Goal: Task Accomplishment & Management: Complete application form

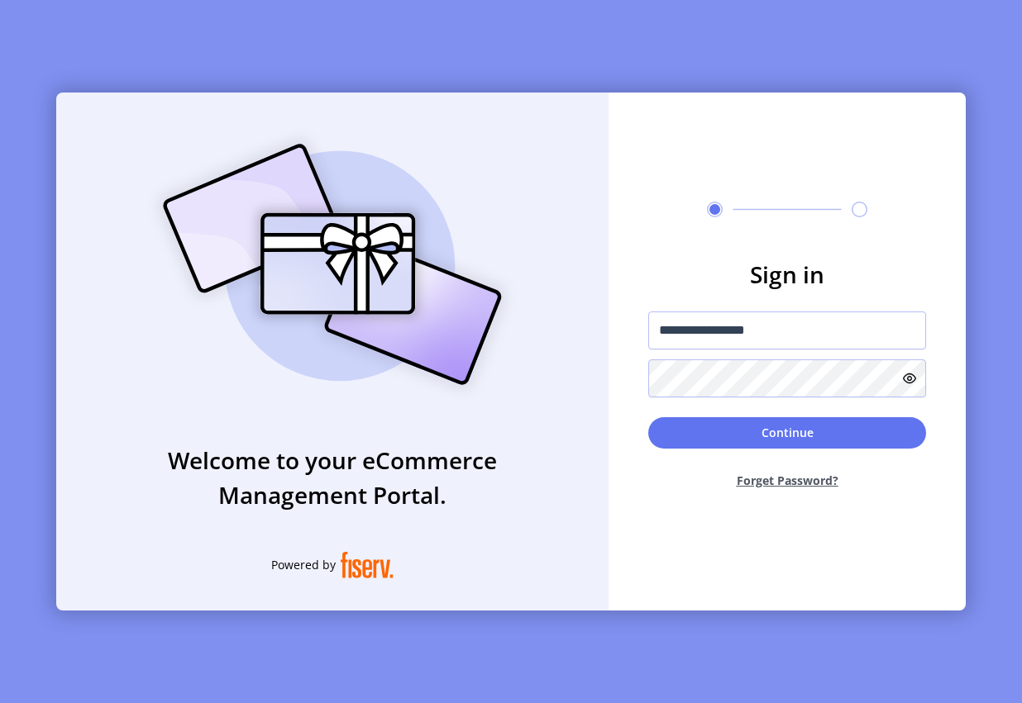
click at [746, 448] on div "Continue Forget Password?" at bounding box center [787, 459] width 278 height 85
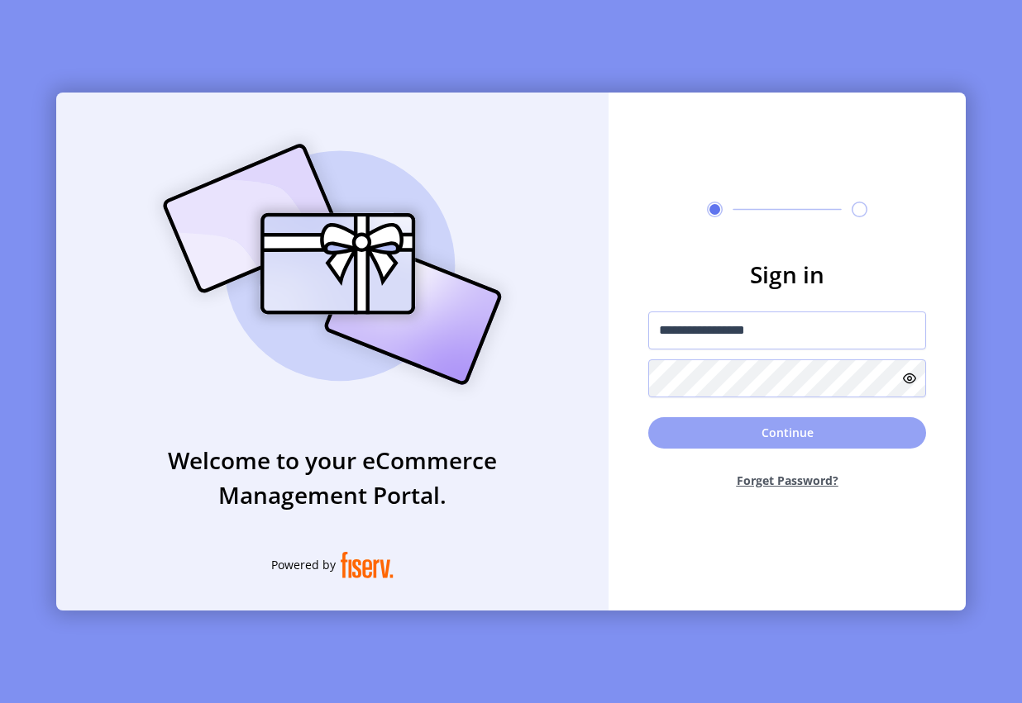
click at [751, 432] on button "Continue" at bounding box center [787, 432] width 278 height 31
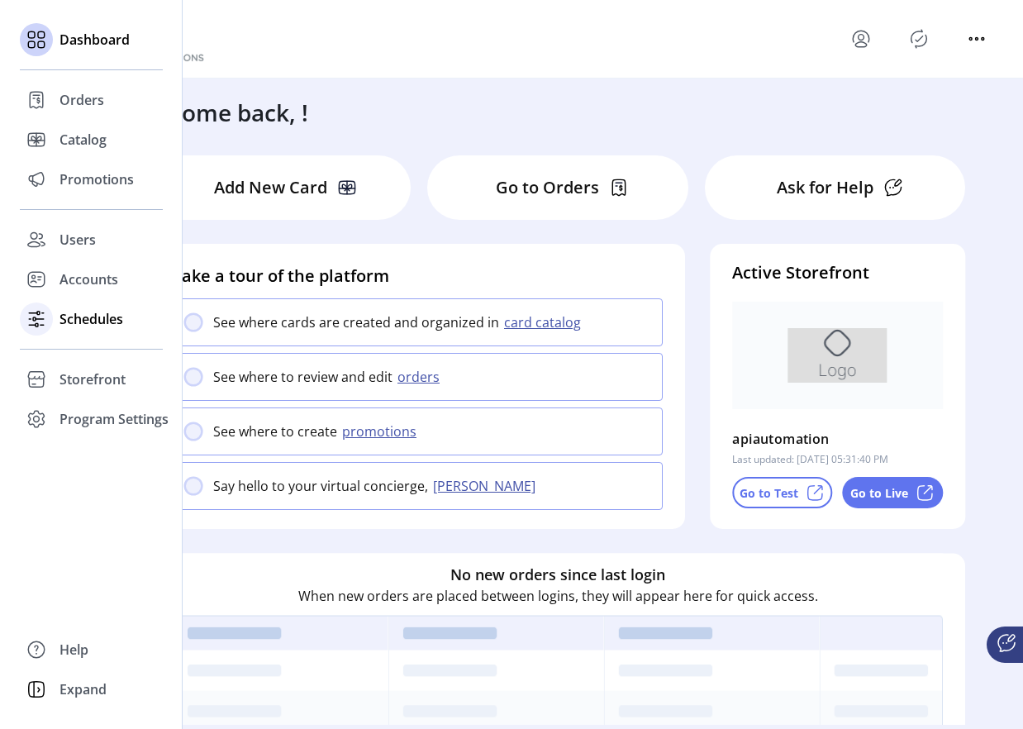
click at [51, 310] on div at bounding box center [36, 319] width 33 height 40
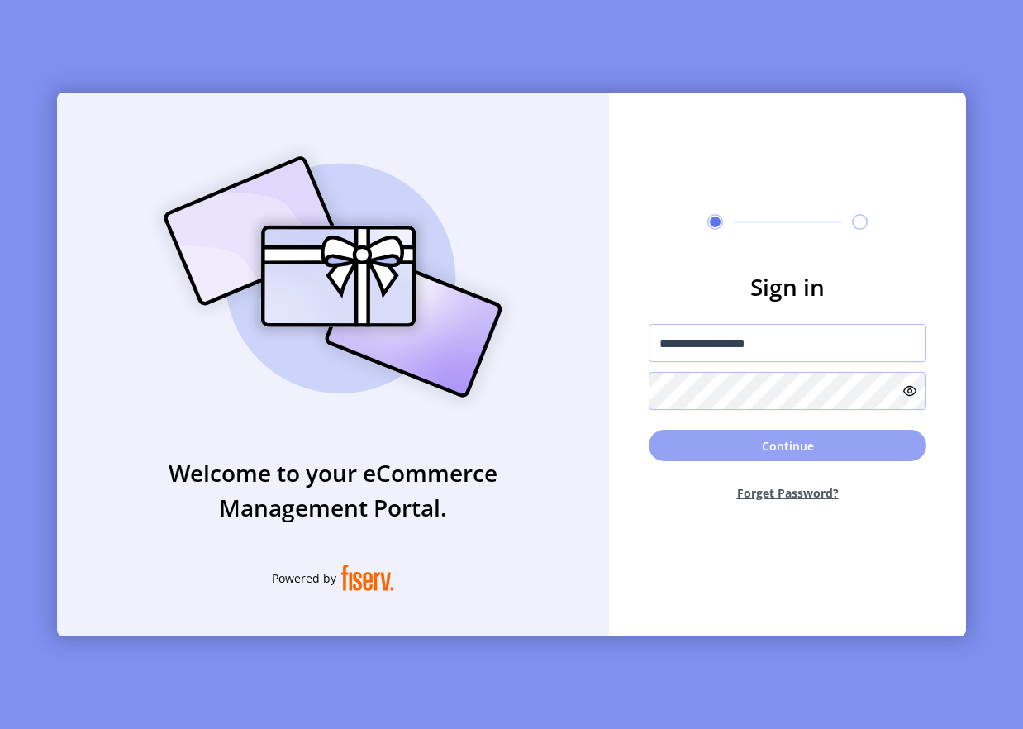
click at [751, 459] on button "Continue" at bounding box center [788, 445] width 278 height 31
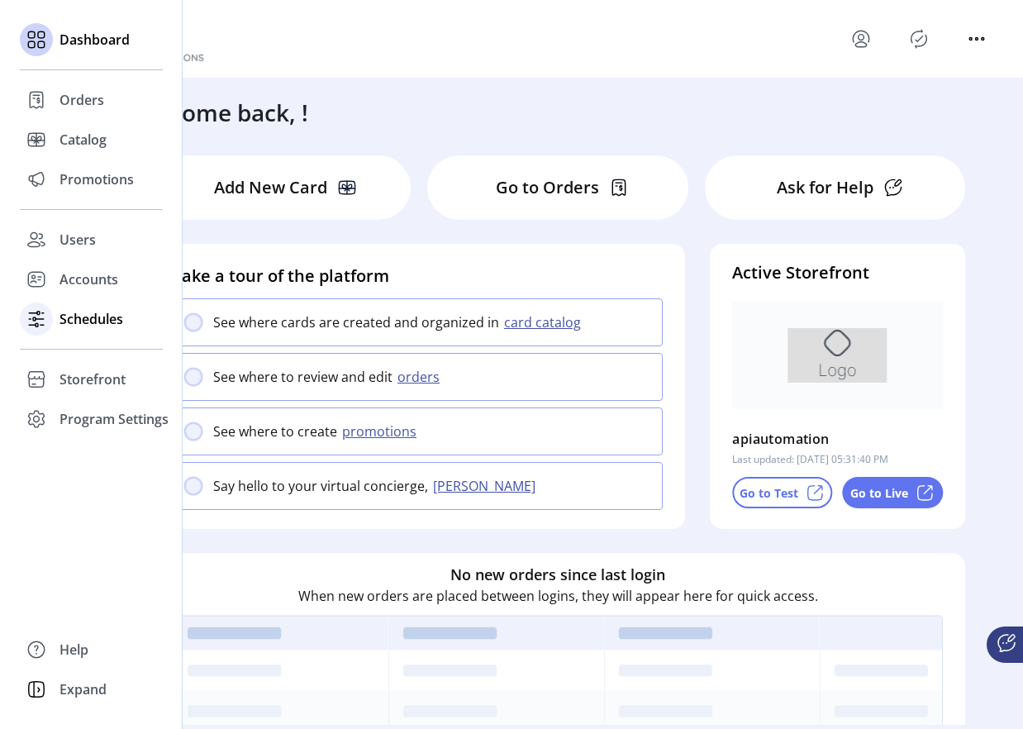
click at [32, 316] on icon at bounding box center [36, 319] width 26 height 26
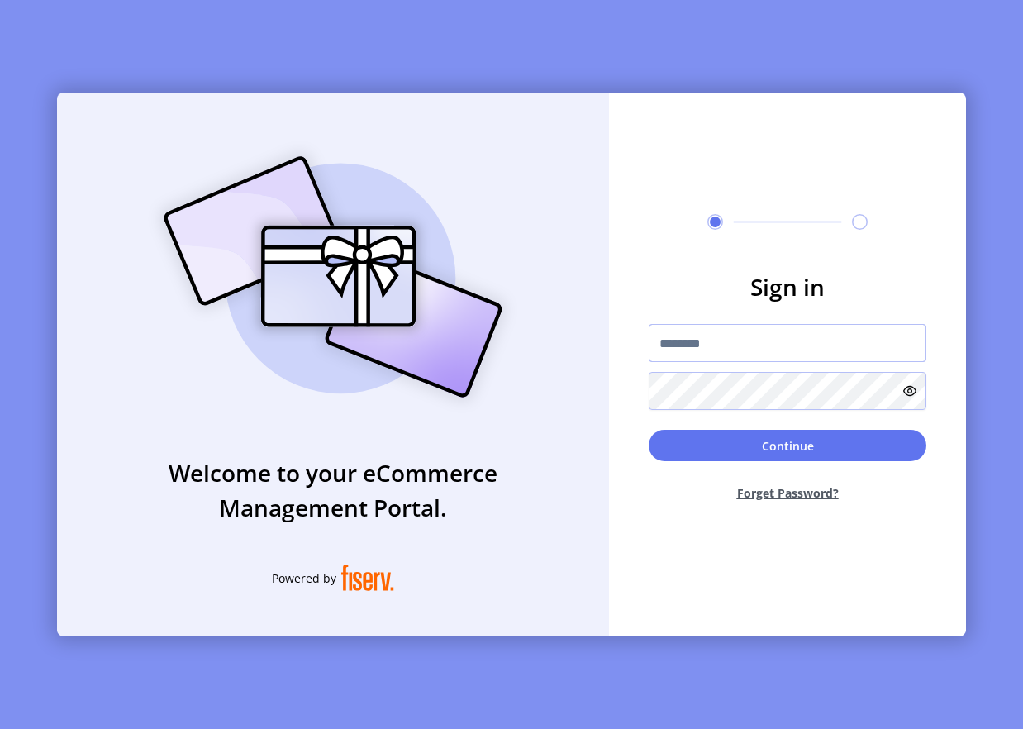
type input "**********"
click at [770, 443] on button "Continue" at bounding box center [788, 445] width 278 height 31
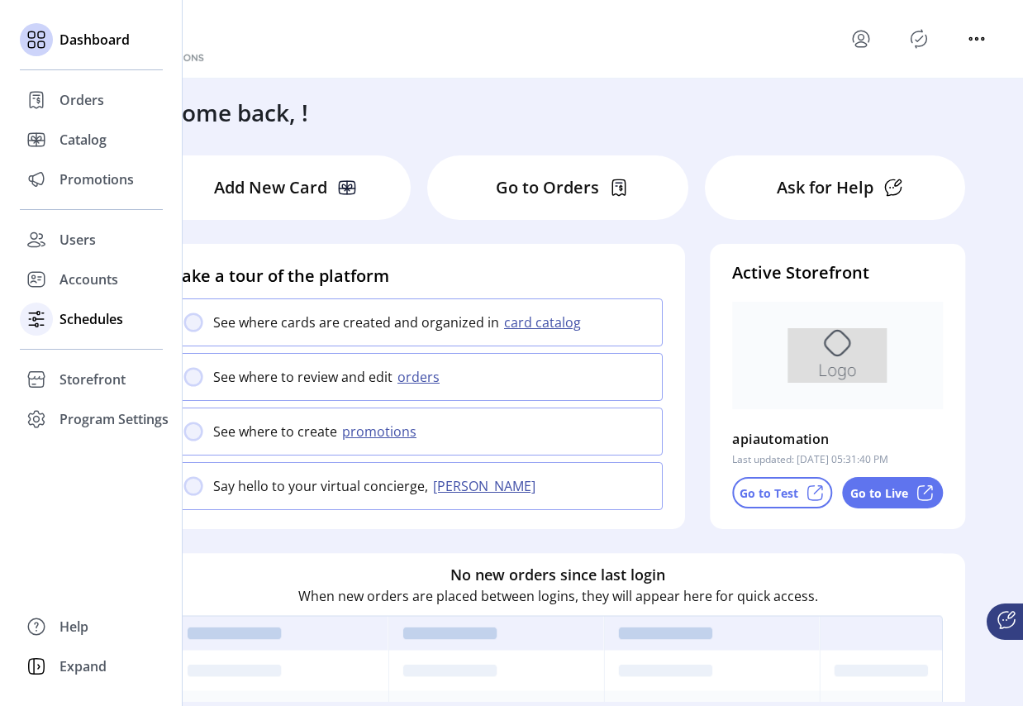
click at [49, 317] on icon at bounding box center [36, 319] width 26 height 26
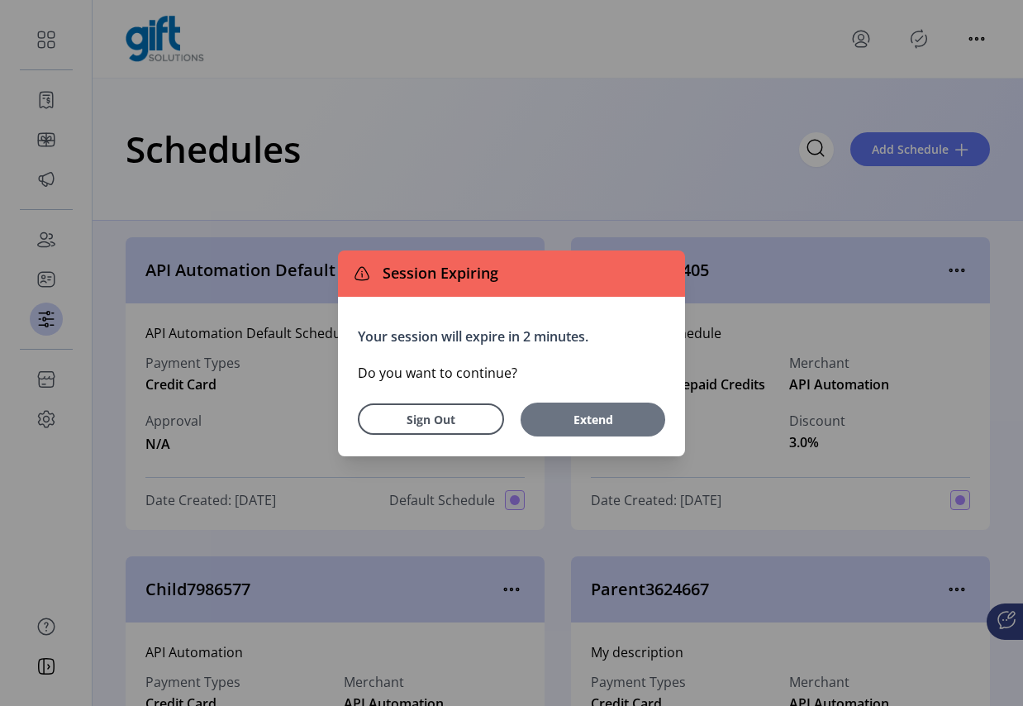
click at [620, 419] on span "Extend" at bounding box center [593, 419] width 128 height 17
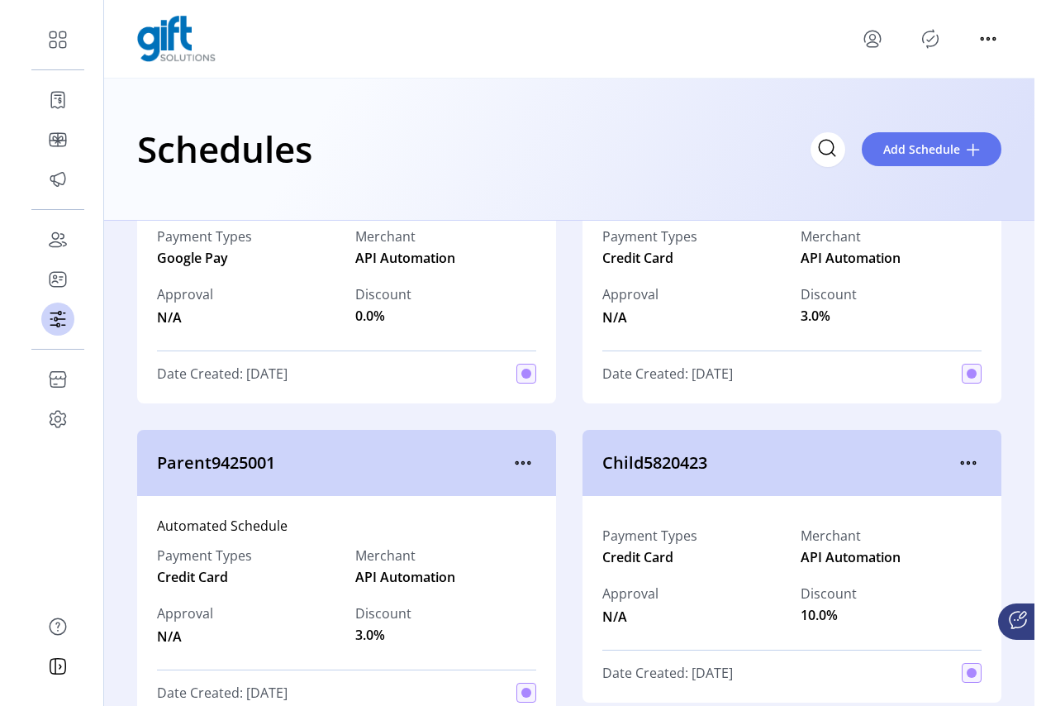
scroll to position [1084, 0]
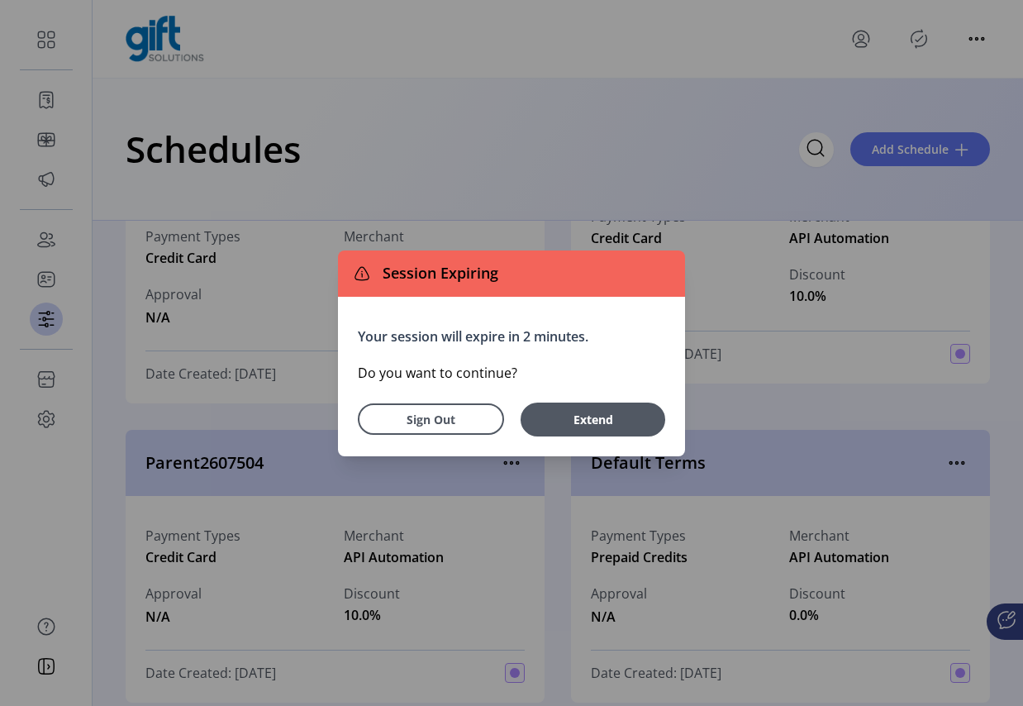
click at [615, 422] on span "Extend" at bounding box center [593, 419] width 128 height 17
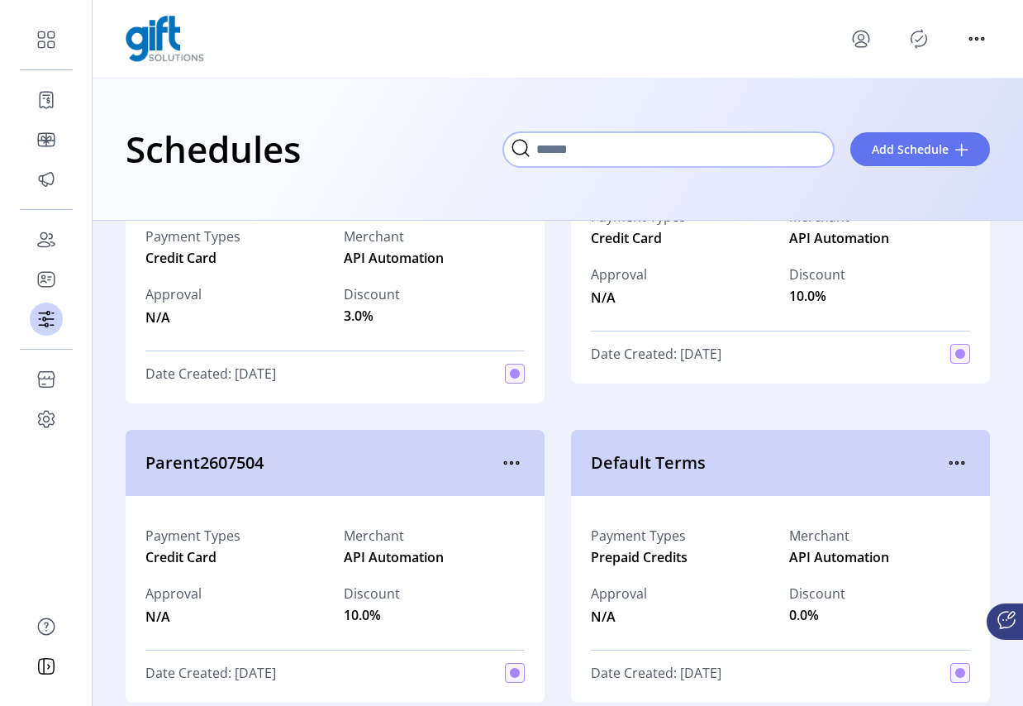
click at [816, 157] on input "Search" at bounding box center [668, 149] width 331 height 35
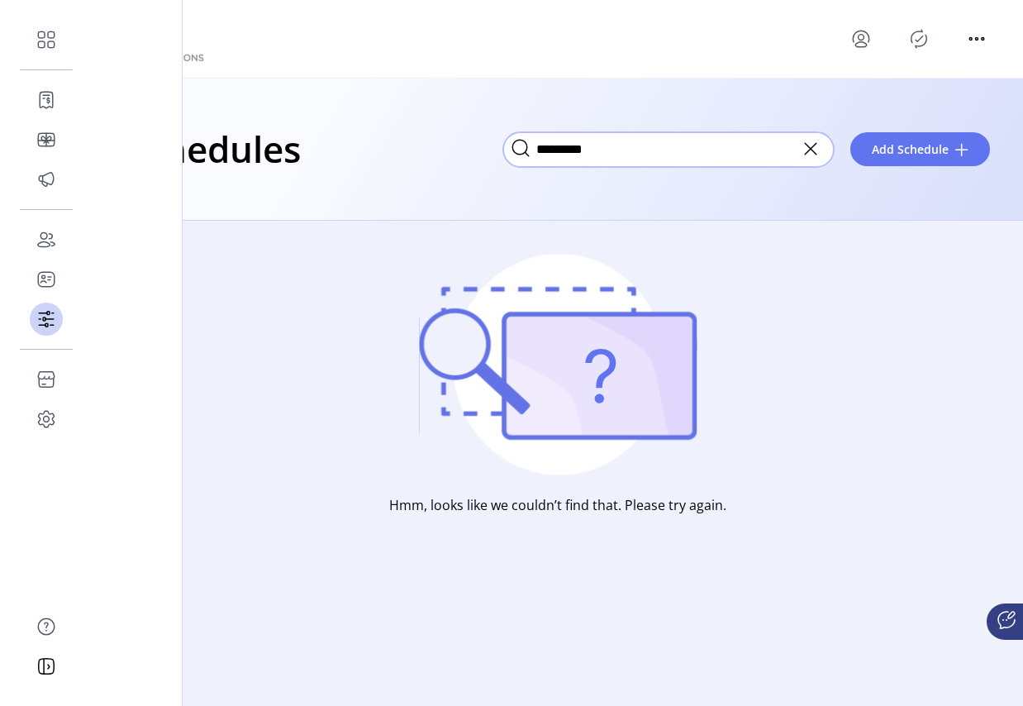
type input "*********"
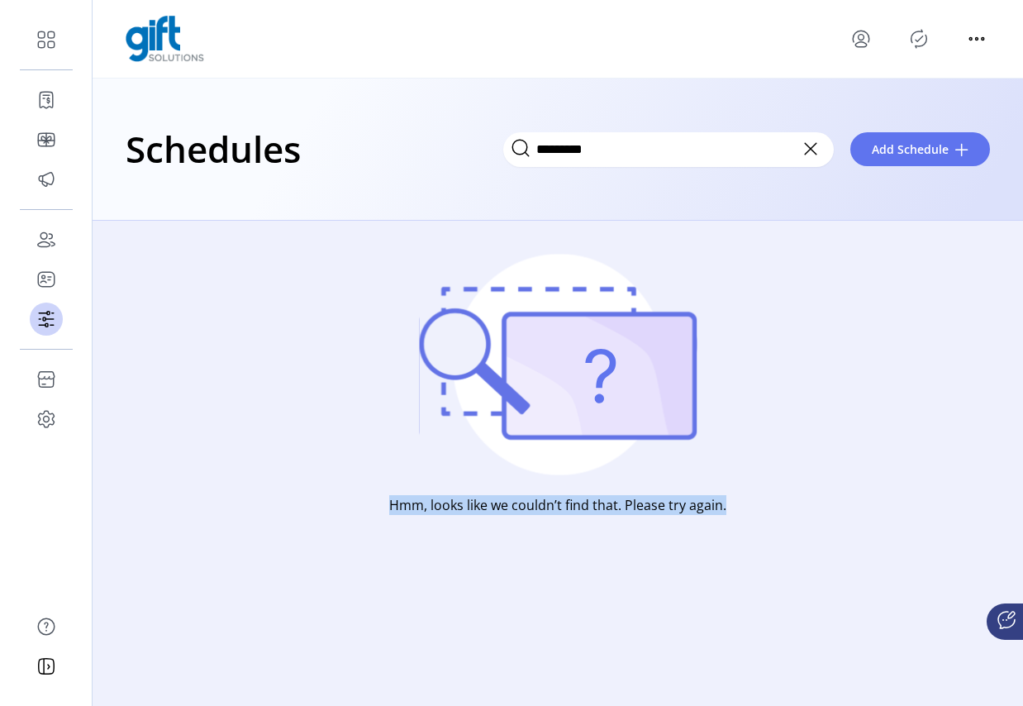
drag, startPoint x: 388, startPoint y: 505, endPoint x: 732, endPoint y: 508, distance: 343.0
click at [732, 508] on div "Hmm, looks like we couldn’t find that. Please try again." at bounding box center [558, 417] width 931 height 393
copy p "Hmm, looks like we couldn’t find that. Please try again."
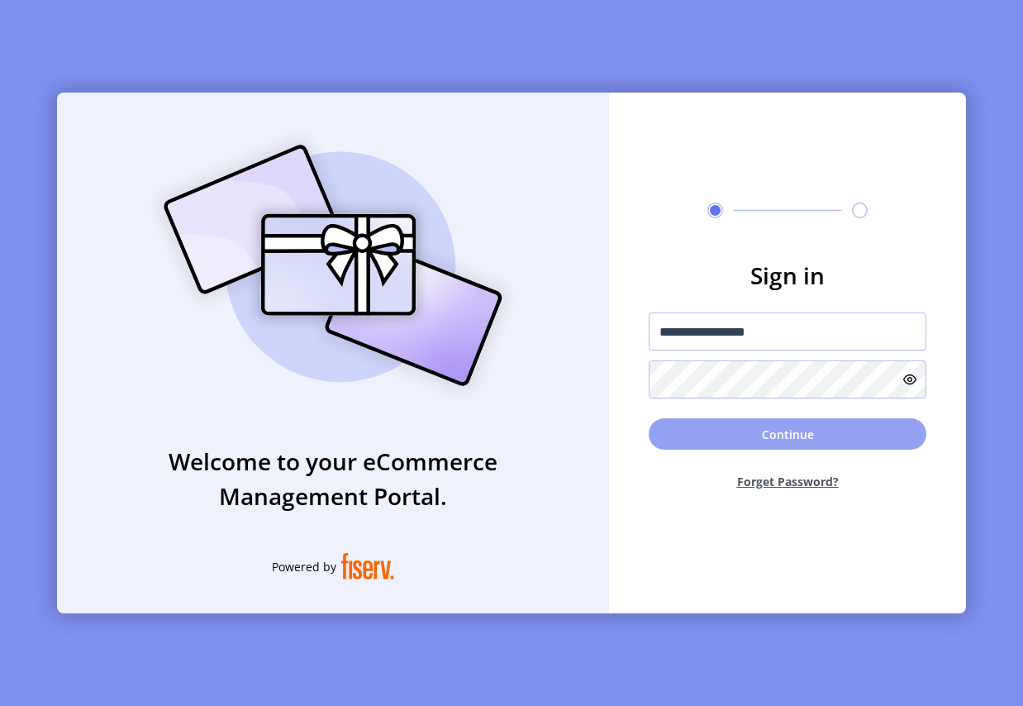
click at [751, 433] on button "Continue" at bounding box center [788, 433] width 278 height 31
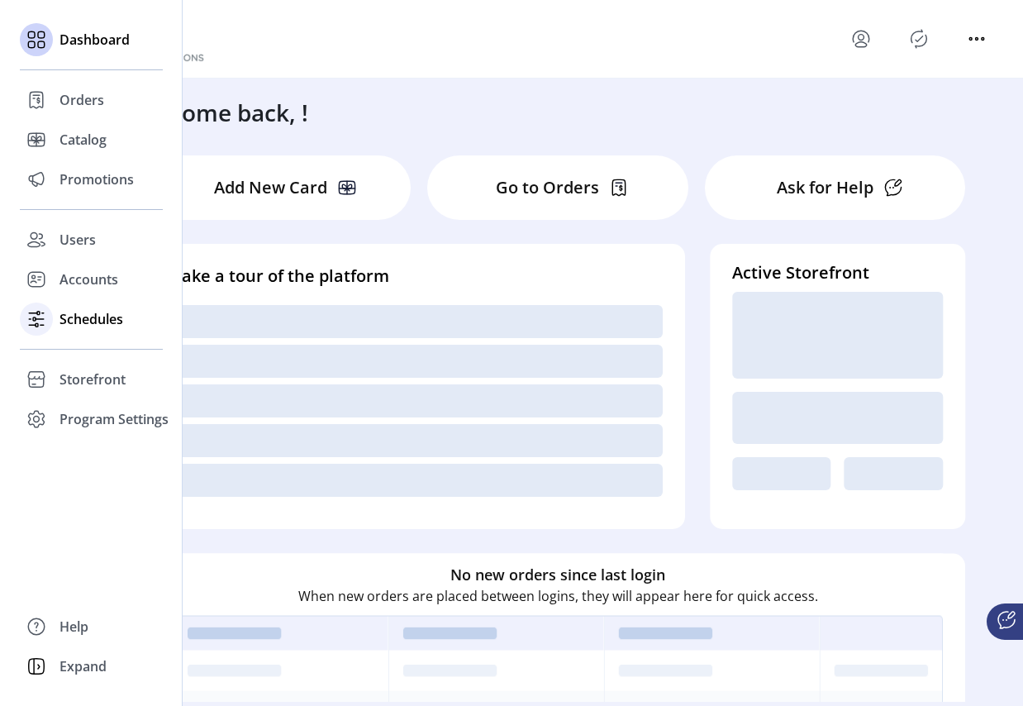
click at [61, 310] on span "Schedules" at bounding box center [92, 319] width 64 height 20
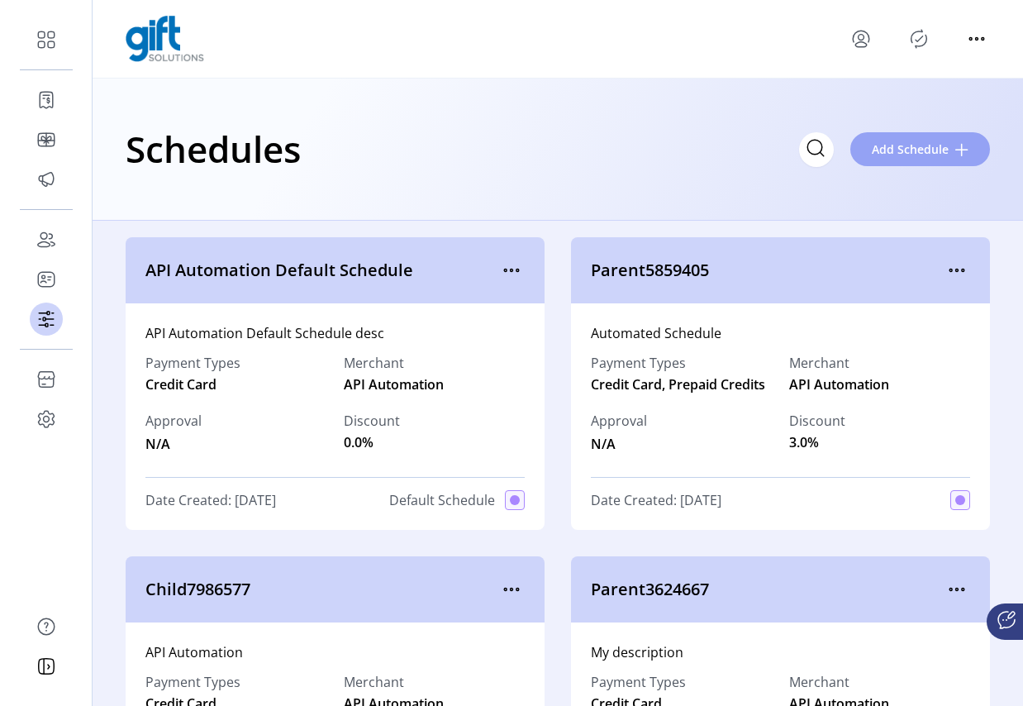
click at [924, 149] on span "Add Schedule" at bounding box center [910, 149] width 77 height 17
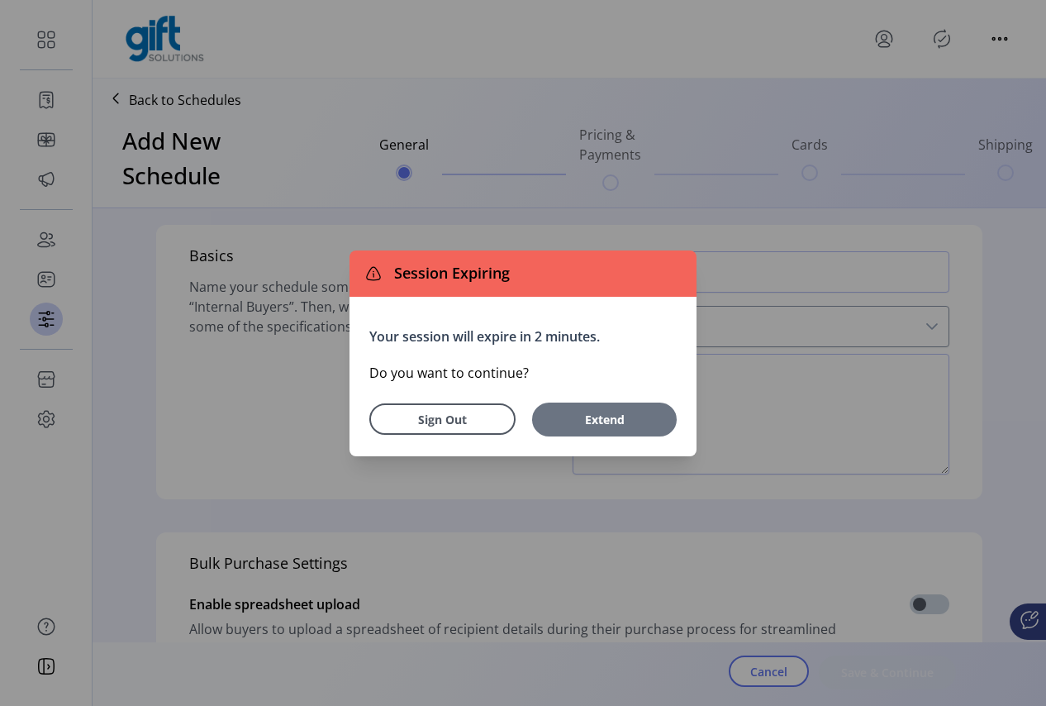
click at [648, 427] on span "Extend" at bounding box center [605, 419] width 128 height 17
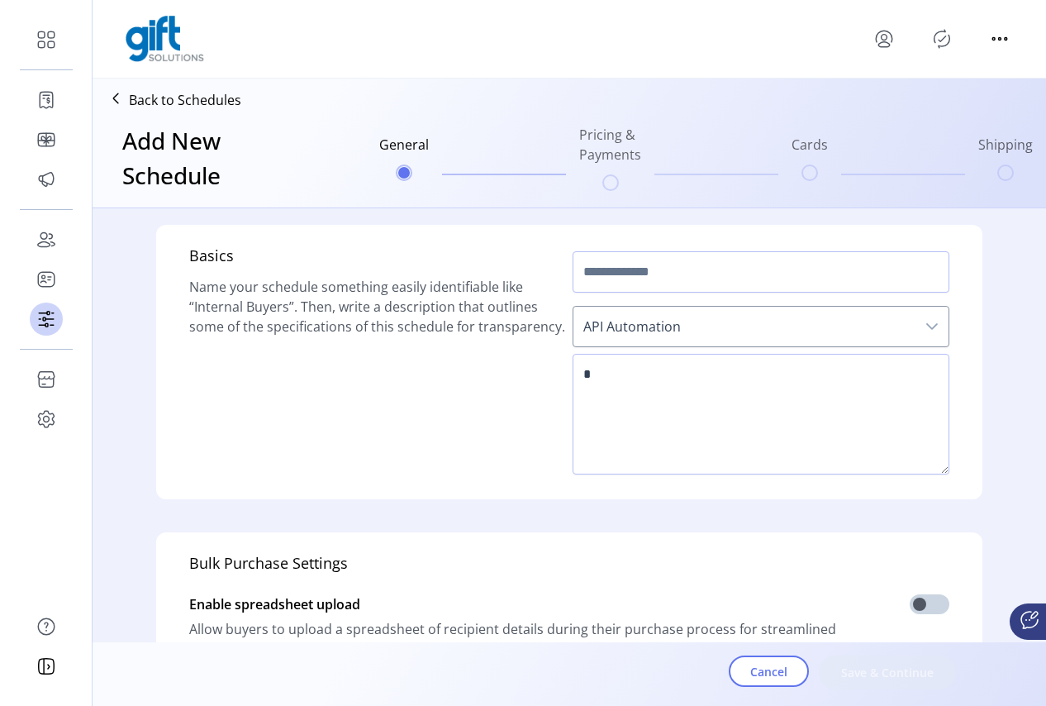
click at [937, 330] on div "dropdown trigger" at bounding box center [932, 327] width 33 height 40
click at [929, 327] on icon "dropdown trigger" at bounding box center [933, 326] width 12 height 7
click at [828, 322] on span "API Automation" at bounding box center [745, 327] width 342 height 40
click at [846, 342] on span "API Automation" at bounding box center [745, 327] width 342 height 40
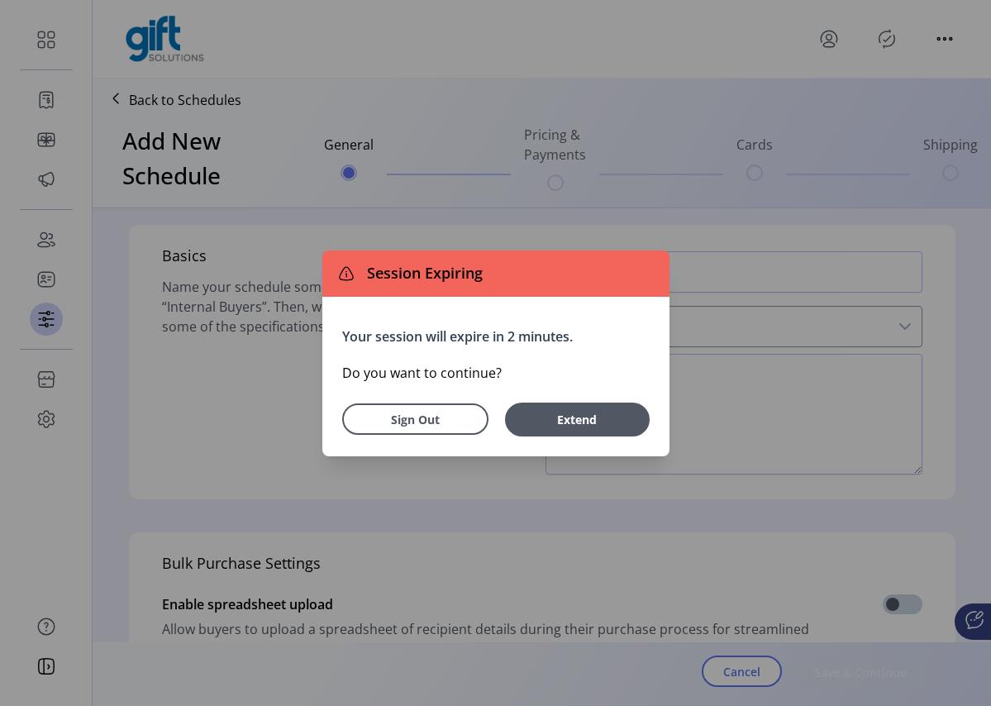
drag, startPoint x: 580, startPoint y: 425, endPoint x: 482, endPoint y: 417, distance: 98.6
click at [582, 422] on span "Extend" at bounding box center [577, 419] width 128 height 17
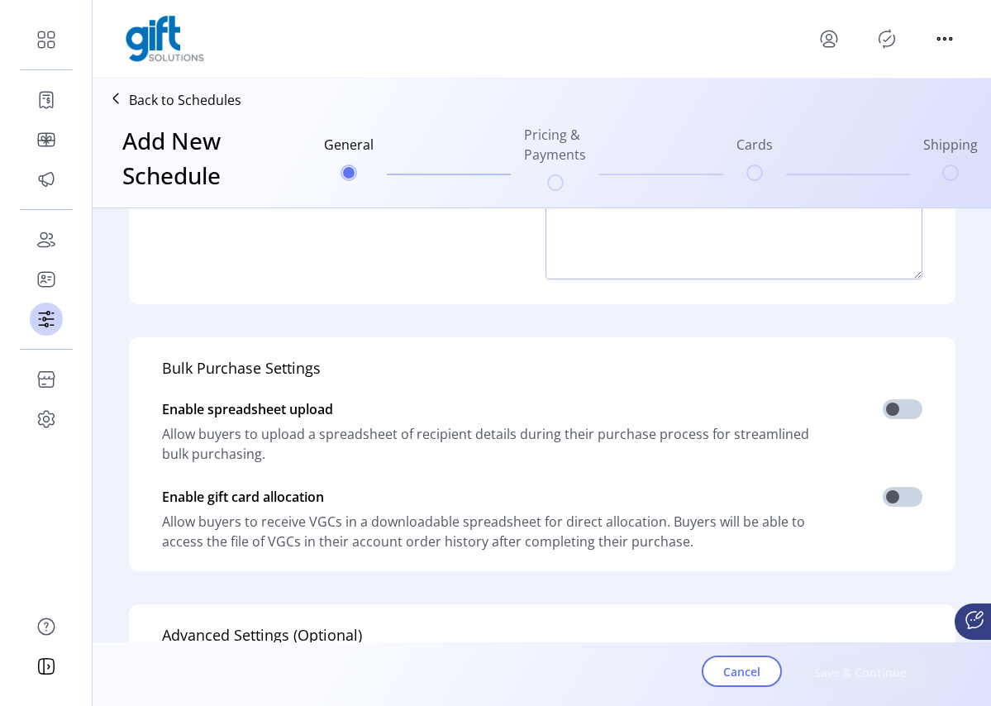
scroll to position [203, 0]
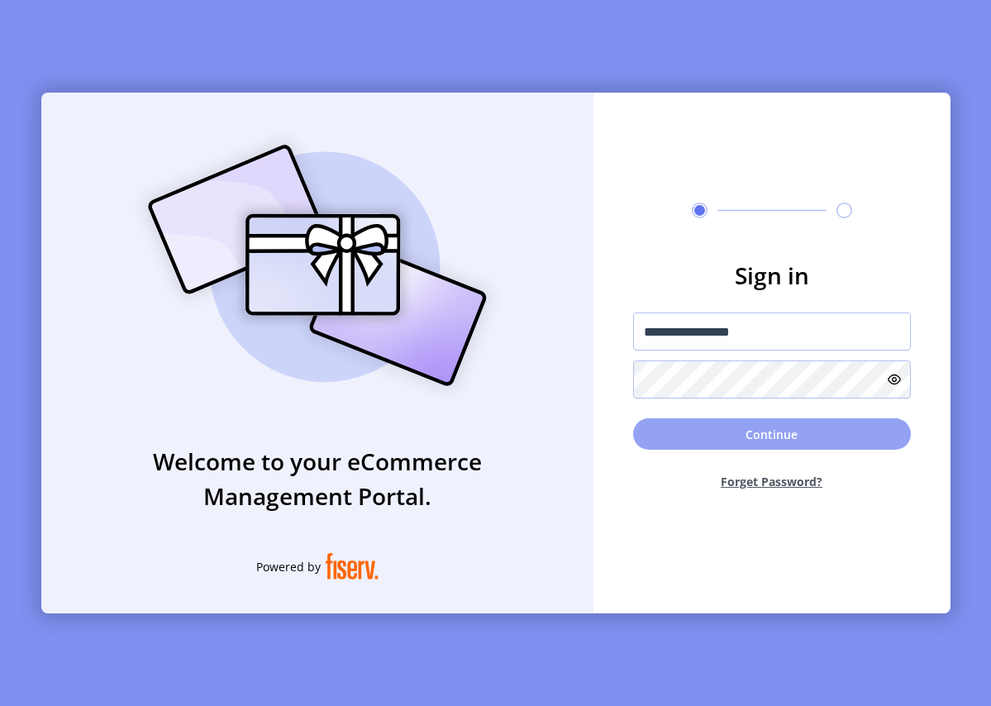
click at [752, 428] on button "Continue" at bounding box center [772, 433] width 278 height 31
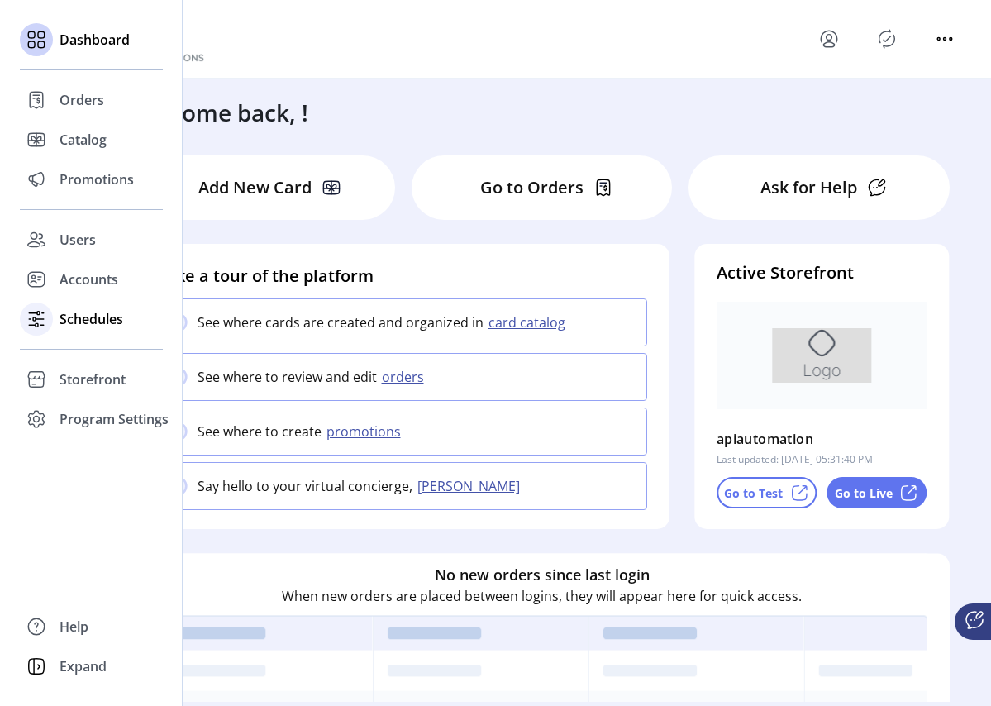
click at [64, 316] on span "Schedules" at bounding box center [92, 319] width 64 height 20
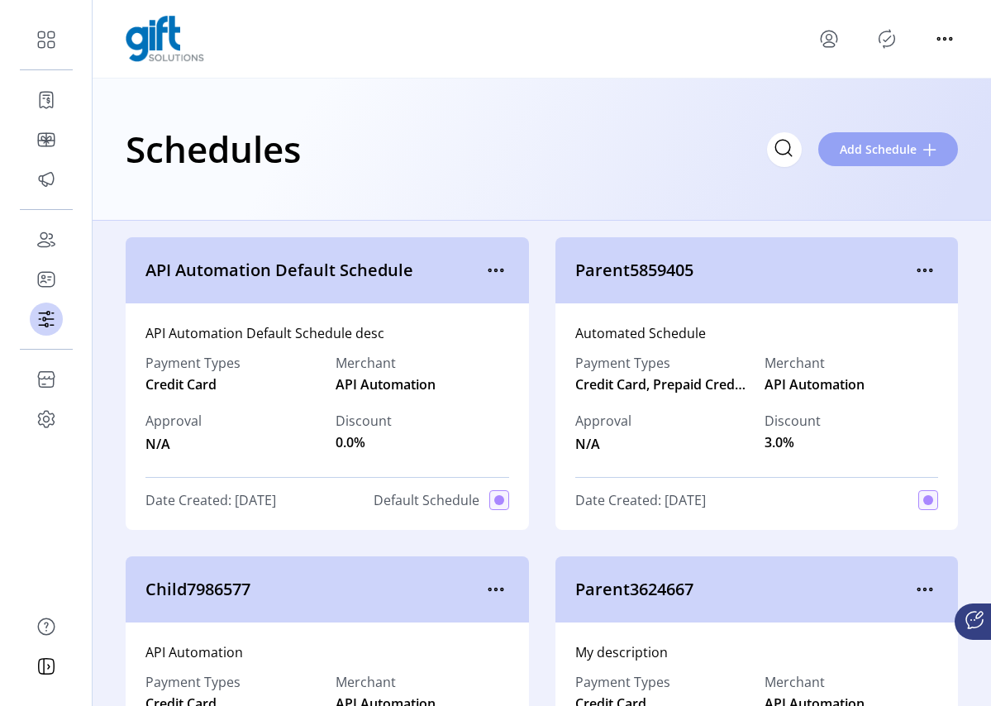
click at [875, 156] on span "Add Schedule" at bounding box center [878, 149] width 77 height 17
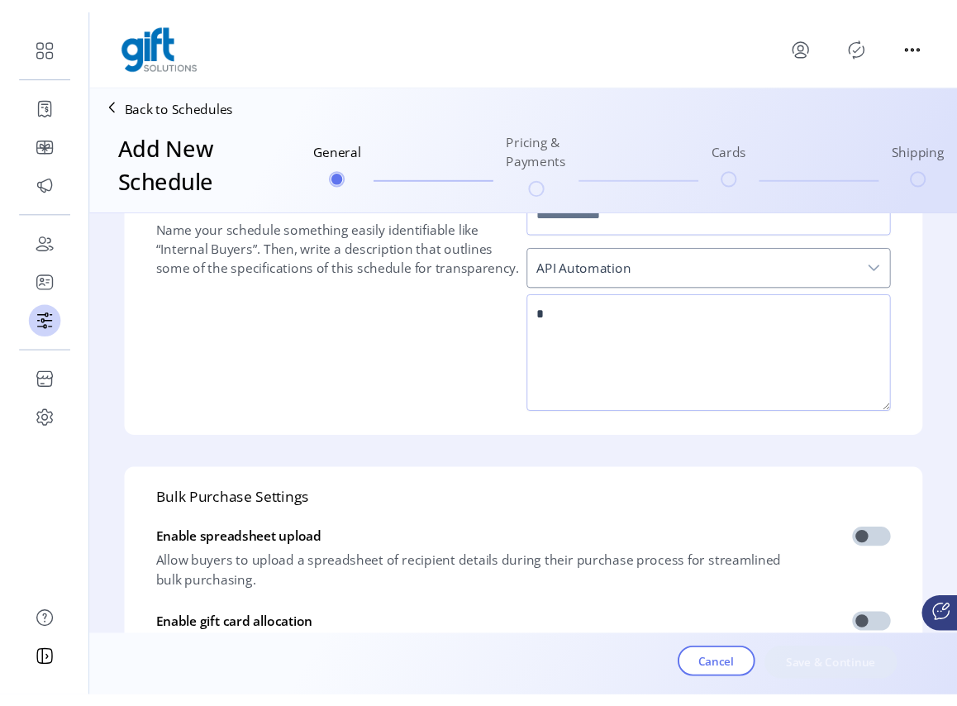
scroll to position [473, 0]
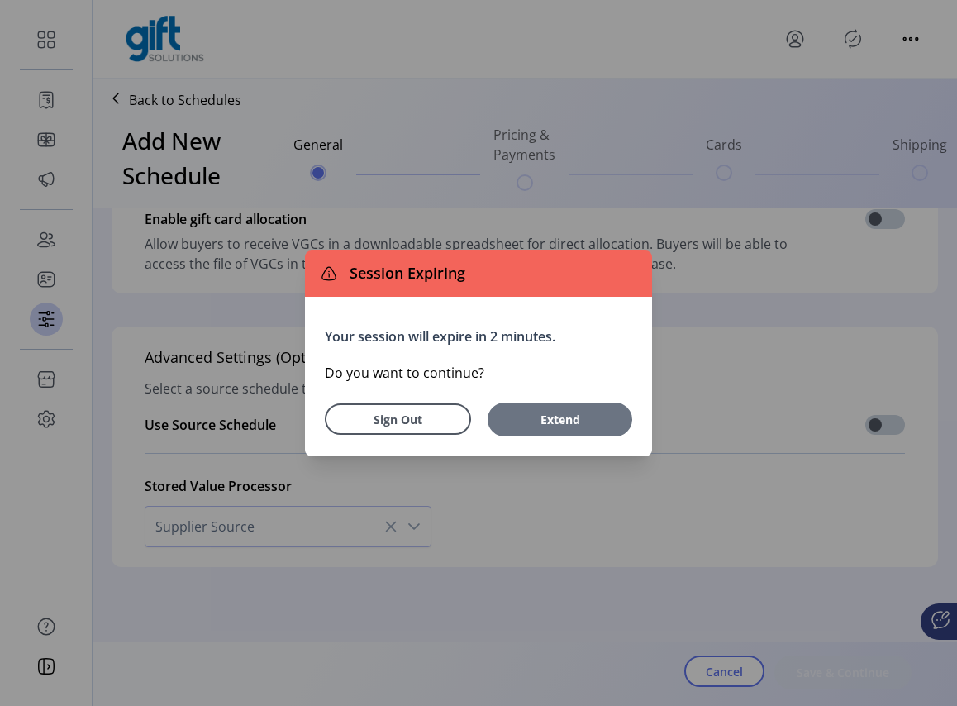
click at [586, 418] on span "Extend" at bounding box center [560, 419] width 128 height 17
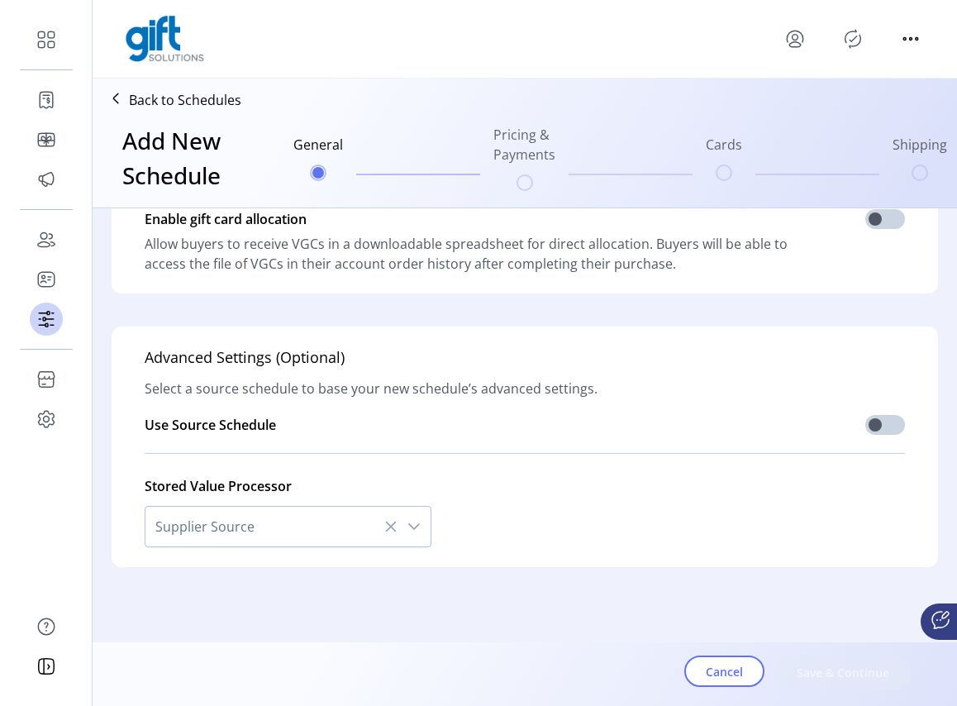
click at [409, 521] on icon "dropdown trigger" at bounding box center [414, 526] width 13 height 13
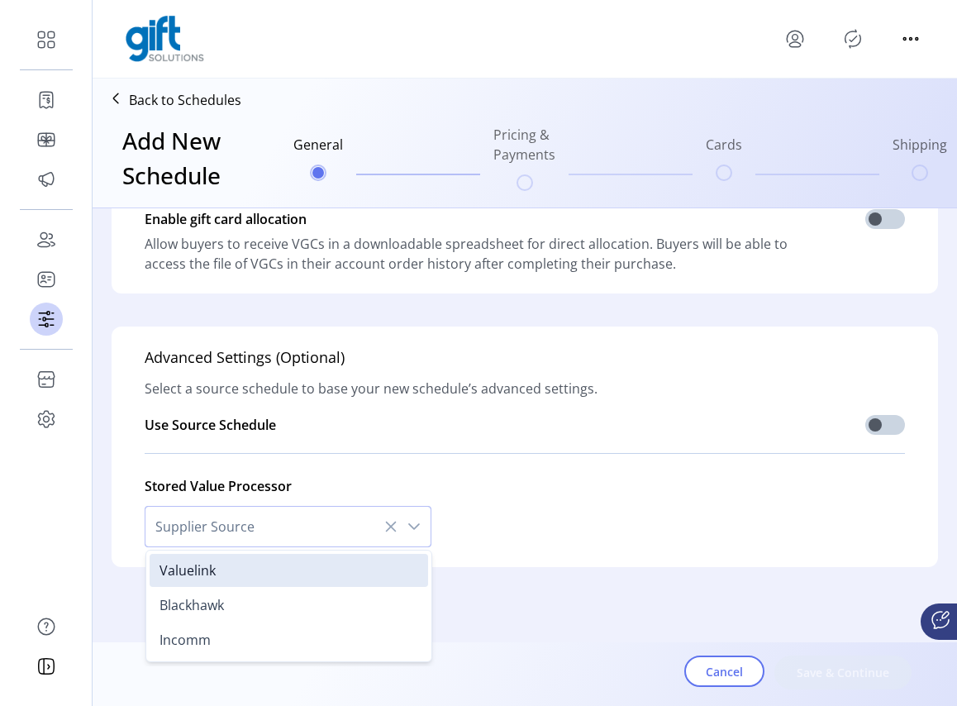
click at [409, 521] on icon "dropdown trigger" at bounding box center [414, 526] width 13 height 13
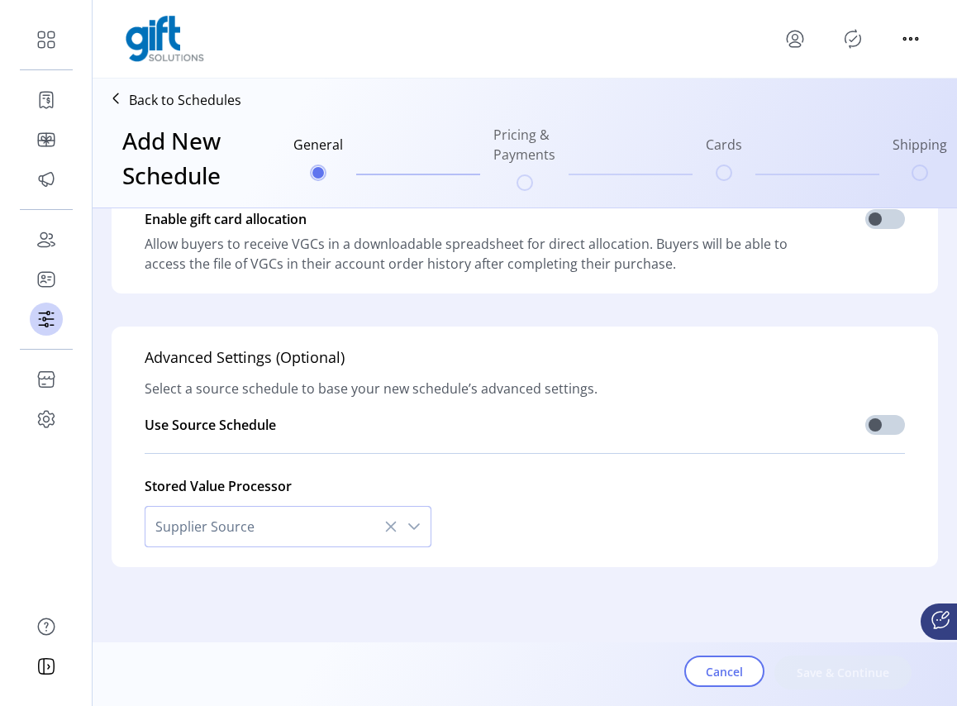
click at [946, 621] on icon at bounding box center [941, 620] width 20 height 20
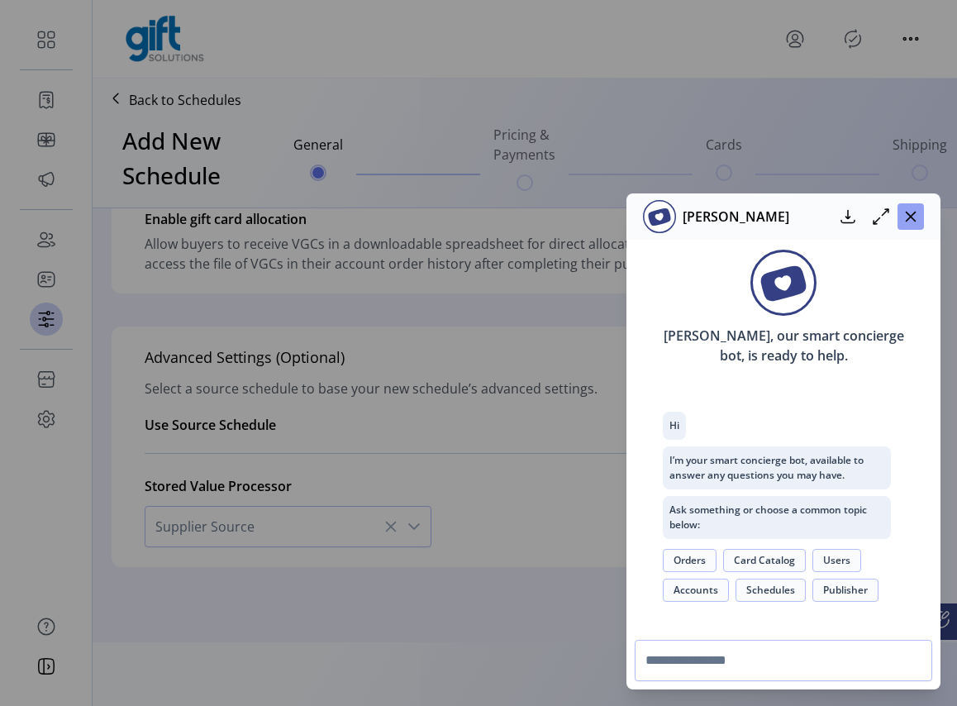
click at [906, 213] on icon "button" at bounding box center [910, 216] width 13 height 13
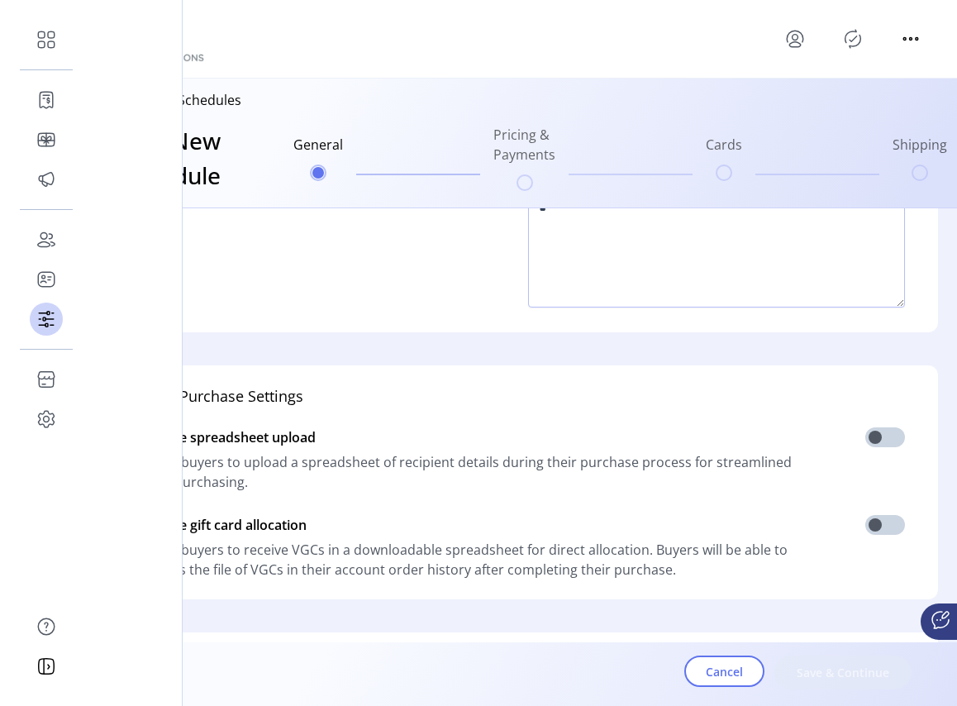
scroll to position [174, 0]
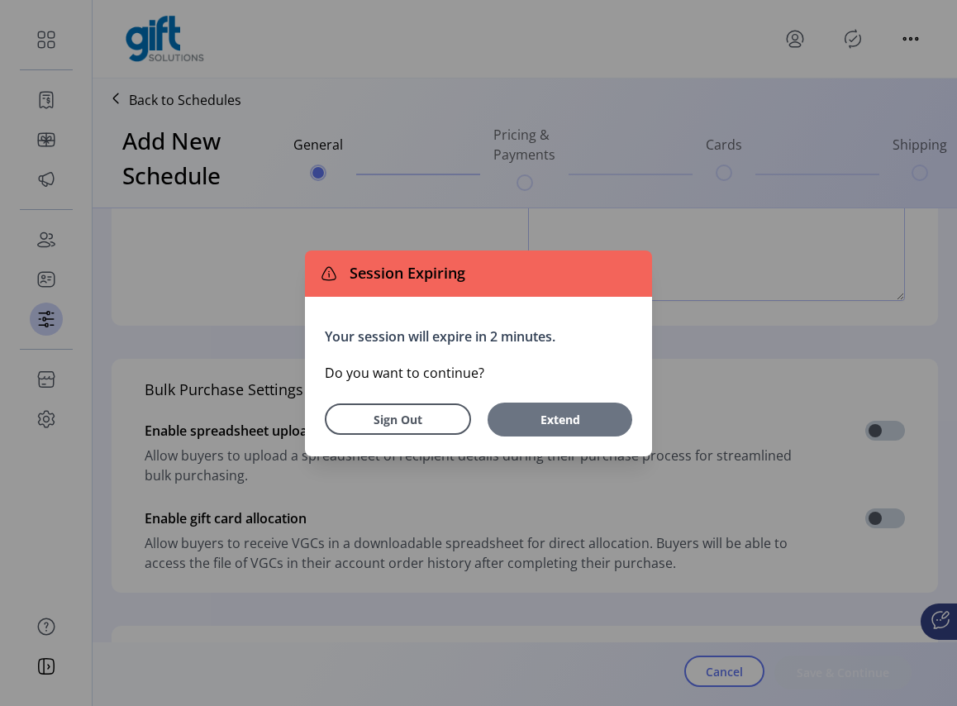
click at [574, 426] on span "Extend" at bounding box center [560, 419] width 128 height 17
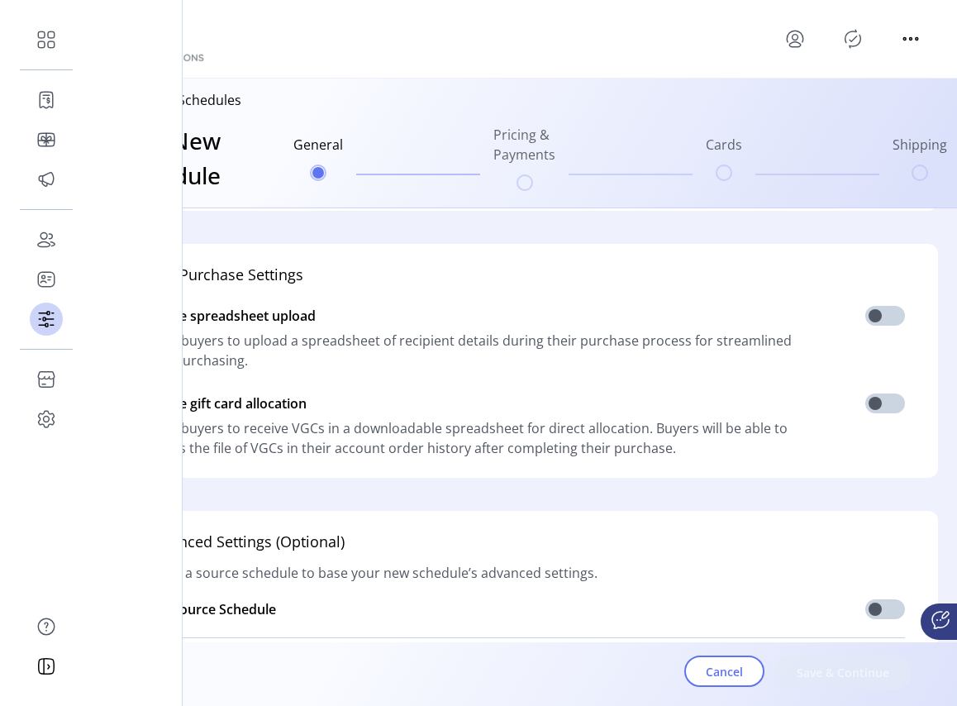
scroll to position [473, 0]
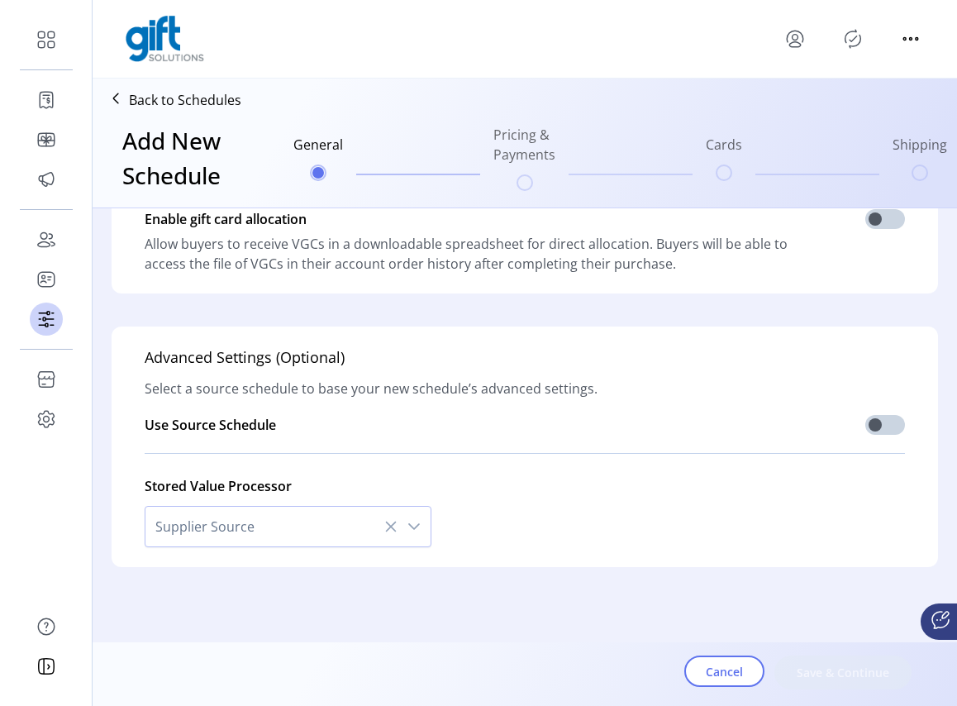
click at [409, 534] on div "dropdown trigger" at bounding box center [414, 527] width 33 height 40
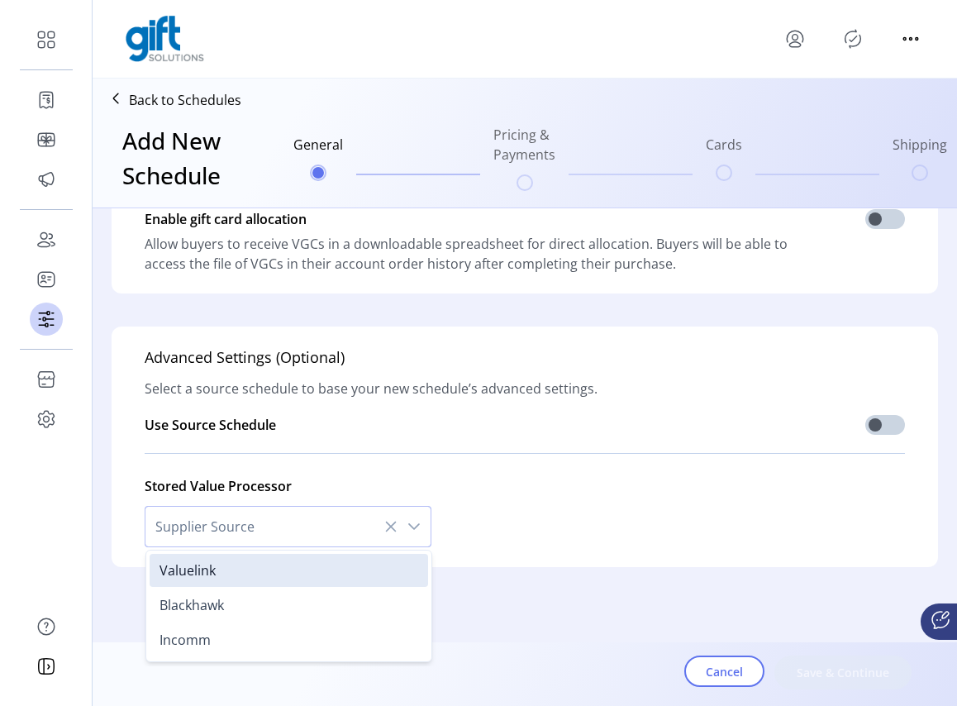
click at [488, 510] on div "Stored Value Processor Supplier Source Valuelink Blackhawk Incomm" at bounding box center [525, 506] width 760 height 81
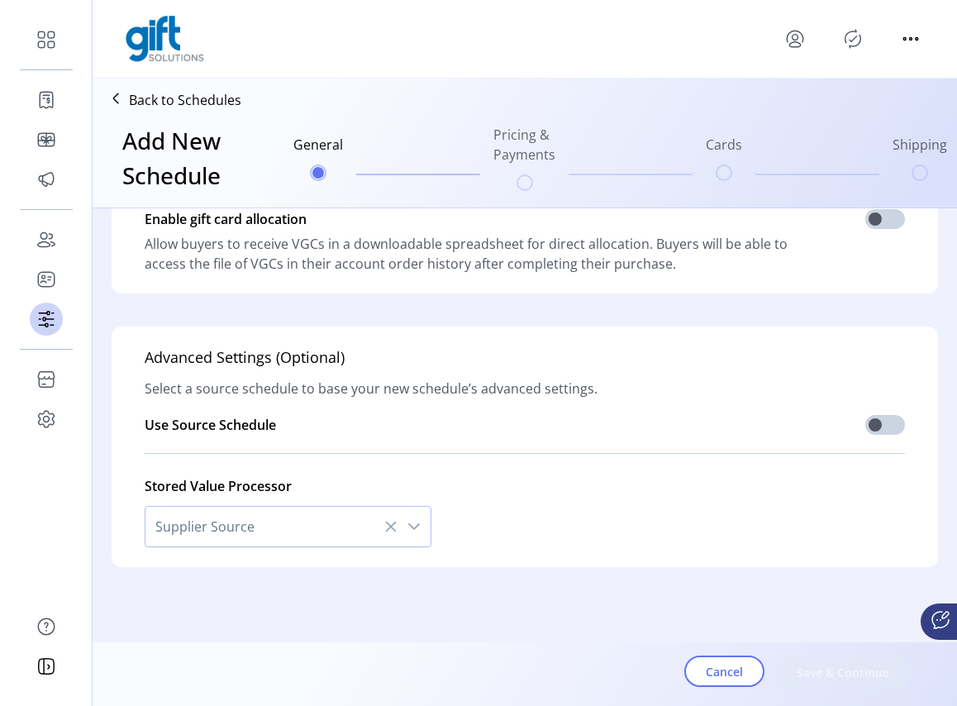
click at [408, 522] on icon "dropdown trigger" at bounding box center [414, 526] width 13 height 13
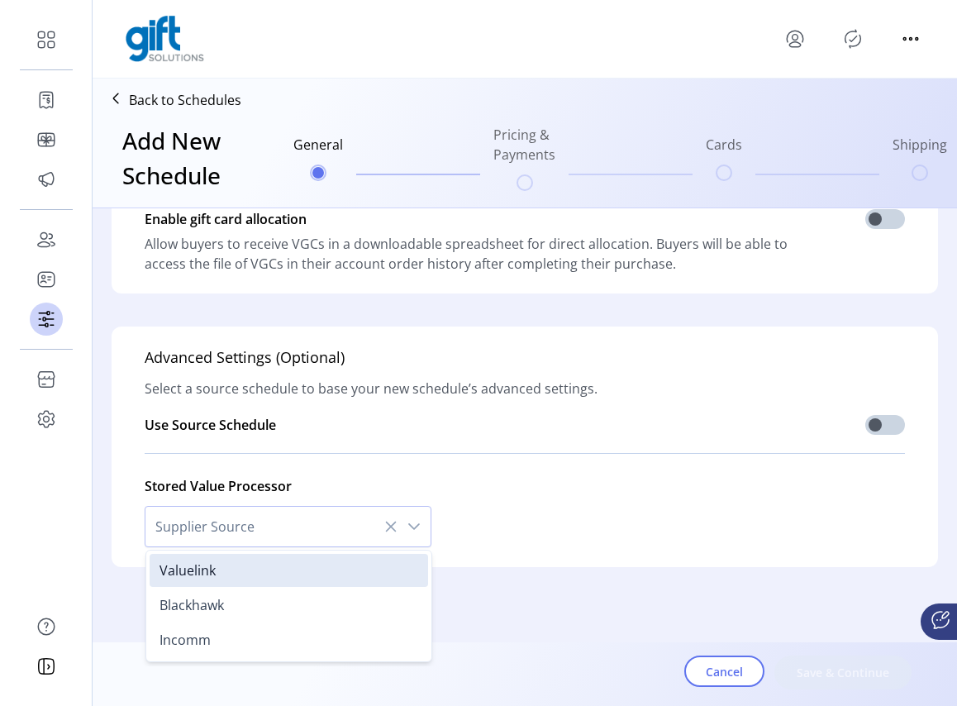
click at [388, 522] on icon at bounding box center [390, 526] width 13 height 13
click at [483, 531] on div "Stored Value Processor Supplier Source Valuelink Blackhawk Incomm" at bounding box center [525, 506] width 760 height 81
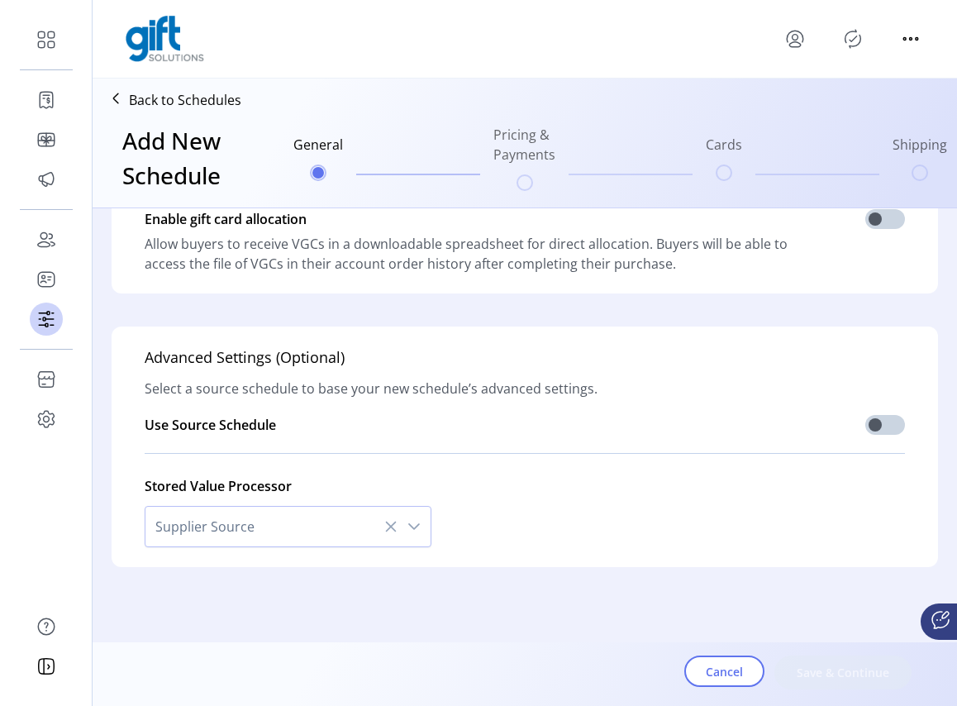
click at [418, 528] on div "dropdown trigger" at bounding box center [414, 527] width 33 height 40
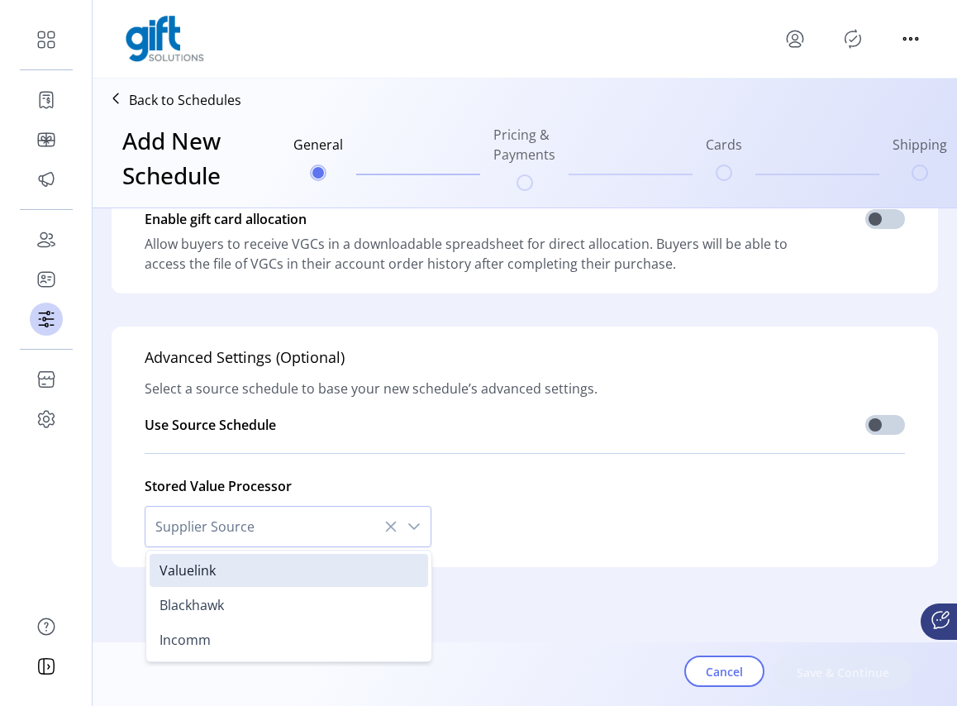
click at [576, 570] on div "Basics Name your schedule something easily identifiable like “Internal Buyers”.…" at bounding box center [525, 159] width 846 height 848
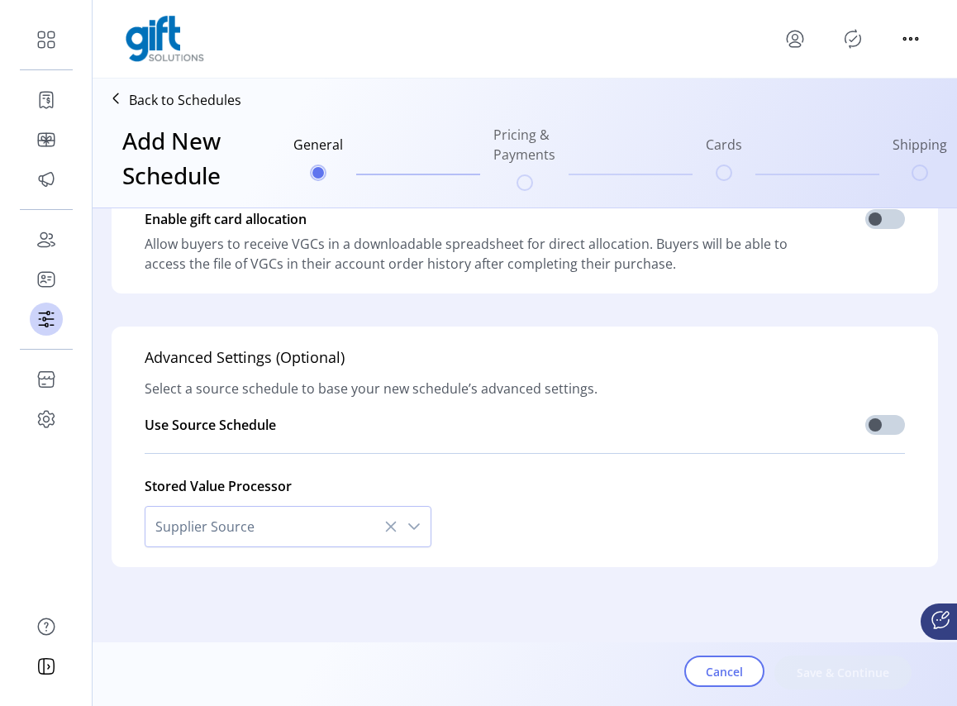
click at [578, 613] on form "Basics Name your schedule something easily identifiable like “Internal Buyers”.…" at bounding box center [525, 200] width 865 height 931
click at [413, 526] on icon "dropdown trigger" at bounding box center [414, 526] width 13 height 13
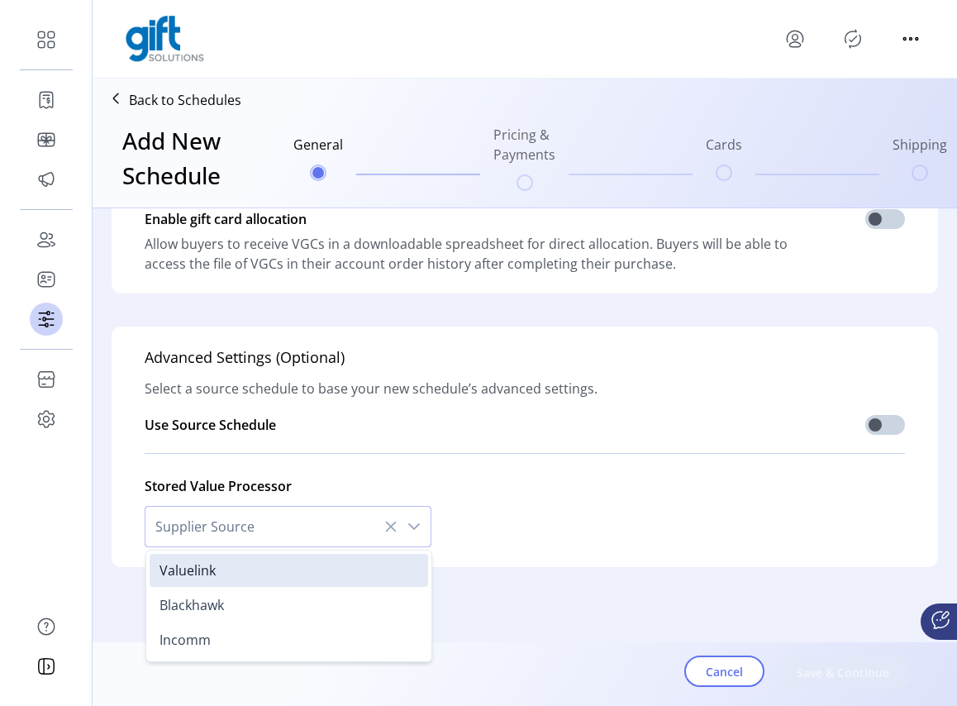
click at [546, 503] on div "Stored Value Processor Supplier Source Valuelink Blackhawk Incomm" at bounding box center [525, 506] width 760 height 81
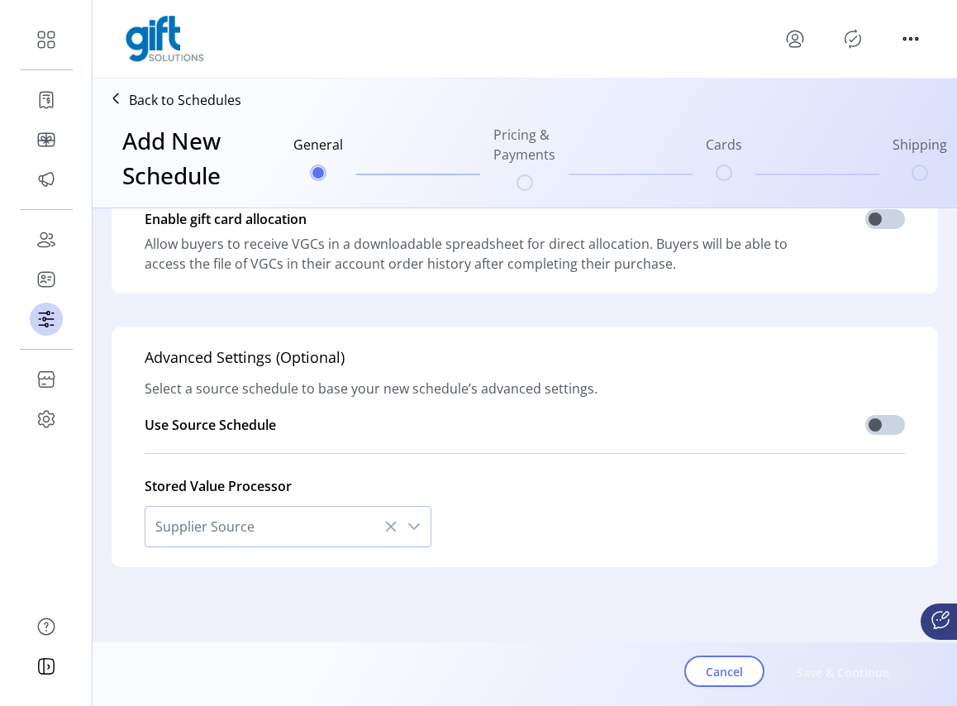
click at [262, 512] on span "Supplier Source" at bounding box center [271, 527] width 252 height 40
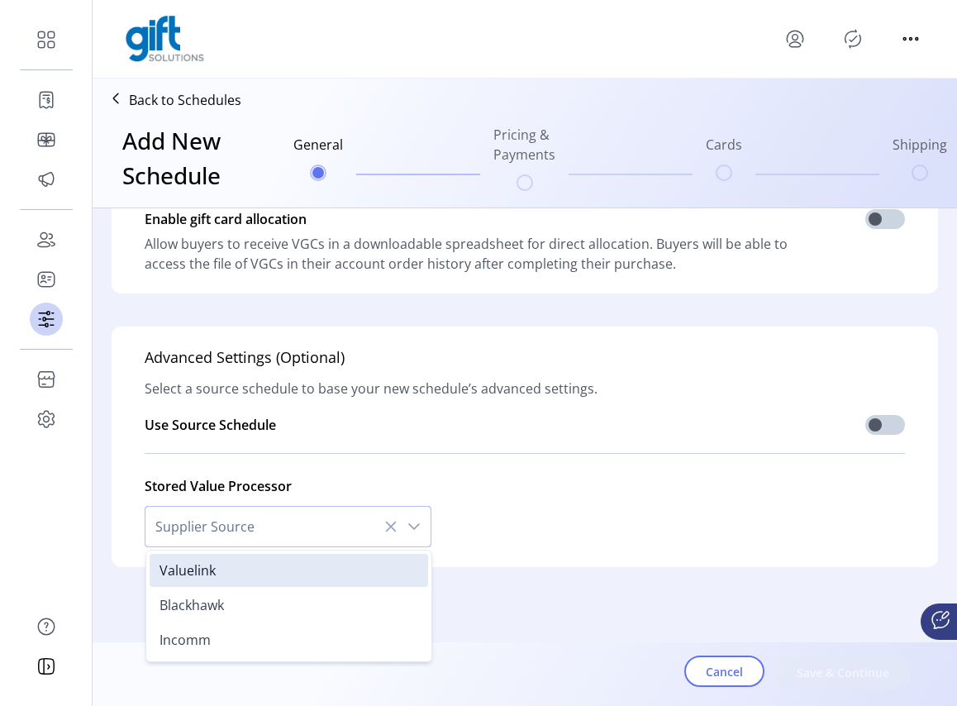
click at [556, 505] on div "Stored Value Processor Supplier Source Valuelink Blackhawk Incomm" at bounding box center [525, 506] width 760 height 81
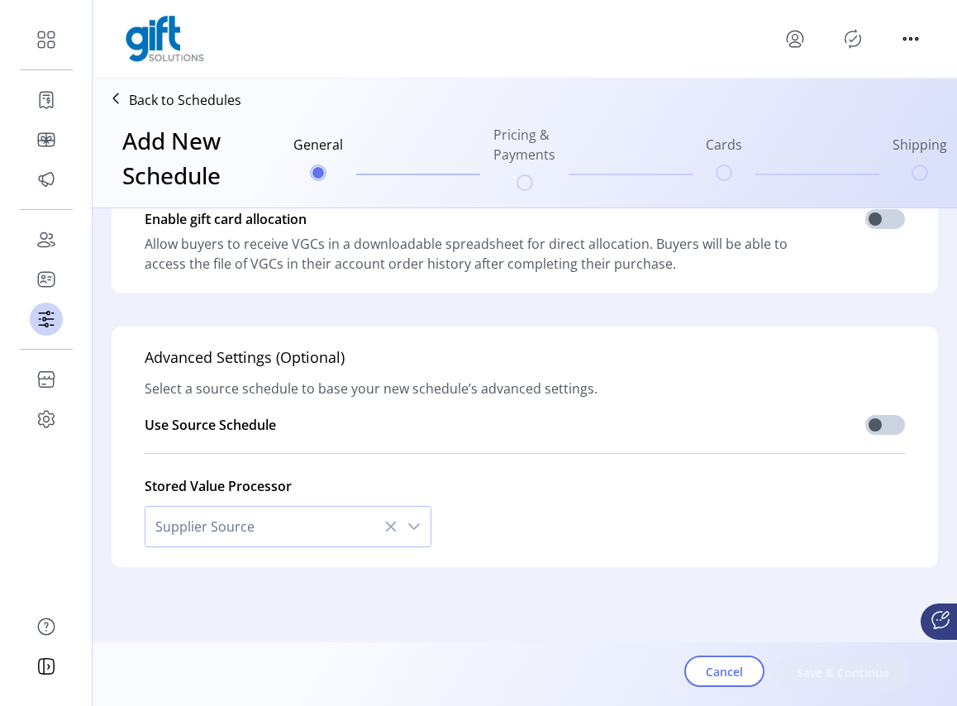
click at [234, 515] on span "Supplier Source" at bounding box center [271, 527] width 252 height 40
click at [345, 522] on span "Supplier Source" at bounding box center [271, 527] width 252 height 40
click at [344, 520] on span "Supplier Source" at bounding box center [271, 527] width 252 height 40
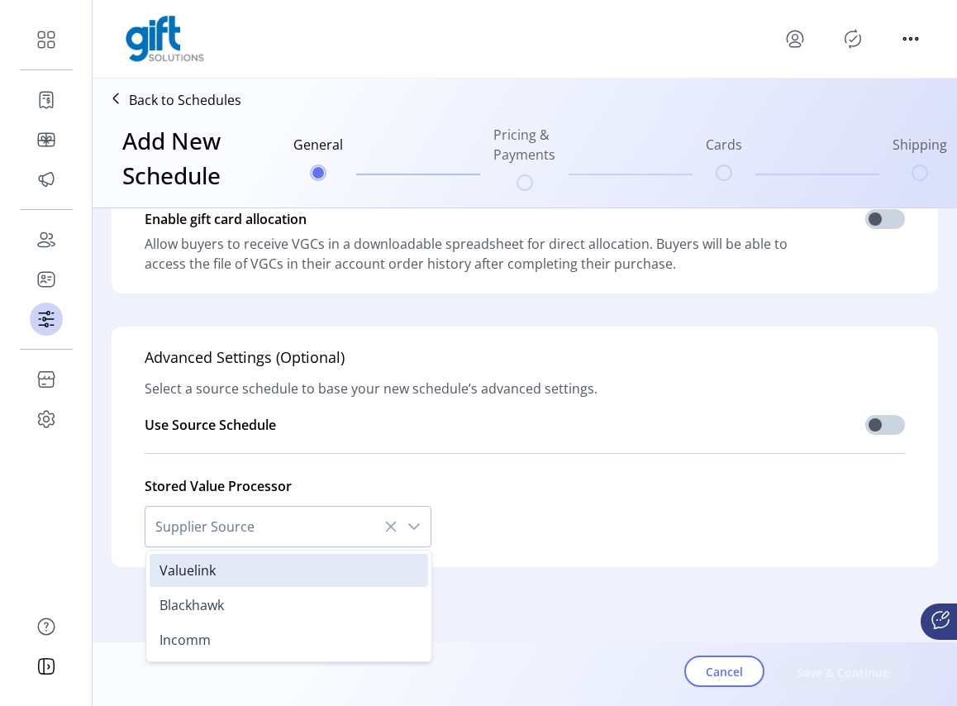
click at [389, 527] on icon at bounding box center [390, 526] width 13 height 13
click at [386, 532] on icon at bounding box center [390, 526] width 13 height 13
click at [384, 529] on icon at bounding box center [390, 526] width 13 height 13
click at [386, 537] on span "Supplier Source" at bounding box center [271, 527] width 252 height 40
click at [387, 522] on icon at bounding box center [390, 526] width 13 height 13
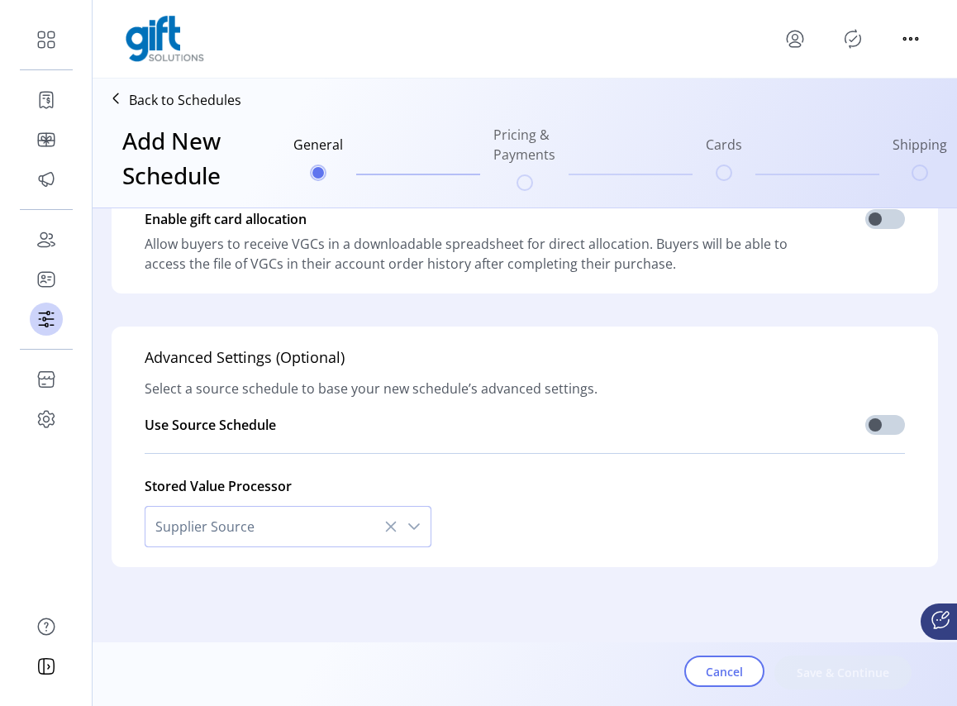
click at [300, 524] on span "Supplier Source" at bounding box center [271, 527] width 252 height 40
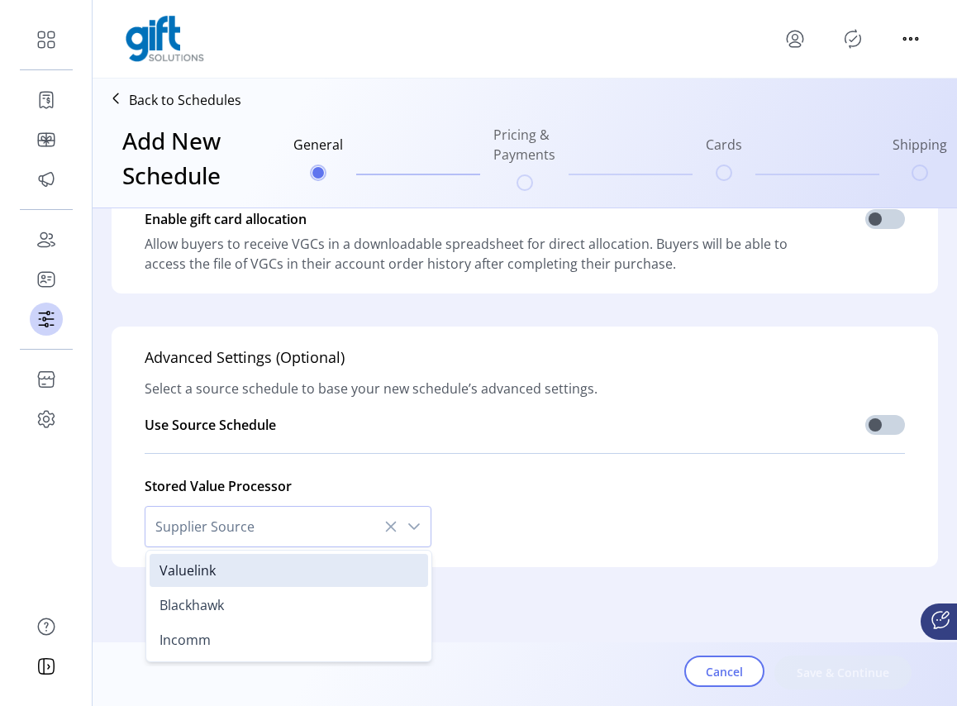
click at [386, 529] on icon at bounding box center [391, 527] width 11 height 11
click at [391, 528] on icon at bounding box center [390, 526] width 13 height 13
click at [474, 535] on div "Stored Value Processor Supplier Source Valuelink Blackhawk Incomm" at bounding box center [525, 506] width 760 height 81
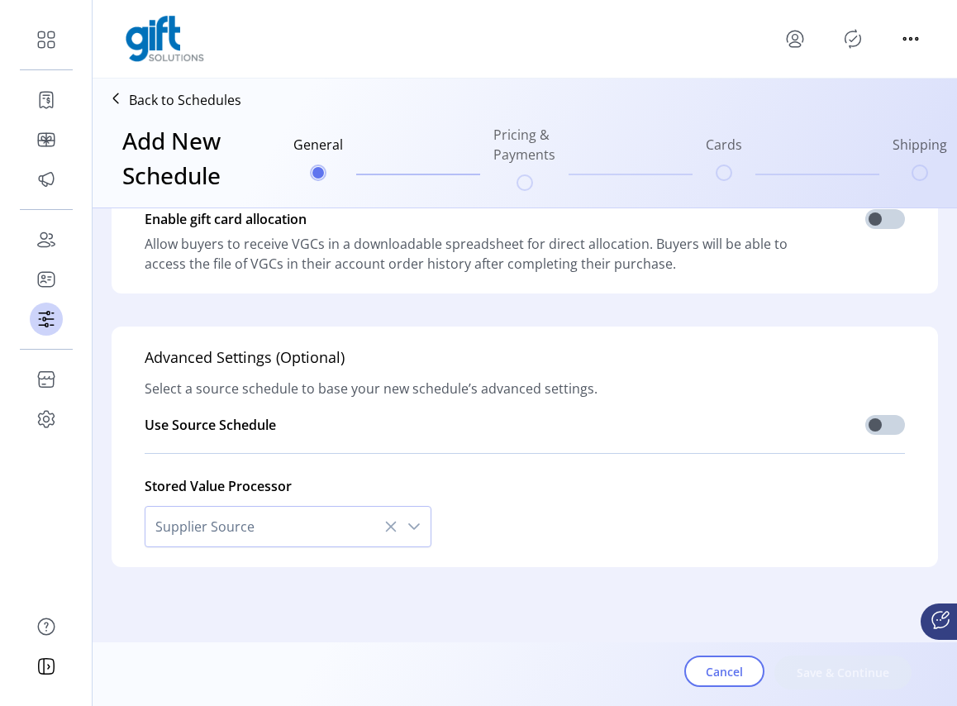
click at [384, 522] on icon at bounding box center [390, 526] width 13 height 13
click at [322, 527] on span "Supplier Source" at bounding box center [271, 527] width 252 height 40
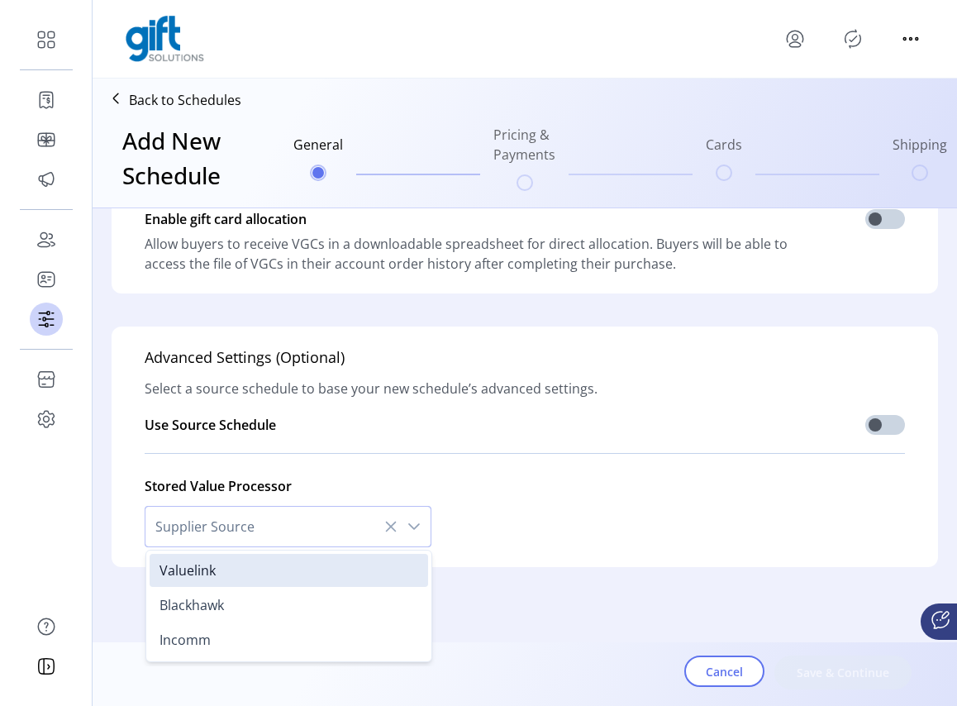
click at [371, 528] on span "Supplier Source" at bounding box center [271, 527] width 252 height 40
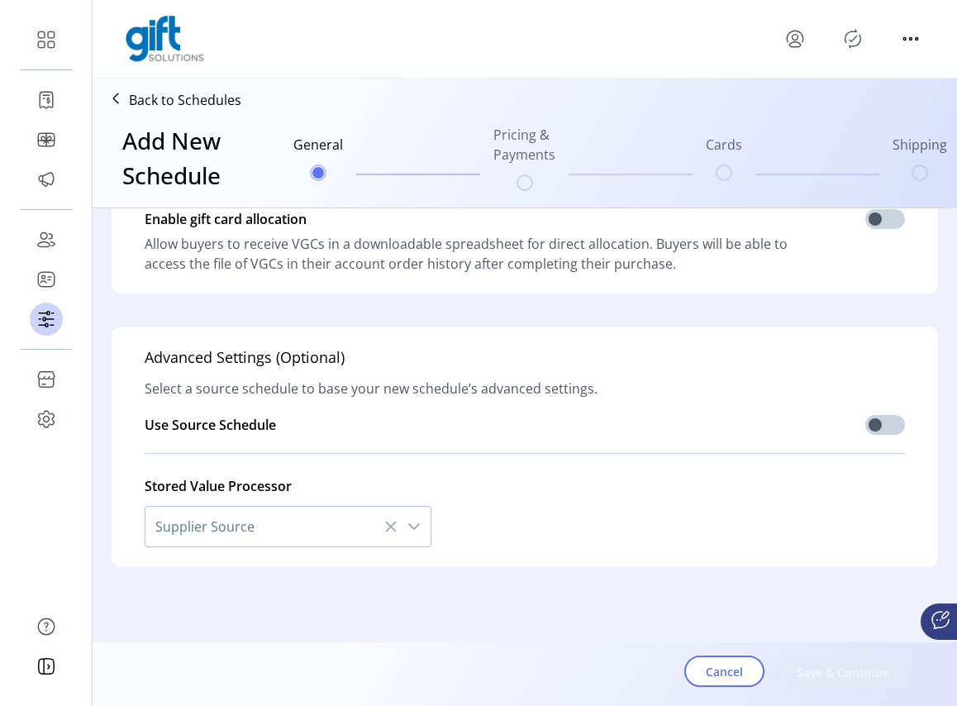
click at [479, 522] on div "Stored Value Processor Supplier Source" at bounding box center [525, 506] width 760 height 81
click at [363, 529] on span "Supplier Source" at bounding box center [271, 527] width 252 height 40
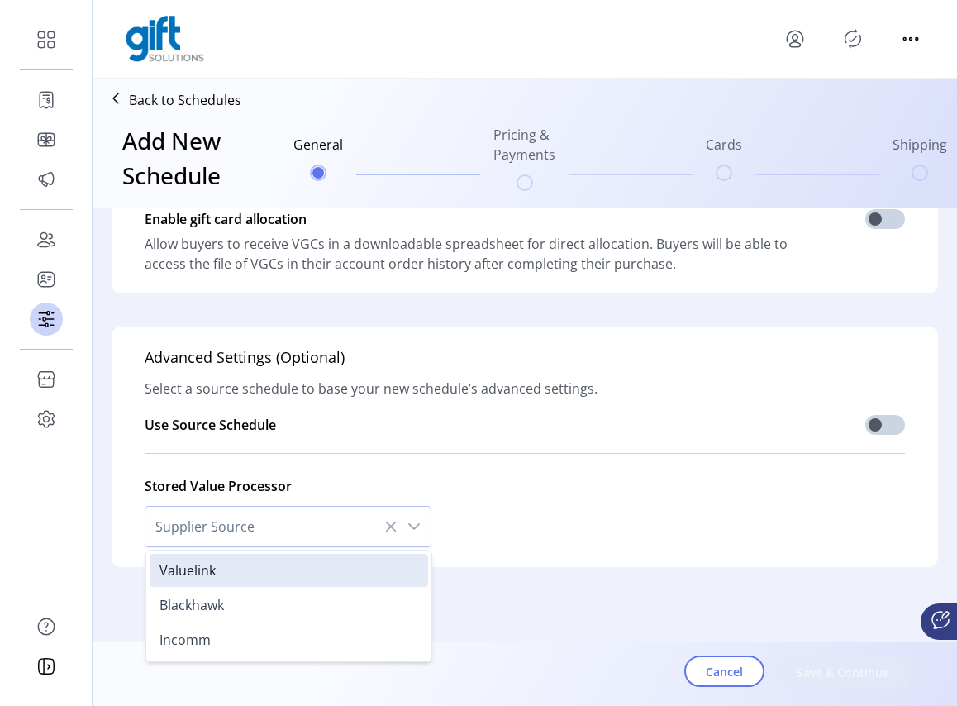
click at [391, 527] on icon at bounding box center [390, 526] width 13 height 13
click at [385, 529] on icon at bounding box center [390, 526] width 13 height 13
click at [411, 527] on icon "dropdown trigger" at bounding box center [414, 526] width 13 height 13
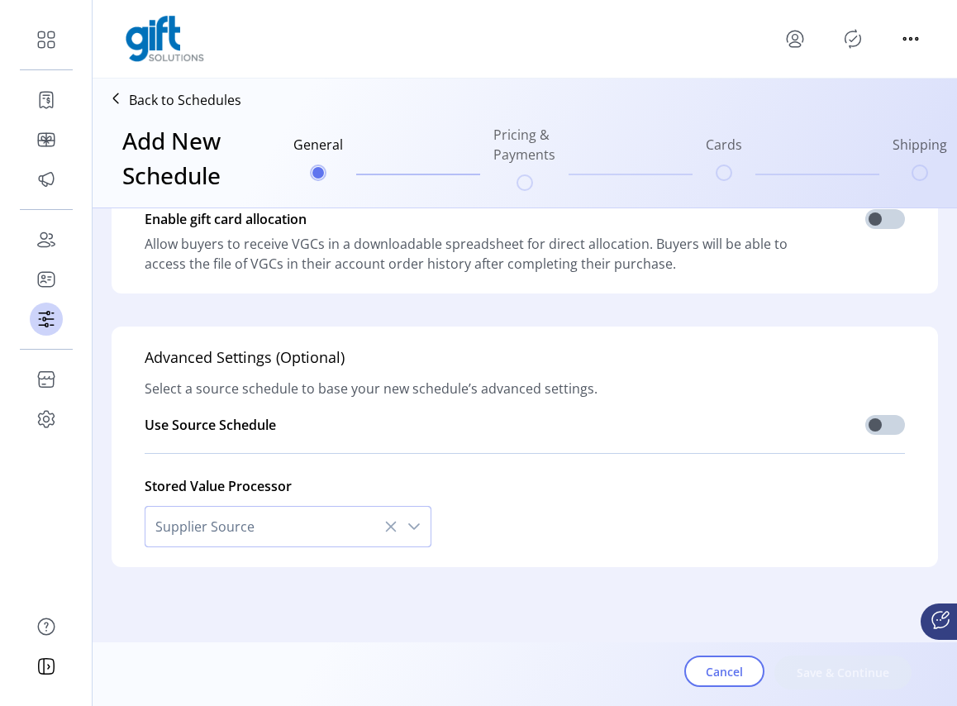
click at [411, 527] on icon "dropdown trigger" at bounding box center [414, 526] width 13 height 13
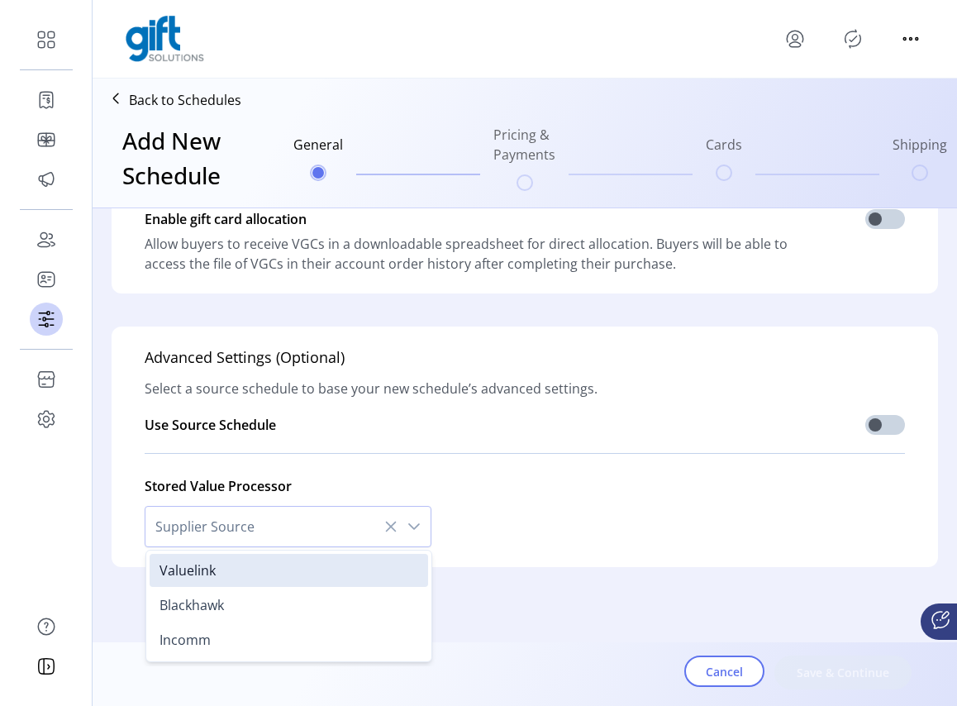
click at [390, 526] on icon at bounding box center [390, 526] width 13 height 13
click at [389, 526] on icon at bounding box center [390, 526] width 13 height 13
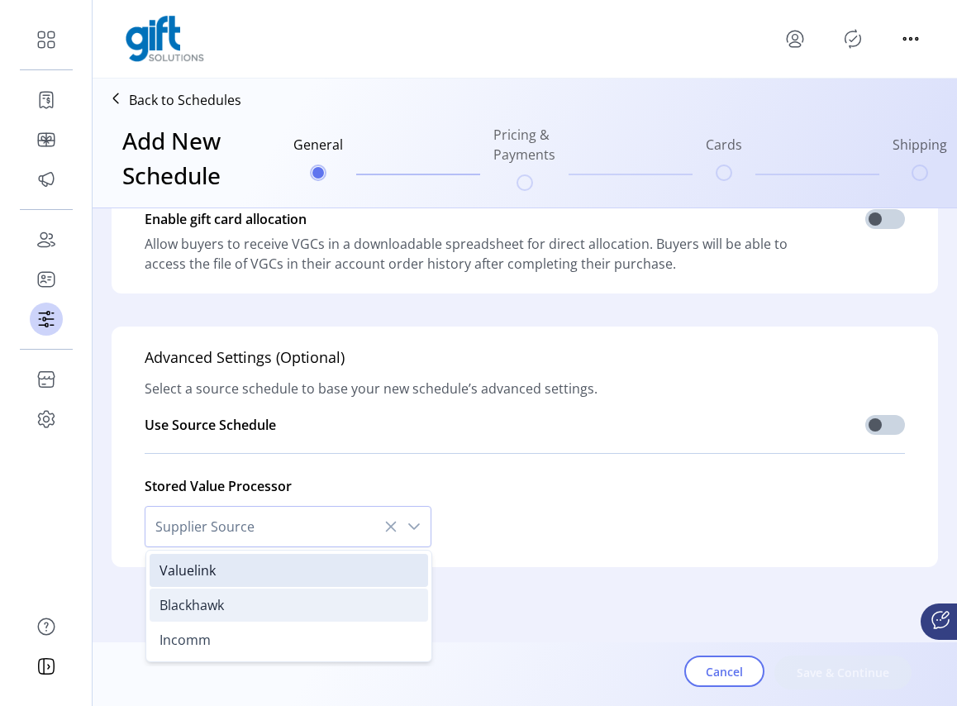
click at [297, 603] on li "Blackhawk" at bounding box center [289, 605] width 279 height 33
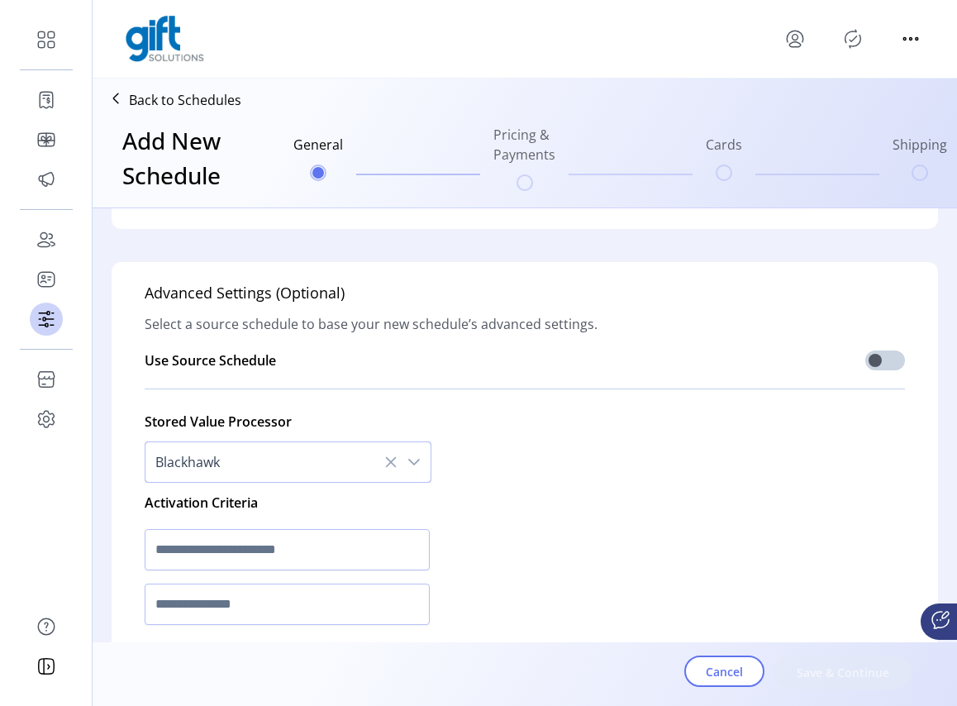
scroll to position [622, 0]
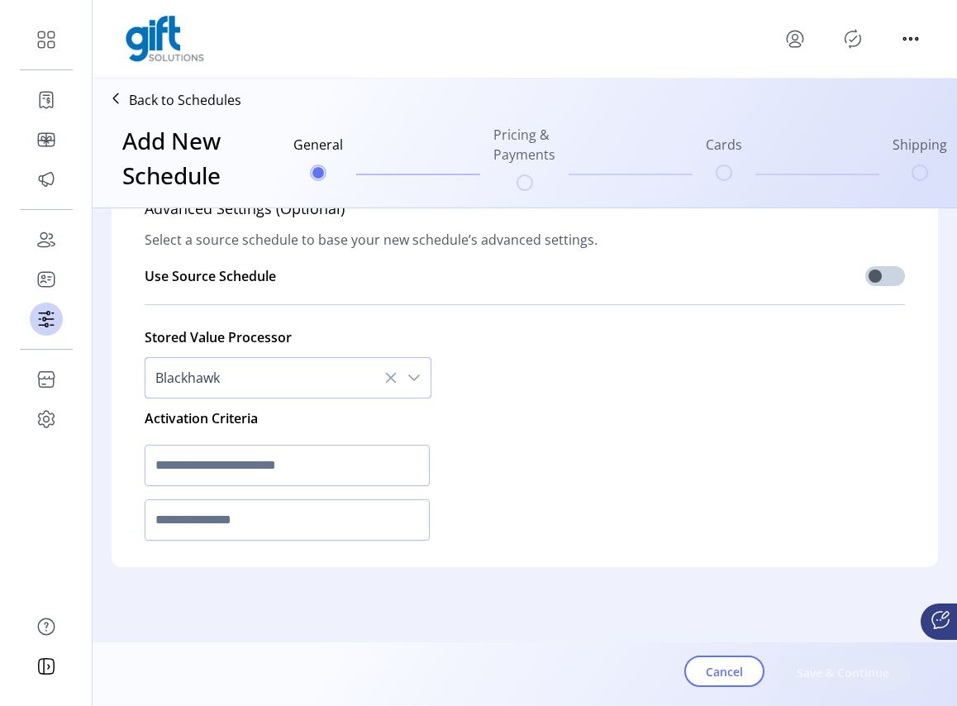
click at [269, 385] on span "Blackhawk" at bounding box center [271, 378] width 252 height 40
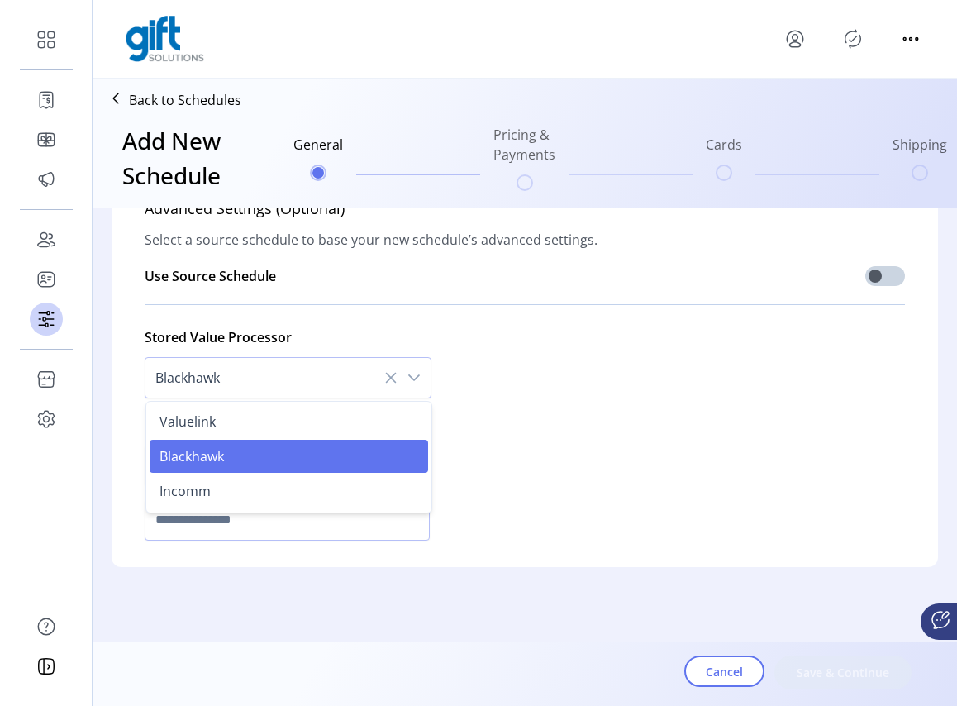
click at [386, 379] on icon at bounding box center [390, 377] width 13 height 13
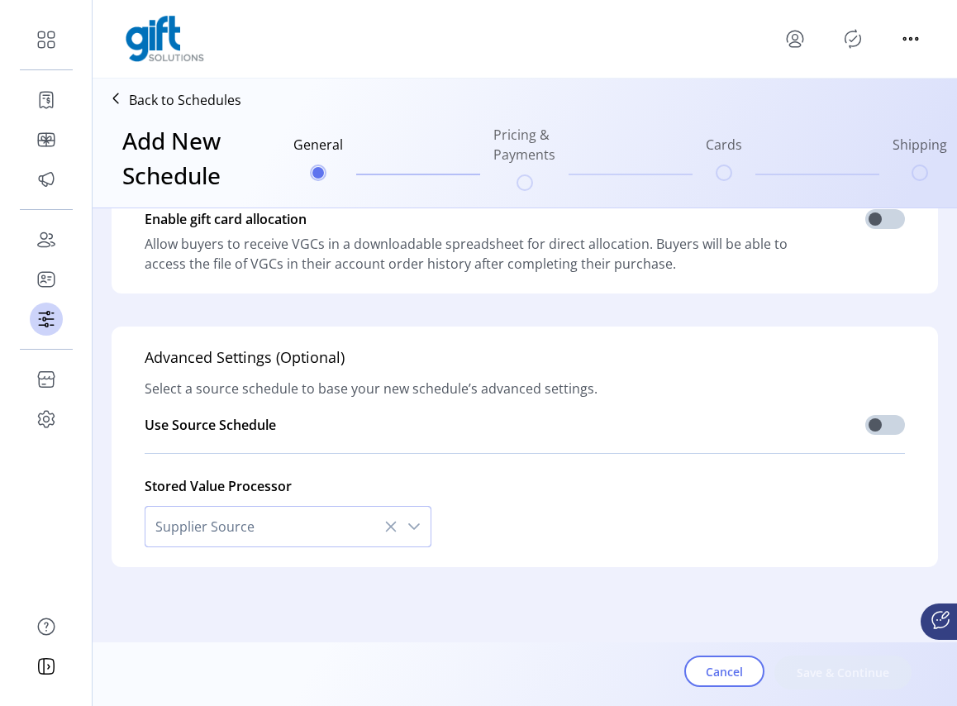
click at [264, 533] on span "Supplier Source" at bounding box center [271, 527] width 252 height 40
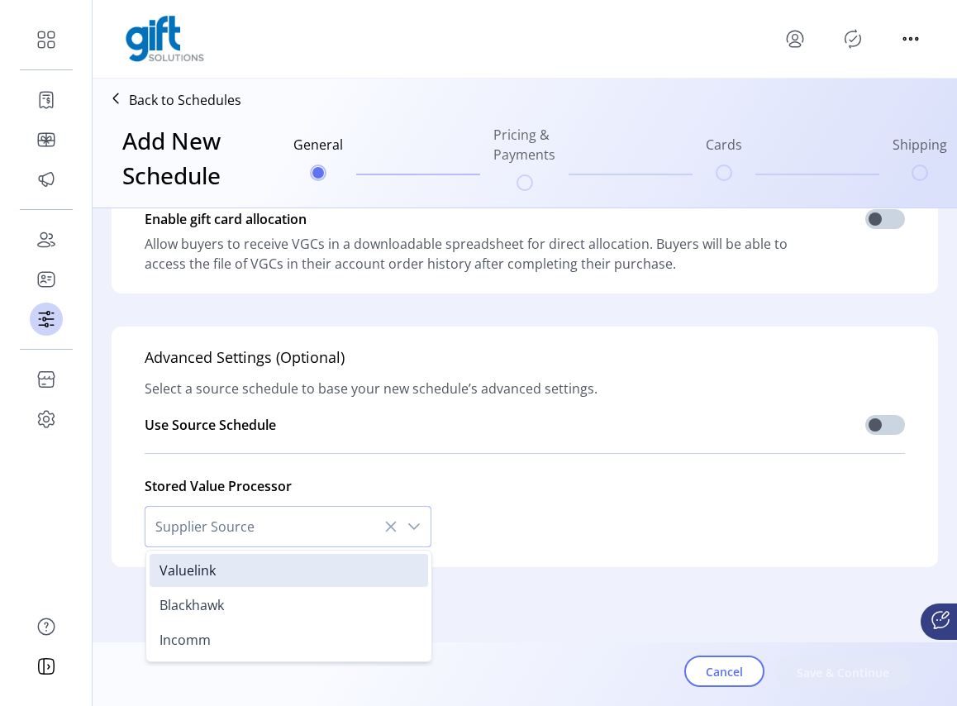
click at [413, 523] on icon "dropdown trigger" at bounding box center [414, 526] width 13 height 13
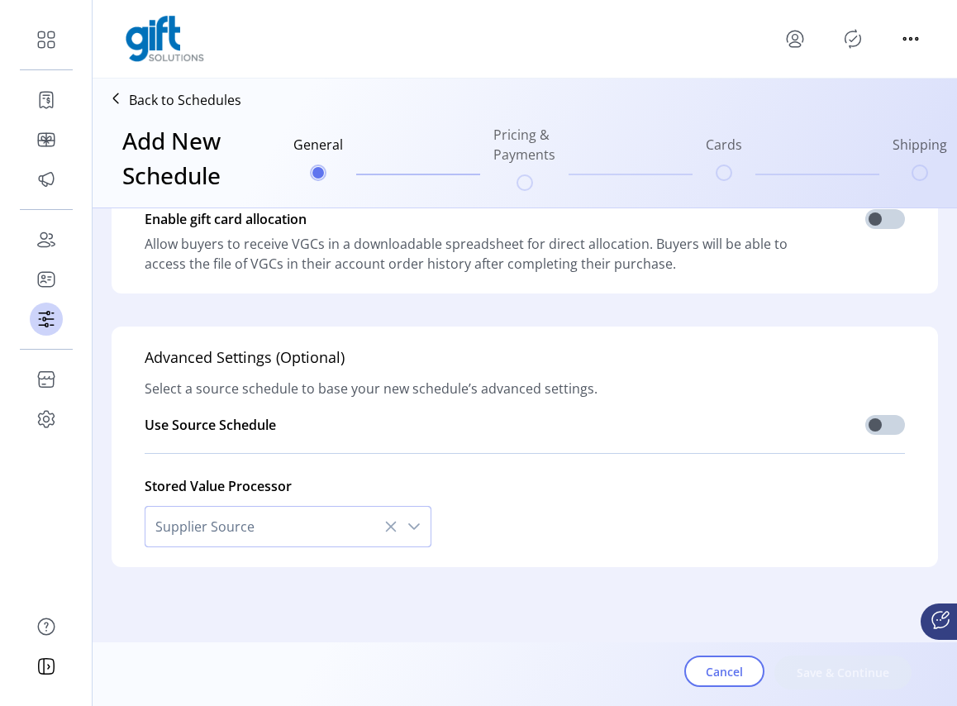
click at [412, 523] on icon "dropdown trigger" at bounding box center [414, 526] width 13 height 13
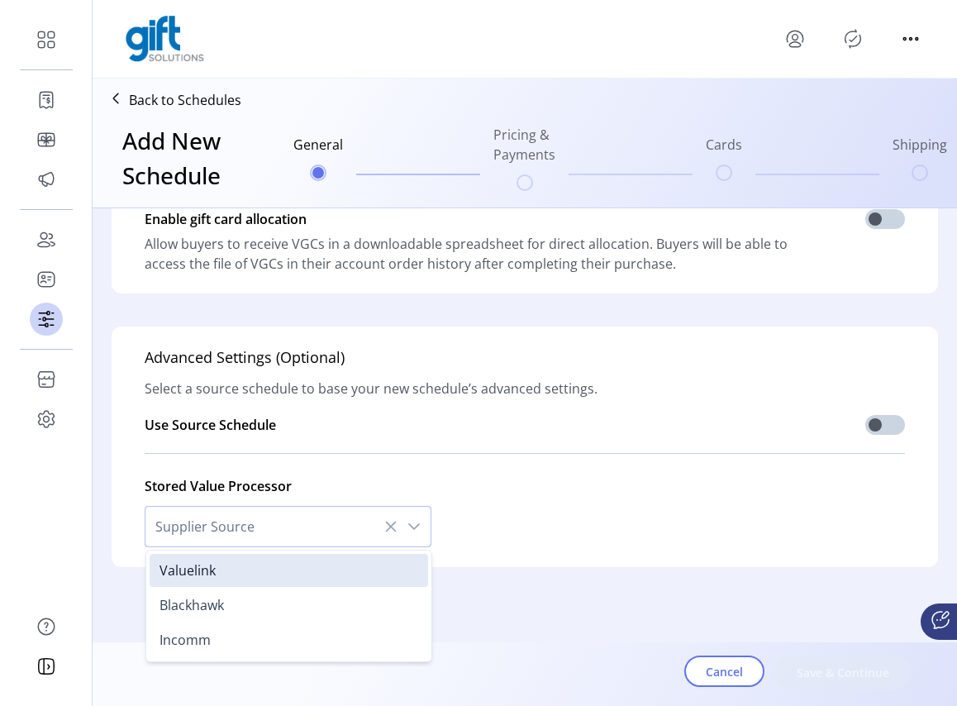
click at [412, 523] on icon "dropdown trigger" at bounding box center [414, 526] width 13 height 13
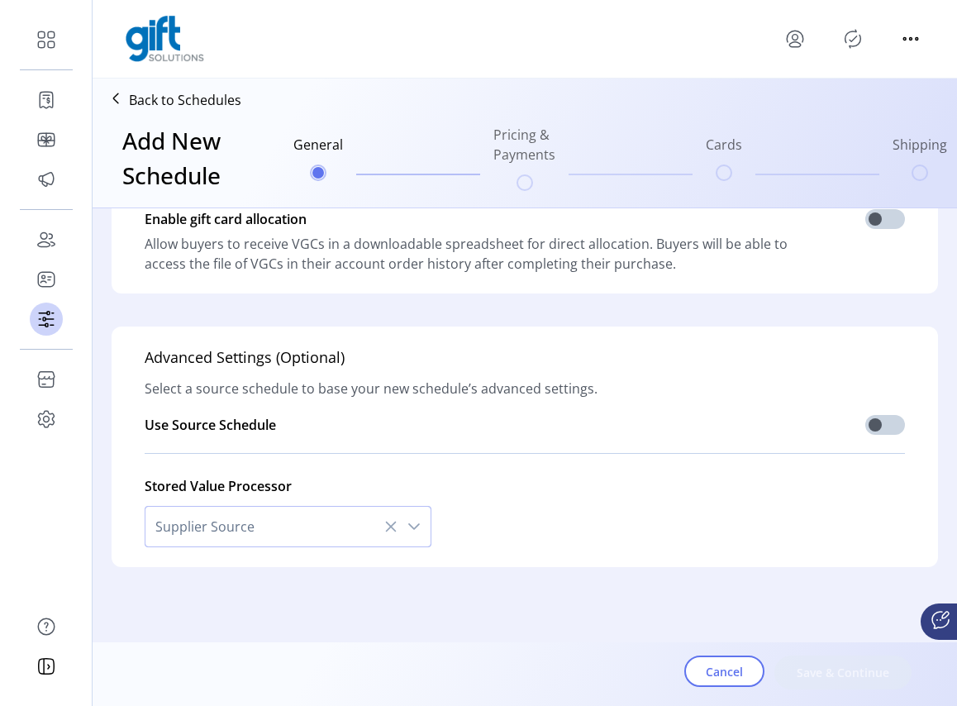
click at [412, 523] on icon "dropdown trigger" at bounding box center [414, 526] width 13 height 13
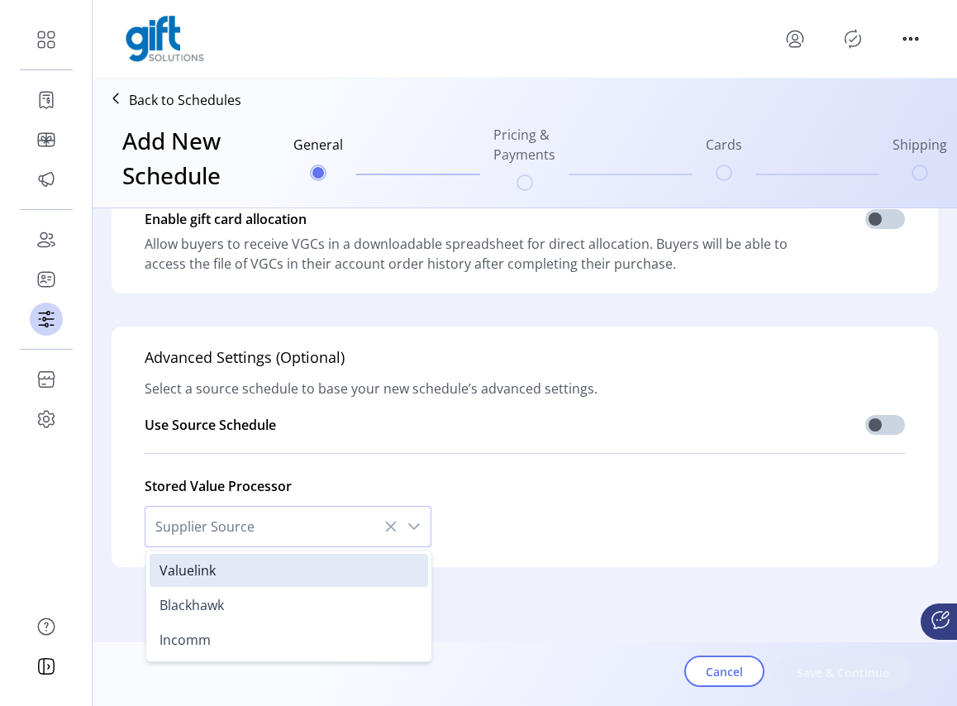
click at [412, 523] on icon "dropdown trigger" at bounding box center [414, 526] width 13 height 13
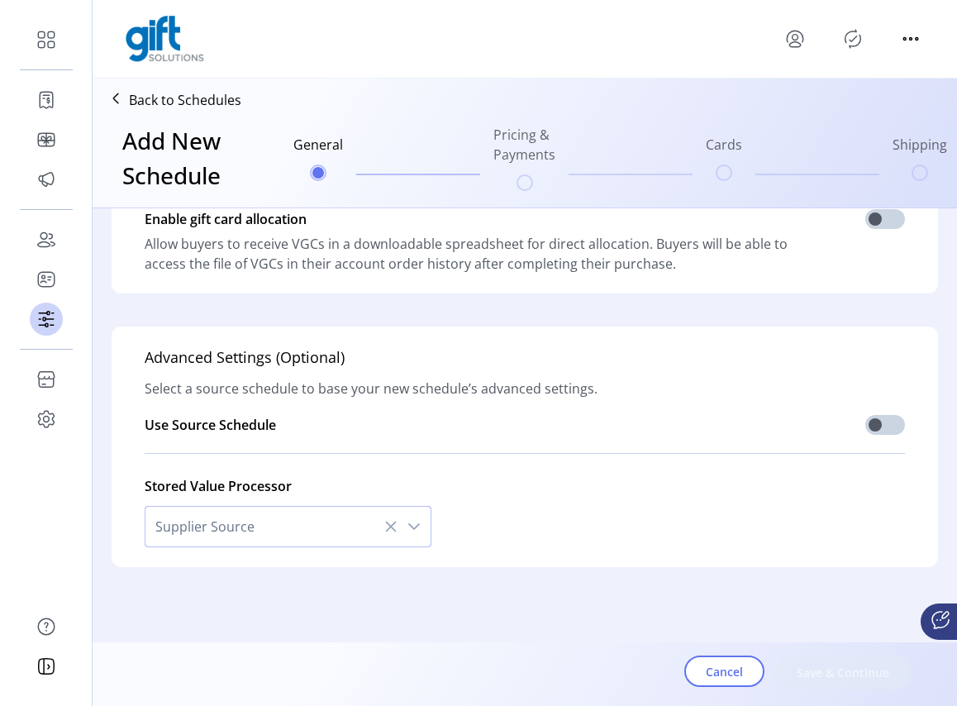
click at [498, 508] on div "Stored Value Processor Supplier Source" at bounding box center [525, 506] width 760 height 81
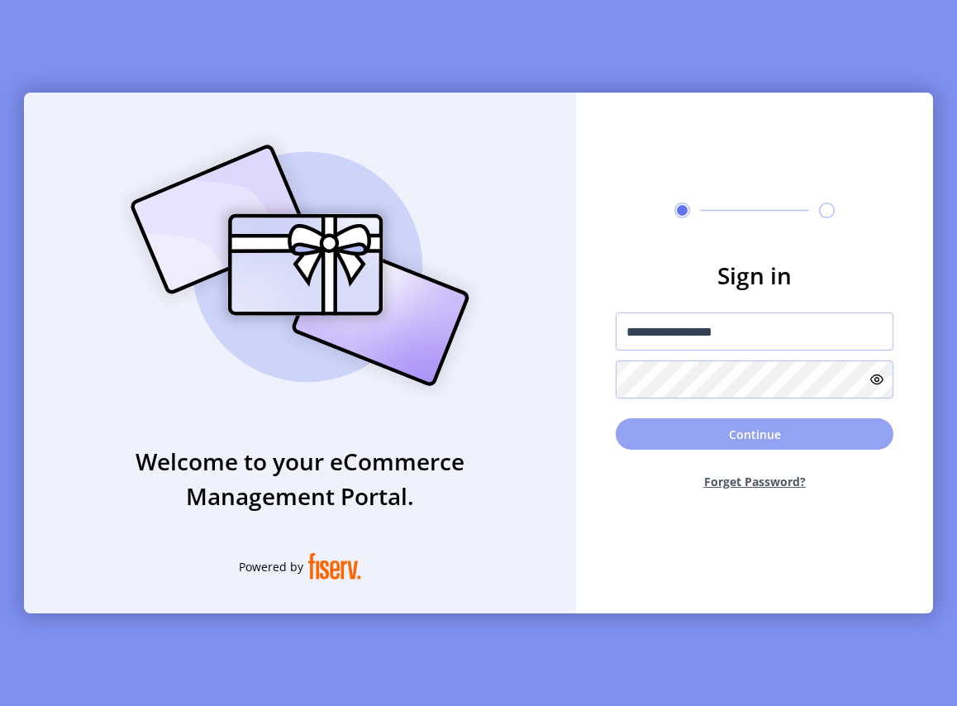
click at [688, 431] on button "Continue" at bounding box center [755, 433] width 278 height 31
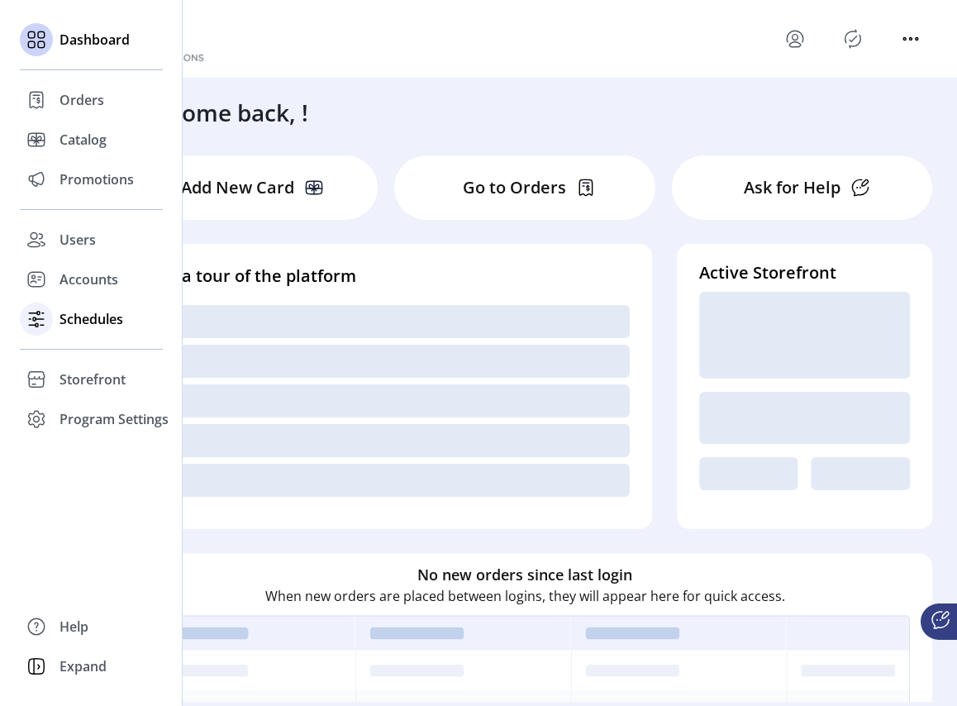
click at [69, 315] on span "Schedules" at bounding box center [92, 319] width 64 height 20
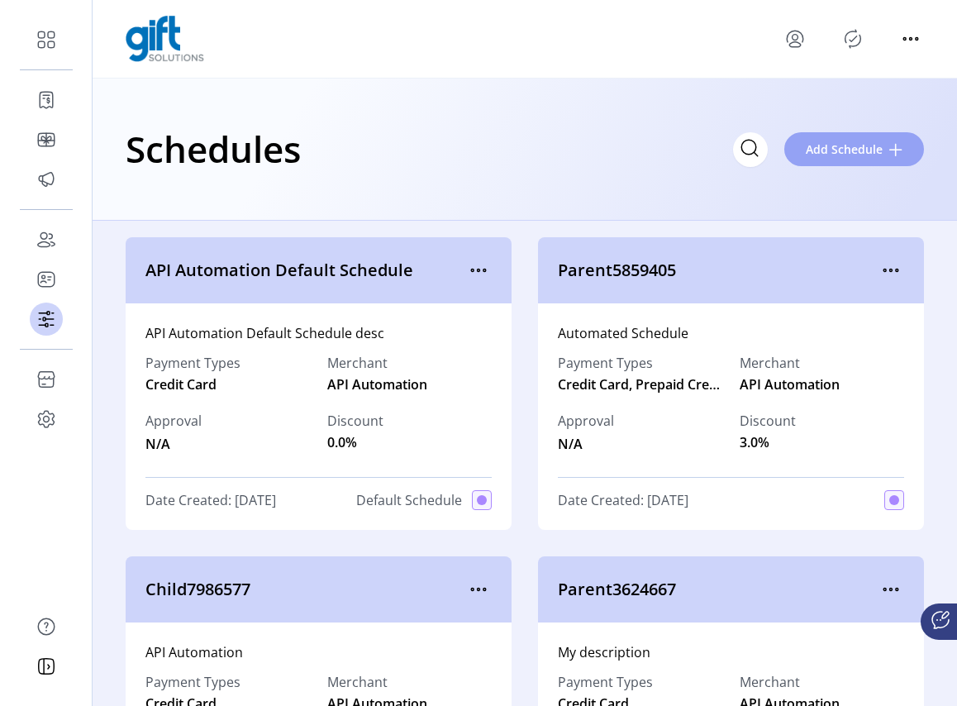
click at [840, 146] on span "Add Schedule" at bounding box center [844, 149] width 77 height 17
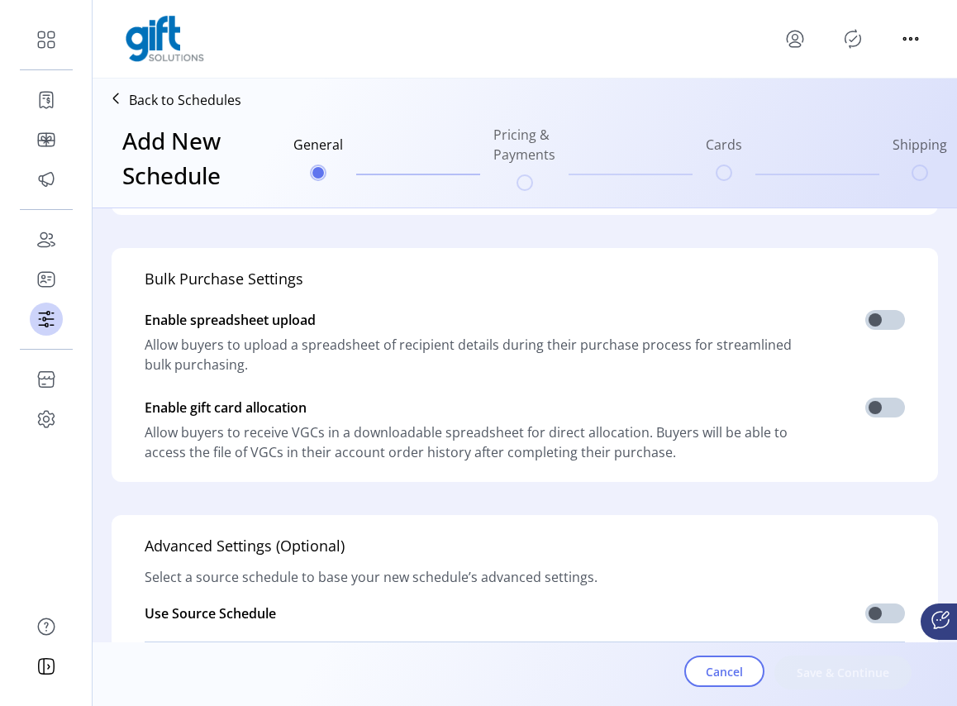
scroll to position [473, 0]
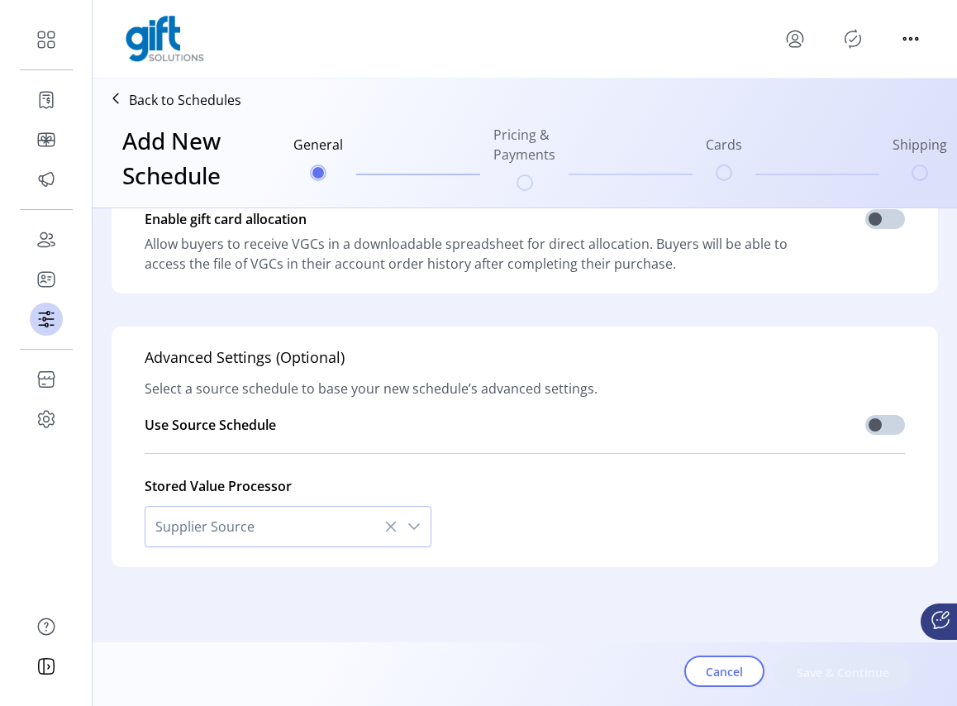
click at [274, 534] on span "Supplier Source" at bounding box center [271, 527] width 252 height 40
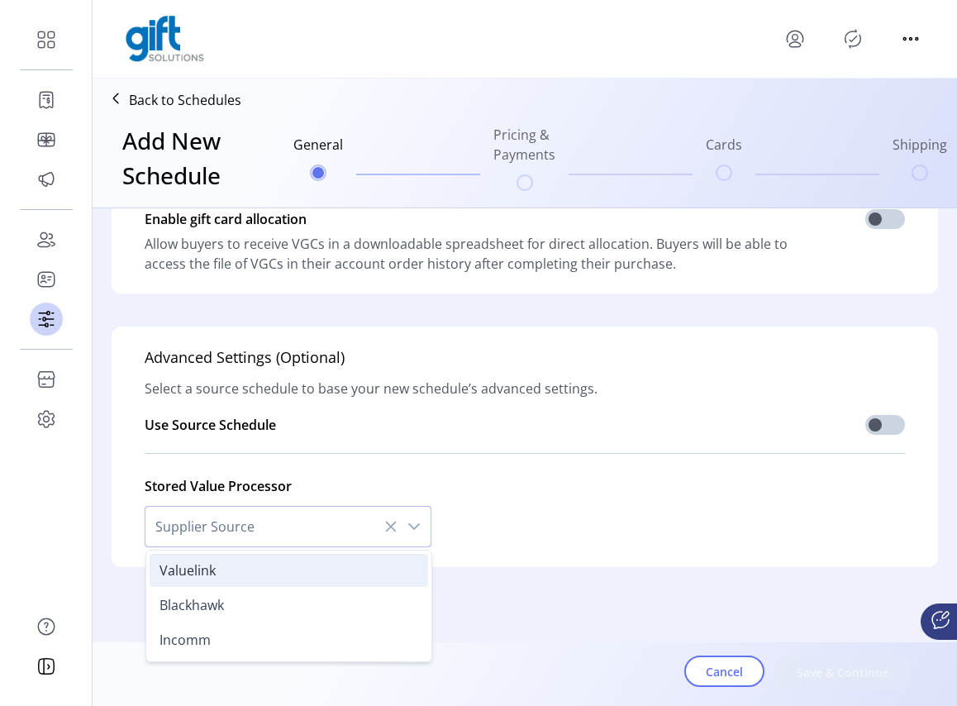
click at [228, 570] on li "Valuelink" at bounding box center [289, 570] width 279 height 33
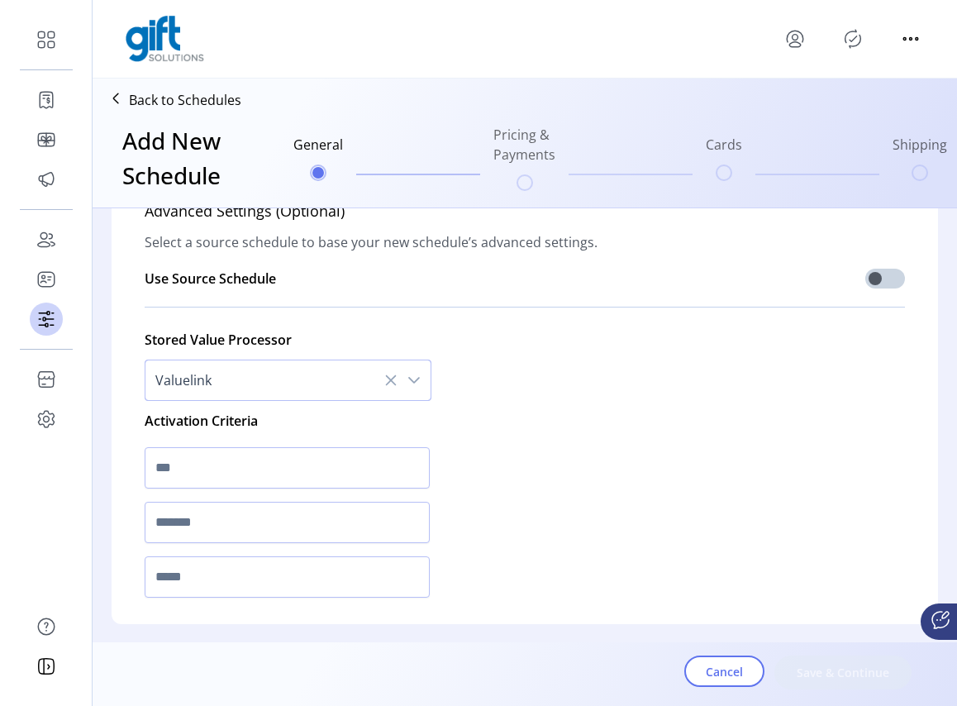
scroll to position [672, 0]
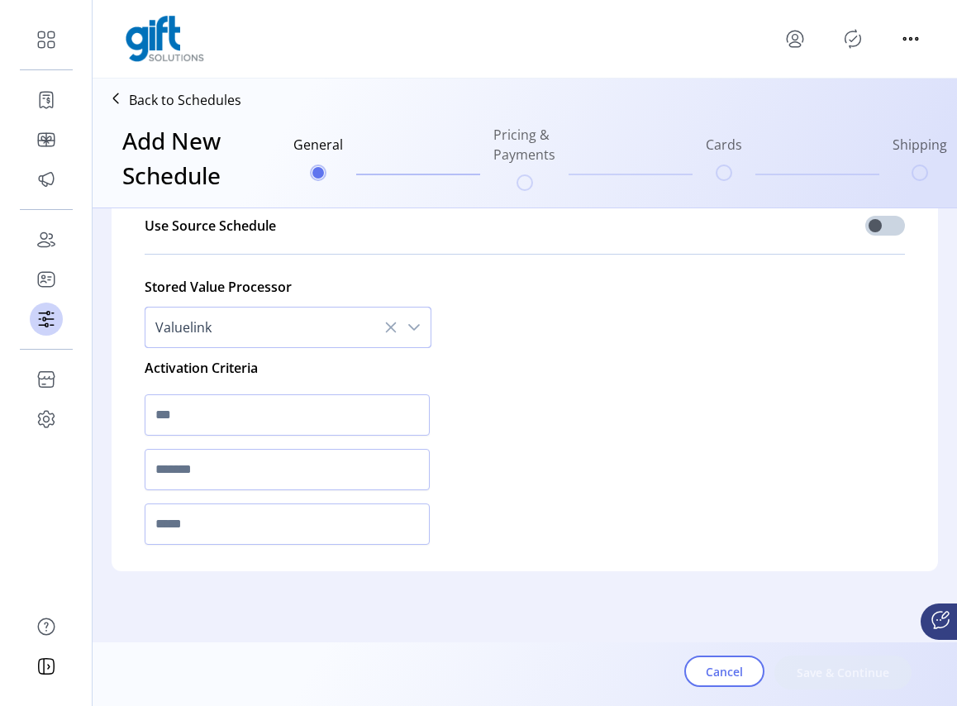
click at [408, 331] on icon "dropdown trigger" at bounding box center [414, 327] width 13 height 13
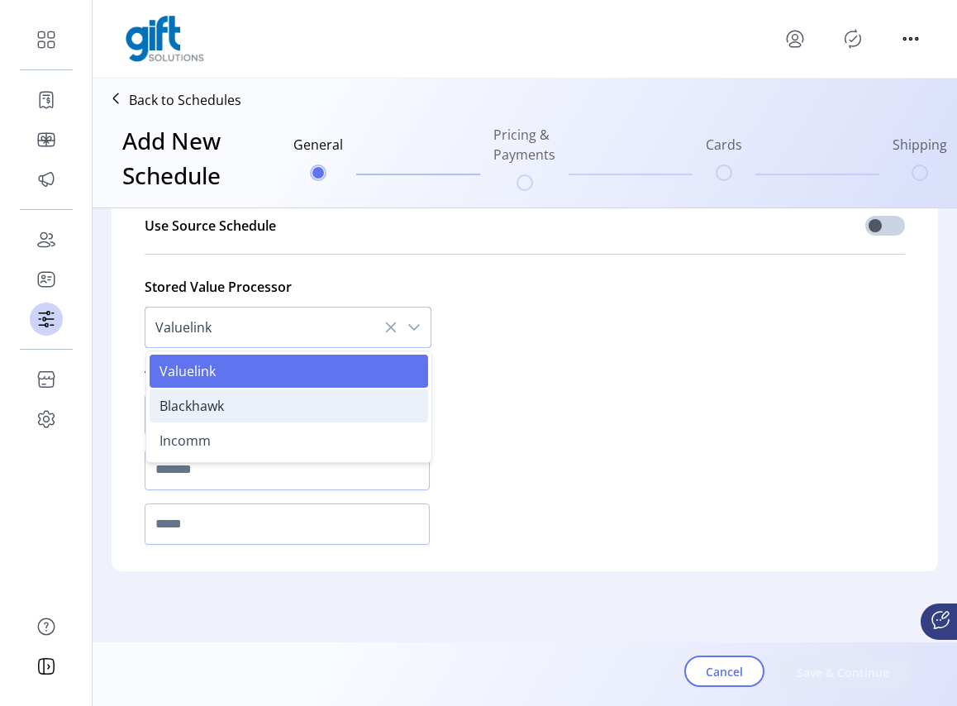
click at [278, 393] on li "Blackhawk" at bounding box center [289, 405] width 279 height 33
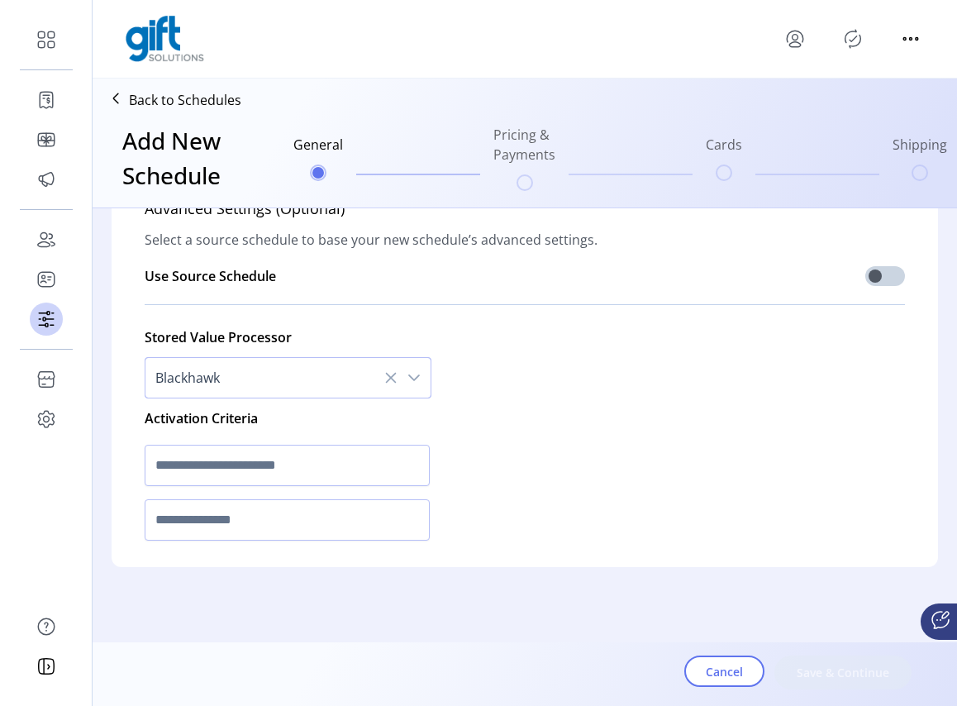
scroll to position [622, 0]
click at [419, 372] on div "dropdown trigger" at bounding box center [414, 378] width 33 height 40
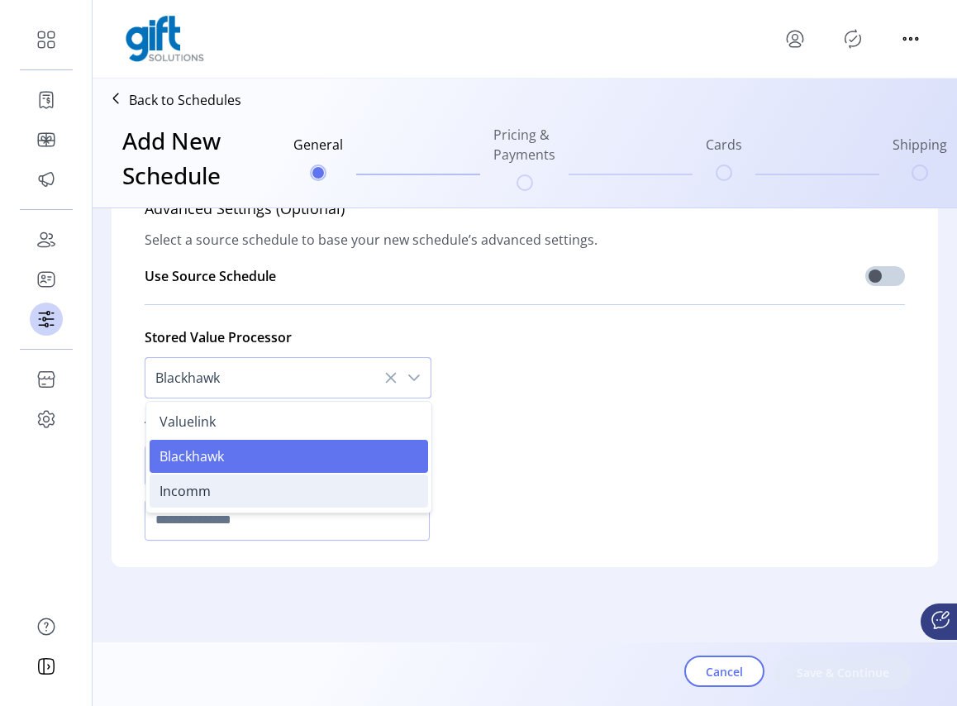
click at [207, 485] on li "Incomm" at bounding box center [289, 490] width 279 height 33
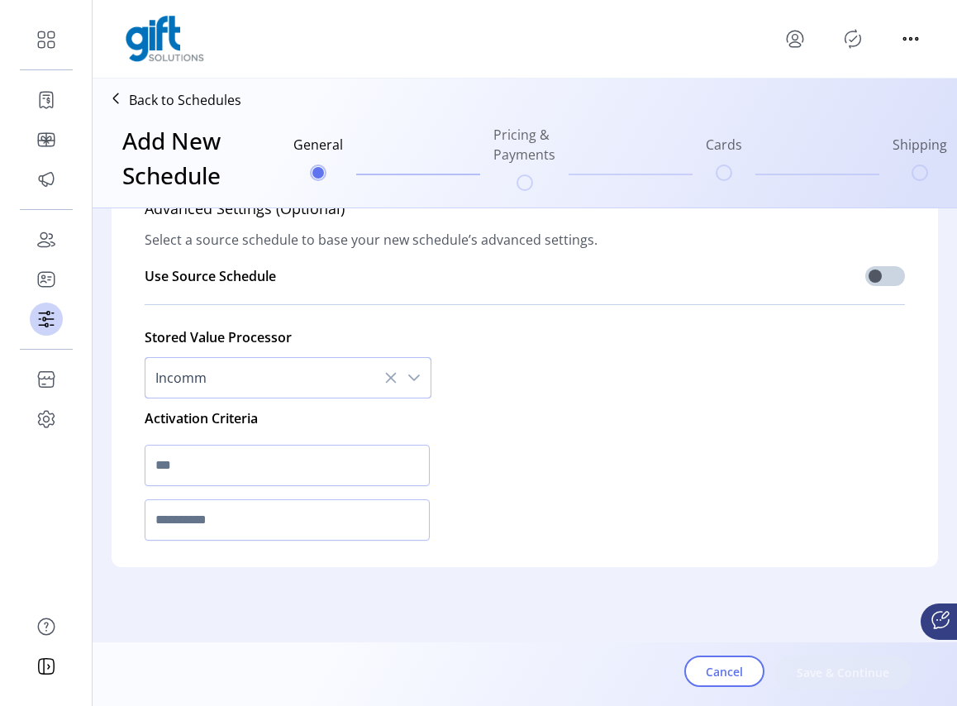
click at [408, 377] on icon "dropdown trigger" at bounding box center [414, 377] width 12 height 7
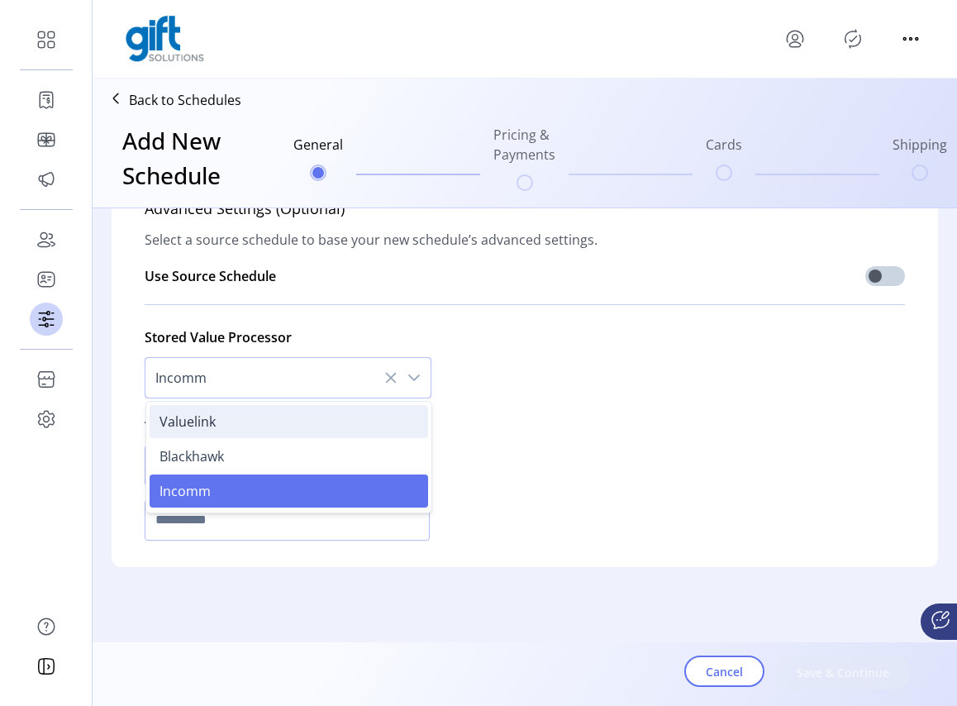
click at [217, 427] on li "Valuelink" at bounding box center [289, 421] width 279 height 33
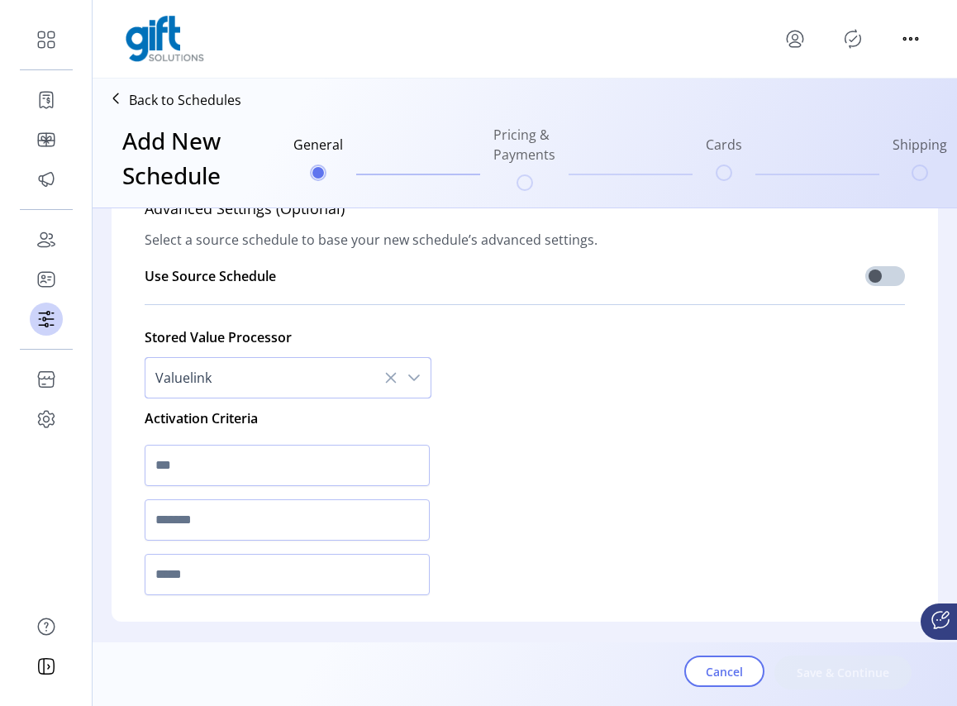
click at [516, 425] on div "Stored Value Processor Valuelink Activation Criteria" at bounding box center [525, 459] width 760 height 284
click at [300, 382] on span "Valuelink" at bounding box center [271, 378] width 252 height 40
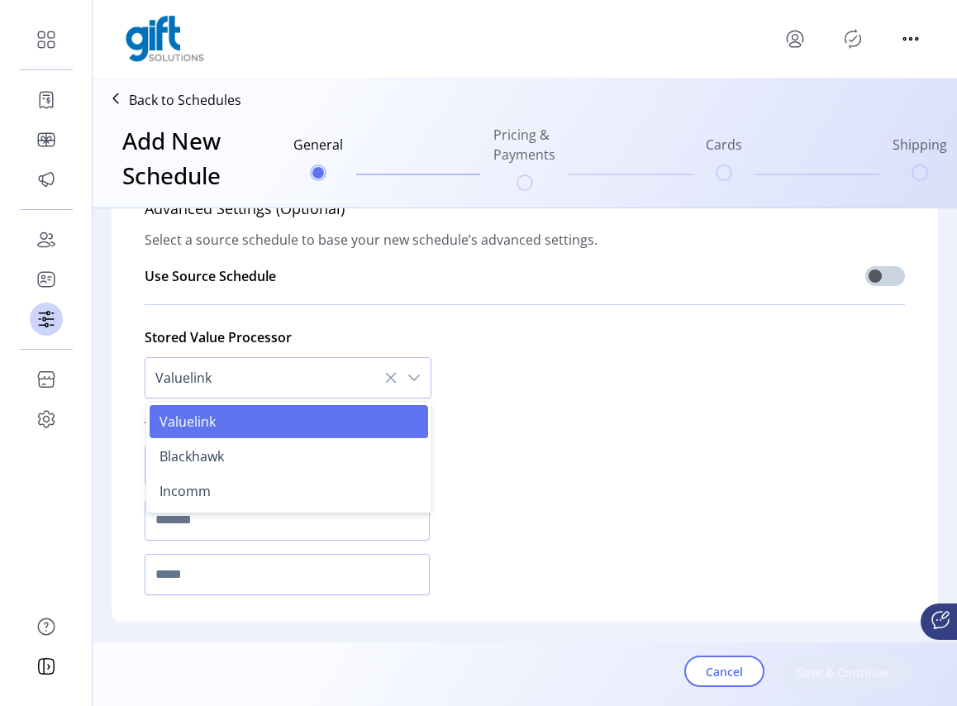
click at [695, 488] on div "Stored Value Processor Valuelink Valuelink Blackhawk Incomm Activation Criteria" at bounding box center [525, 459] width 760 height 284
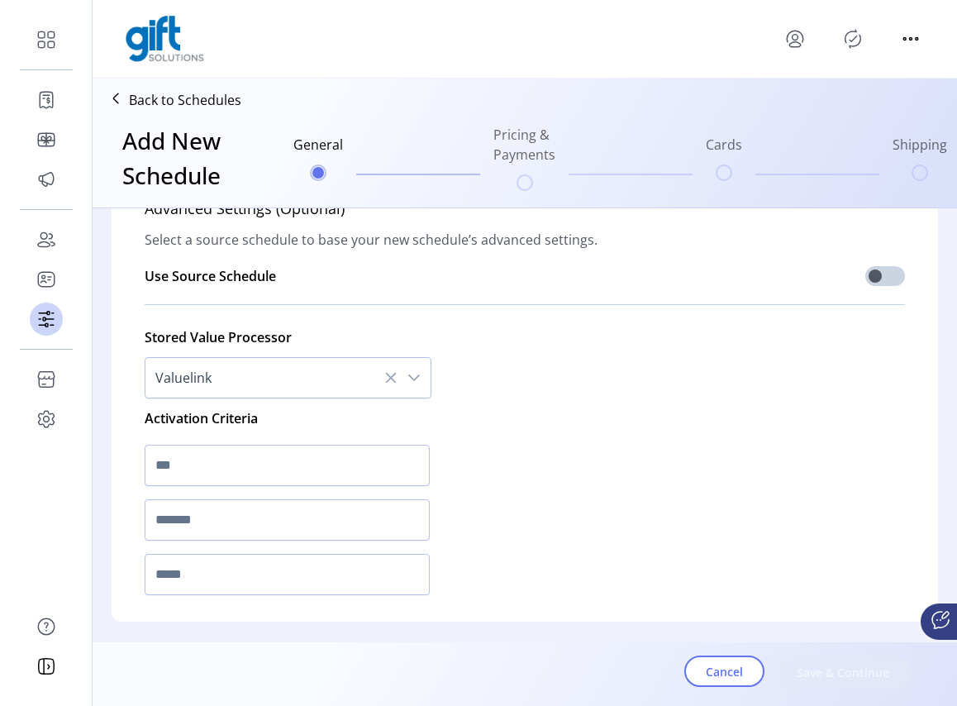
click at [267, 380] on span "Valuelink" at bounding box center [271, 378] width 252 height 40
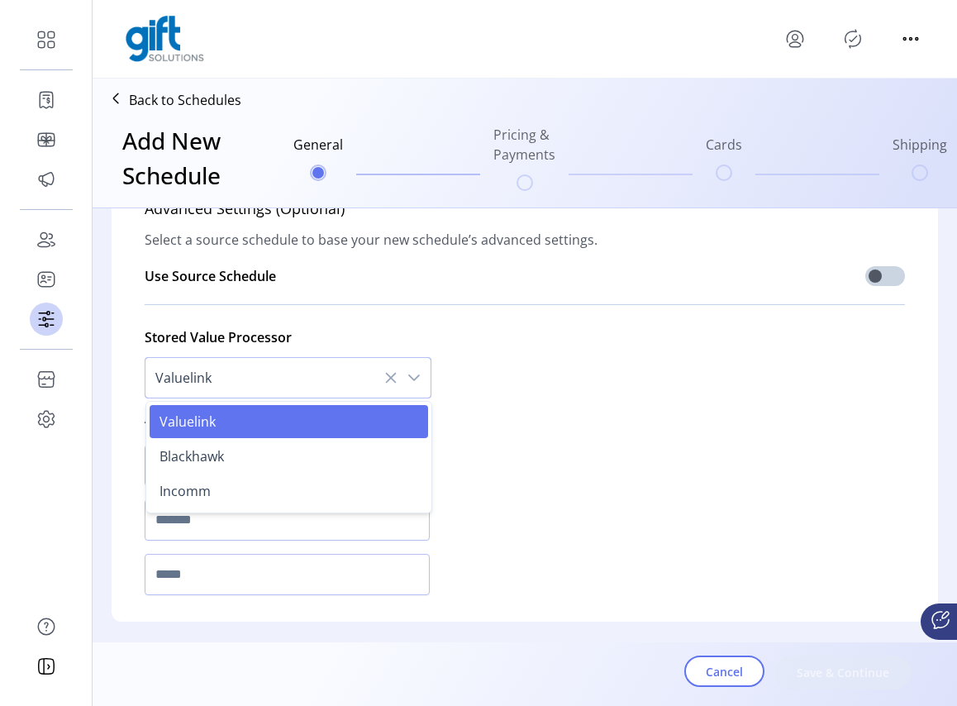
click at [384, 378] on icon at bounding box center [390, 377] width 13 height 13
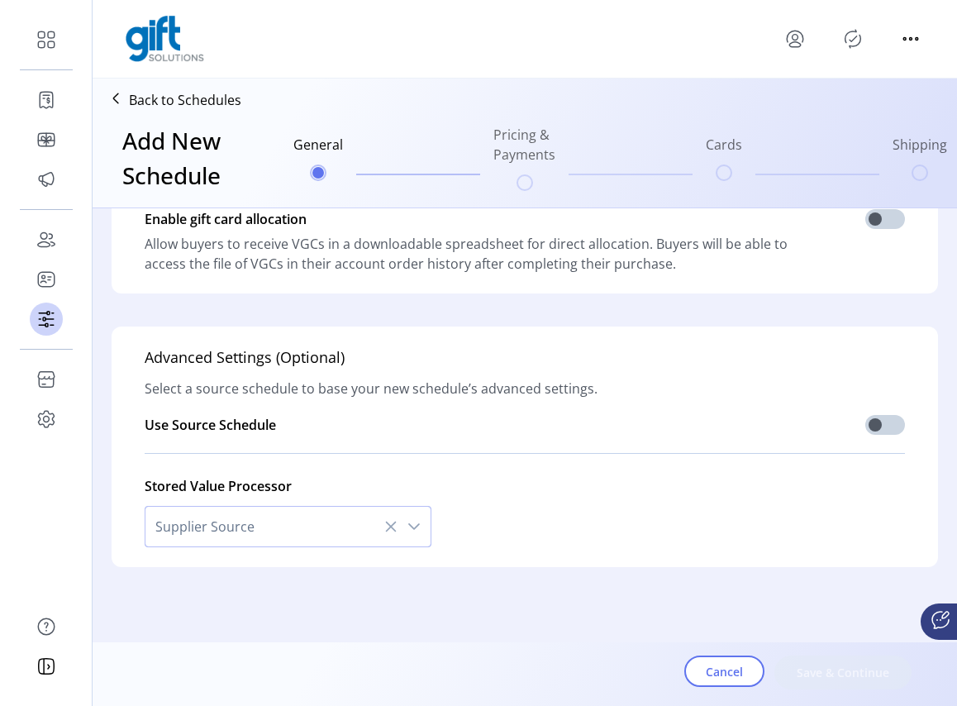
scroll to position [473, 0]
click at [586, 517] on div "Stored Value Processor Supplier Source" at bounding box center [525, 506] width 760 height 81
click at [311, 526] on span "Supplier Source" at bounding box center [271, 527] width 252 height 40
click at [260, 530] on span "Supplier Source" at bounding box center [271, 527] width 252 height 40
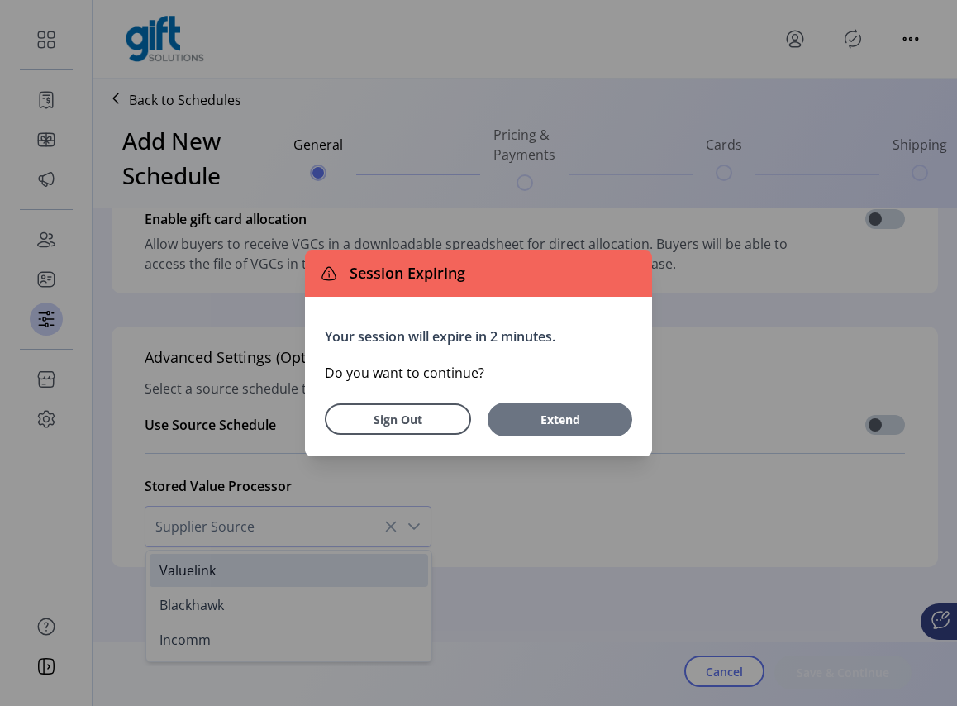
click at [531, 419] on span "Extend" at bounding box center [560, 419] width 128 height 17
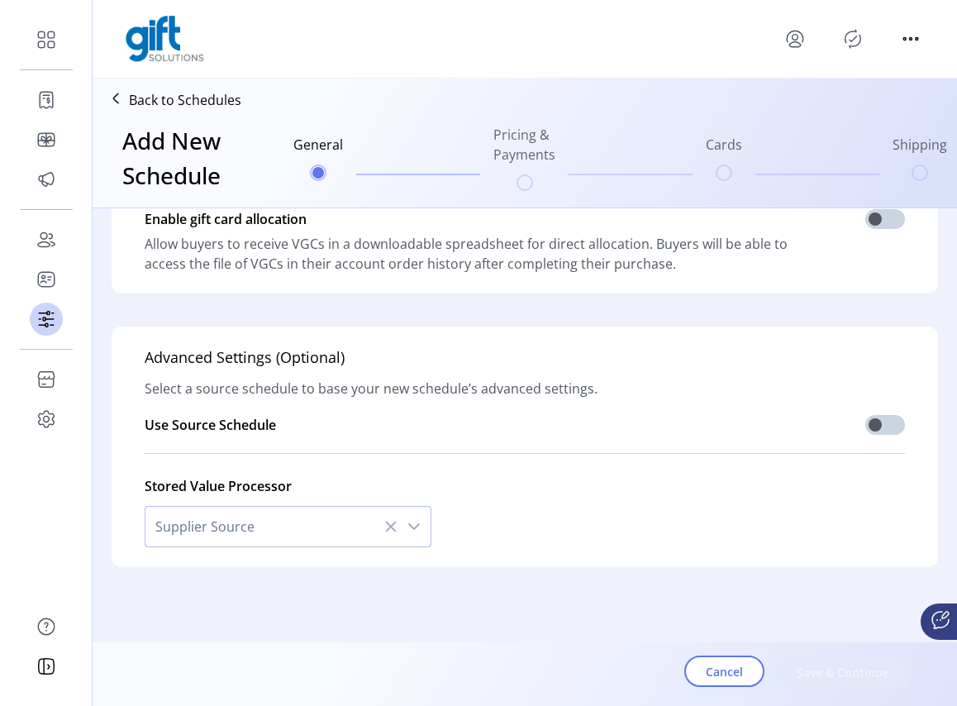
click at [283, 529] on span "Supplier Source" at bounding box center [271, 527] width 252 height 40
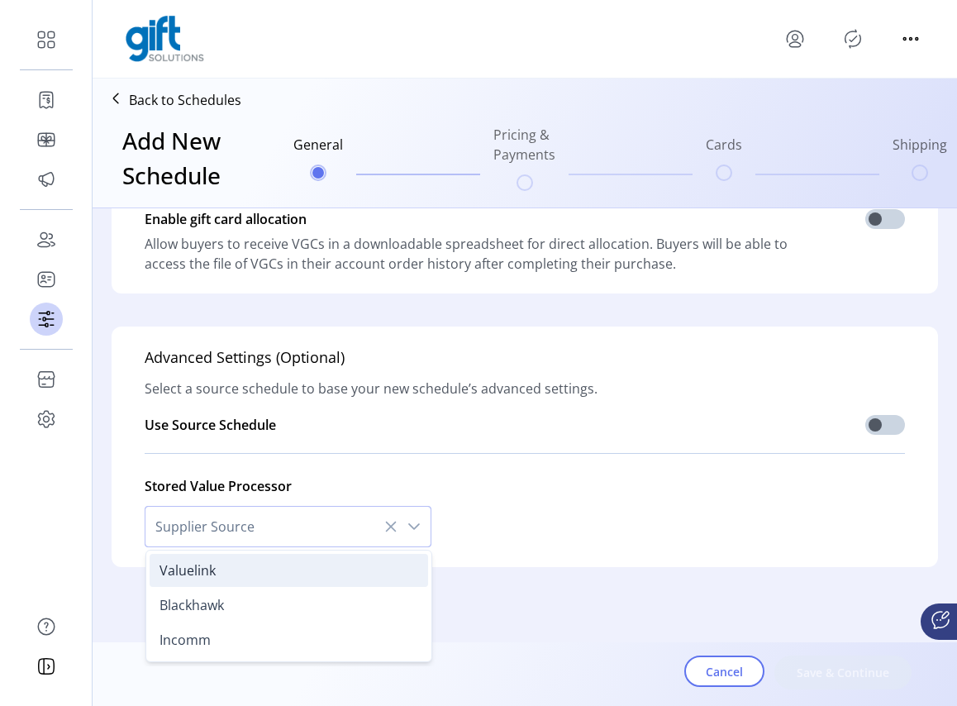
click at [199, 570] on span "Valuelink" at bounding box center [188, 570] width 56 height 18
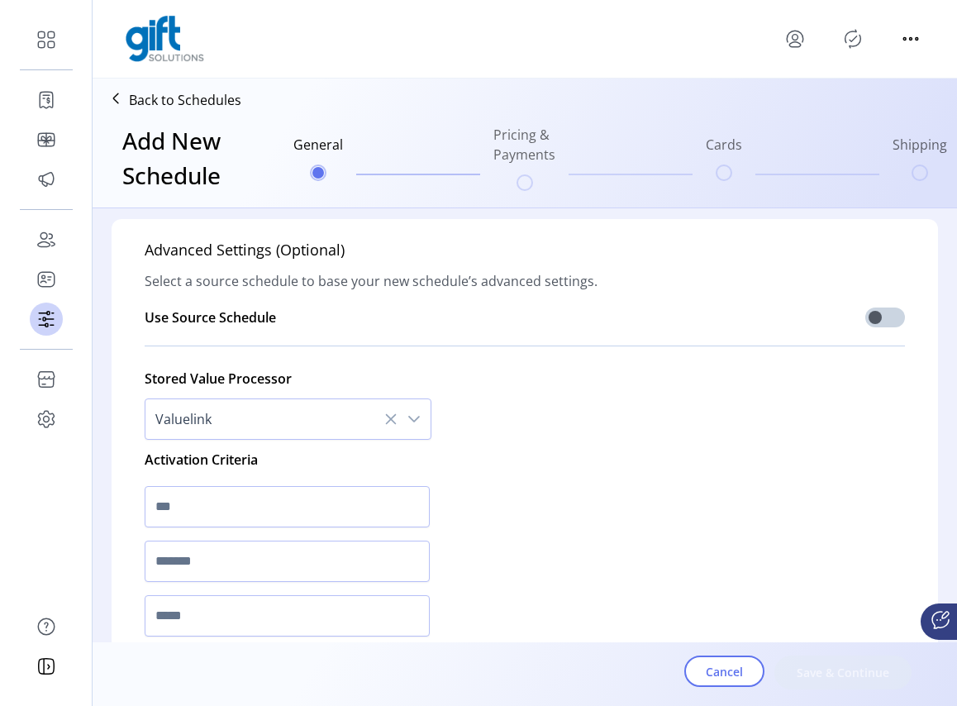
scroll to position [597, 0]
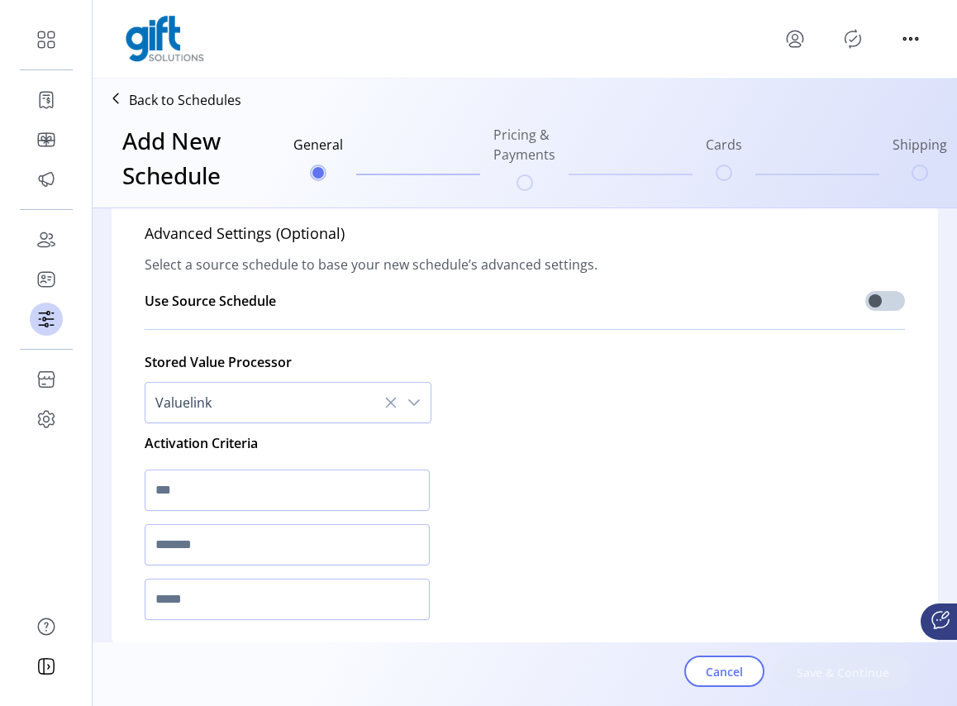
click at [390, 403] on icon at bounding box center [390, 402] width 13 height 13
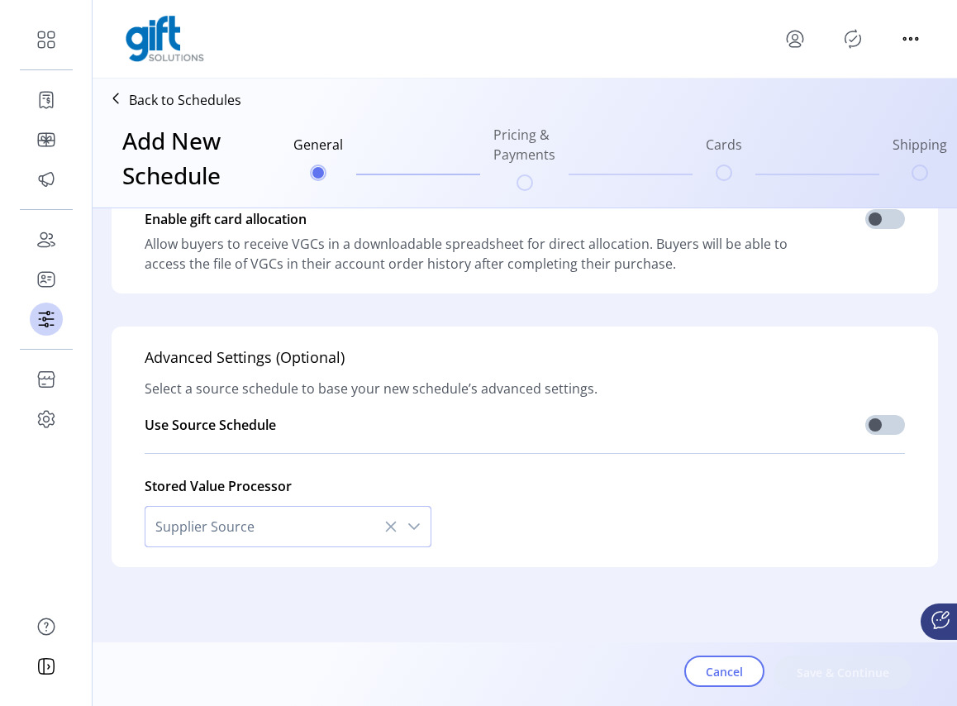
scroll to position [473, 0]
click at [278, 529] on span "Supplier Source" at bounding box center [271, 527] width 252 height 40
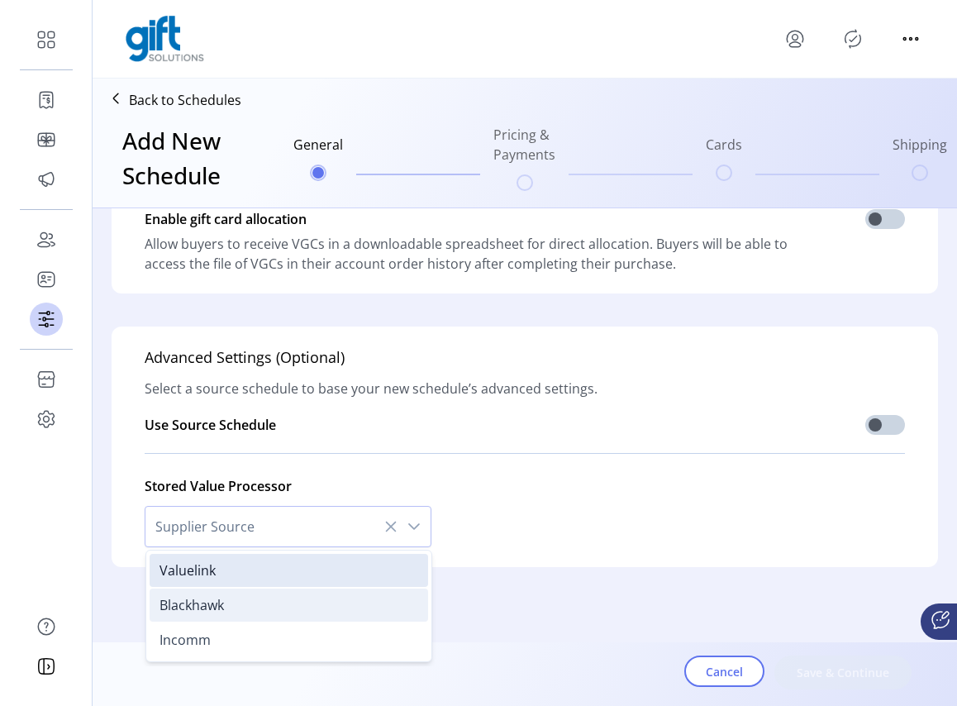
click at [226, 604] on li "Blackhawk" at bounding box center [289, 605] width 279 height 33
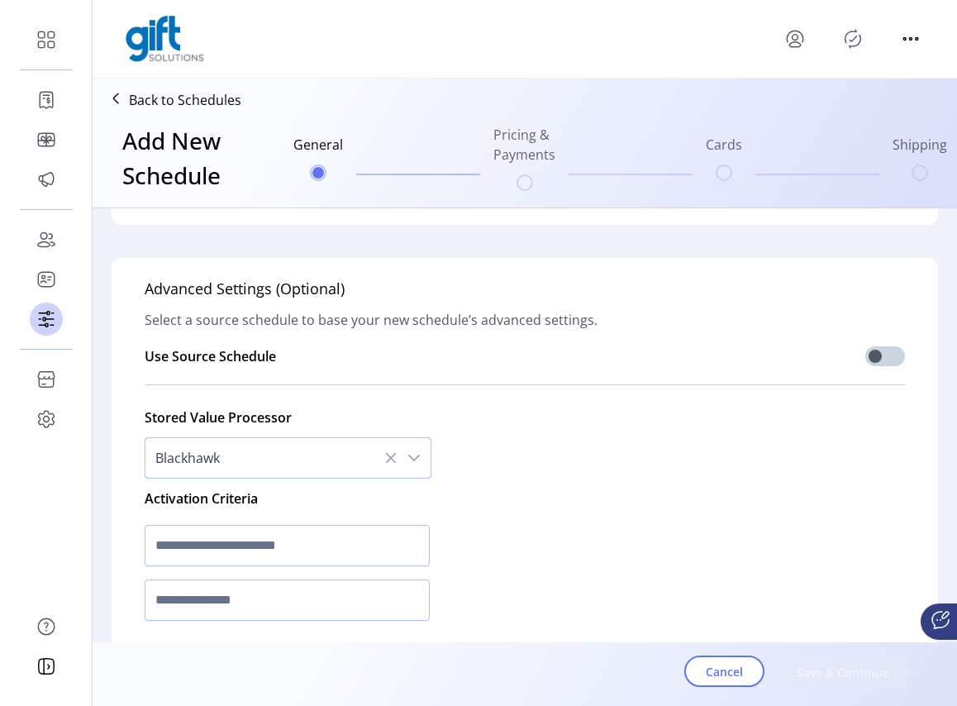
scroll to position [622, 0]
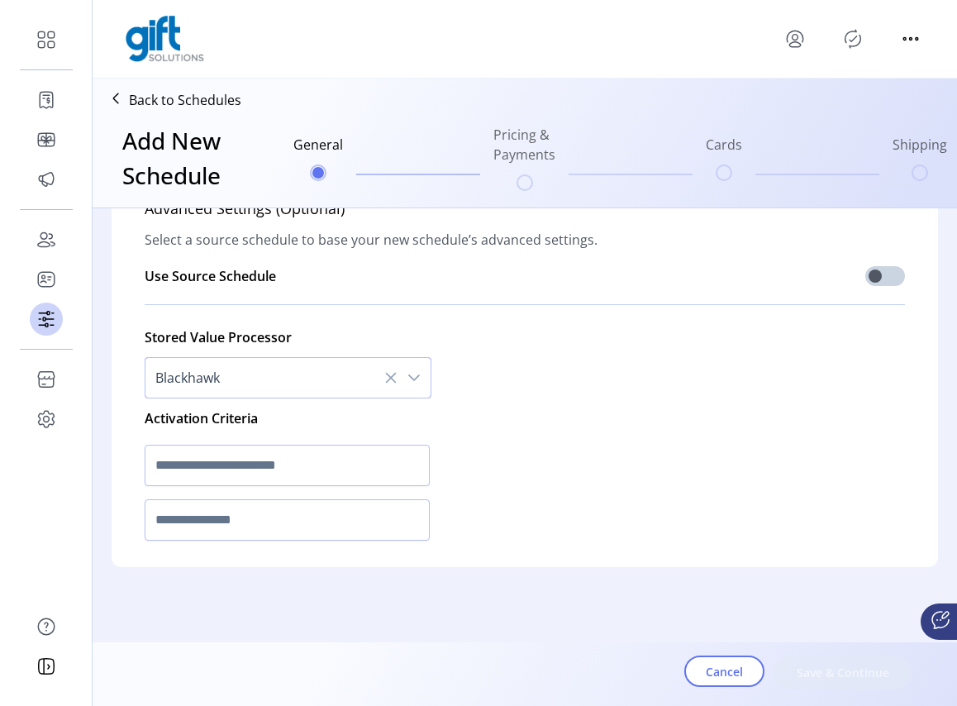
click at [409, 378] on icon "dropdown trigger" at bounding box center [414, 377] width 13 height 13
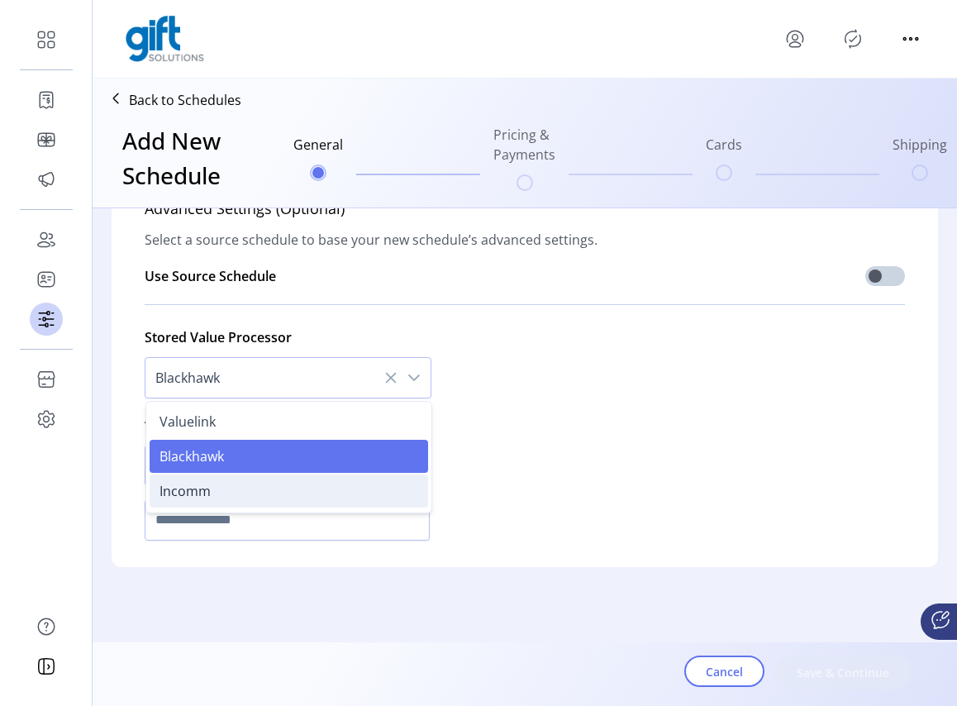
click at [193, 485] on span "Incomm" at bounding box center [185, 491] width 51 height 18
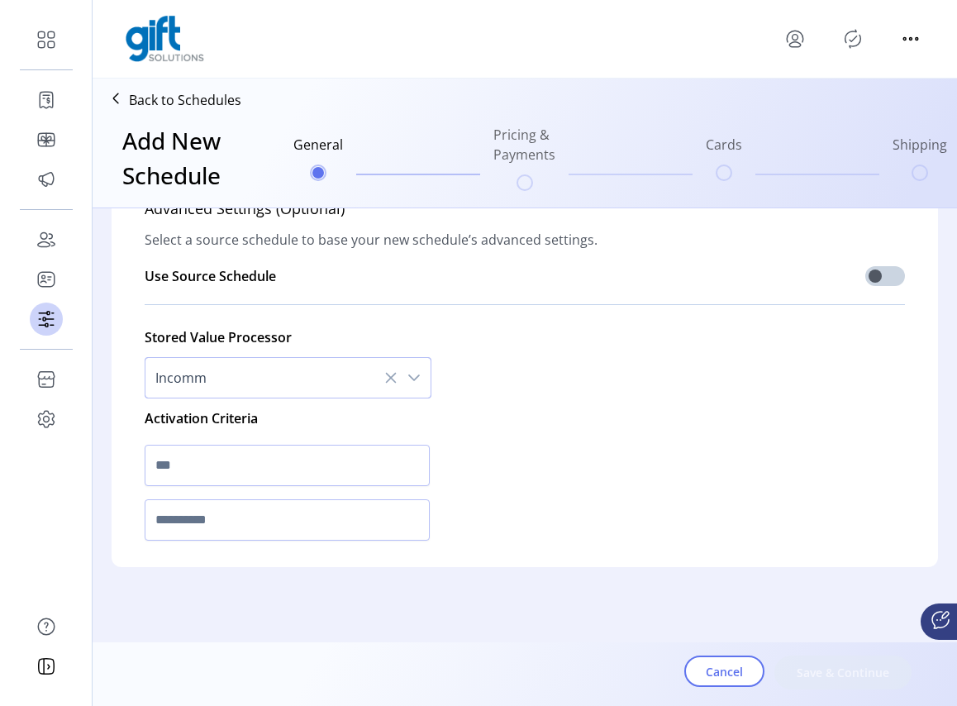
click at [409, 378] on icon "dropdown trigger" at bounding box center [414, 377] width 13 height 13
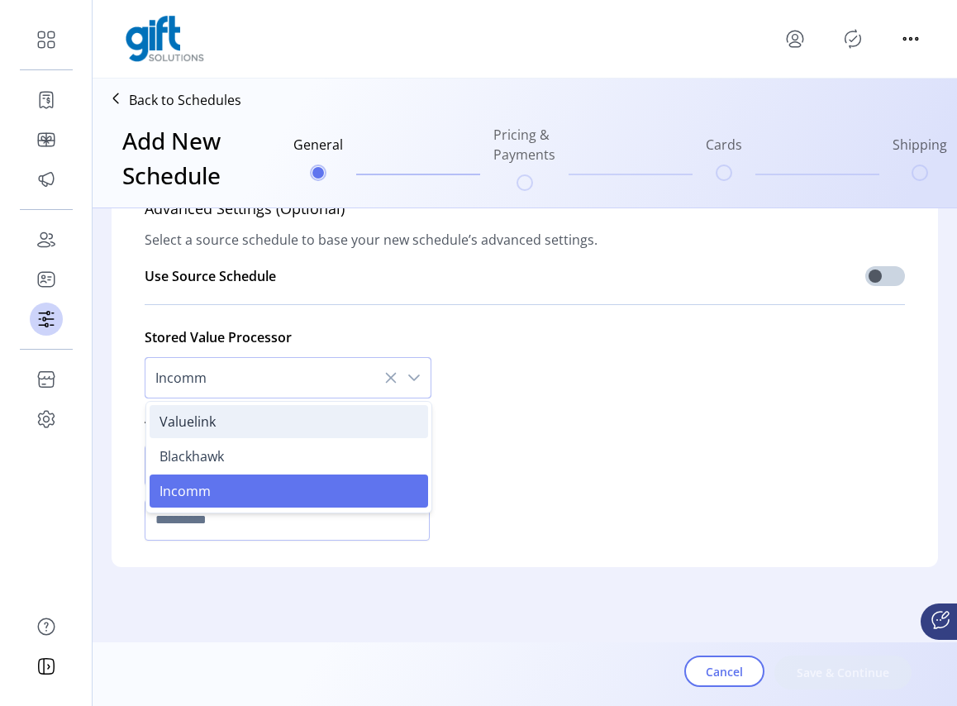
click at [196, 423] on span "Valuelink" at bounding box center [188, 421] width 56 height 18
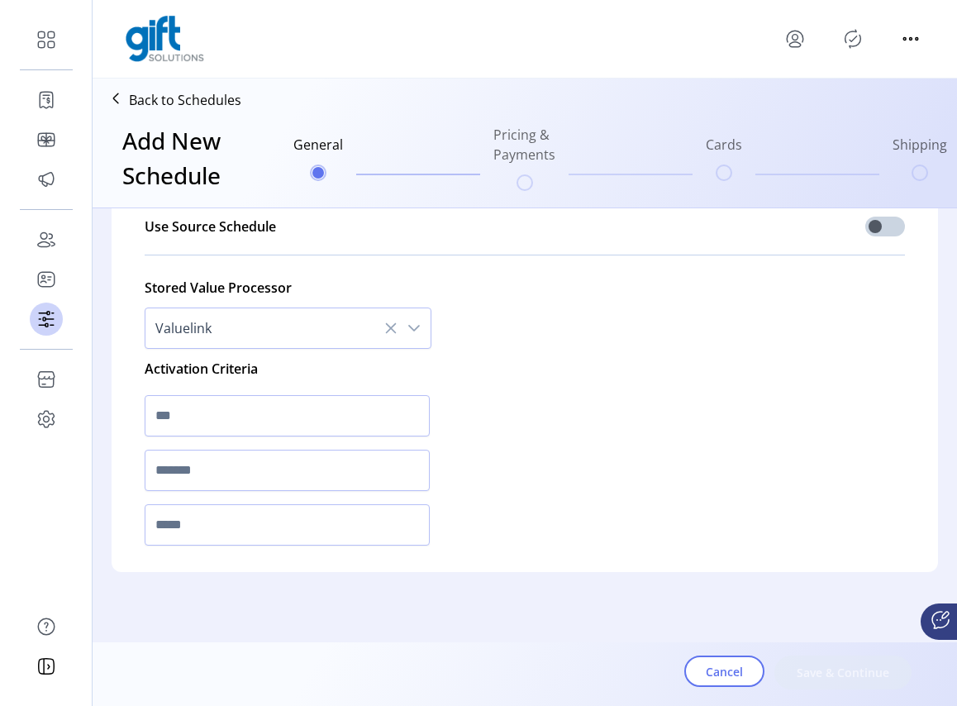
scroll to position [676, 0]
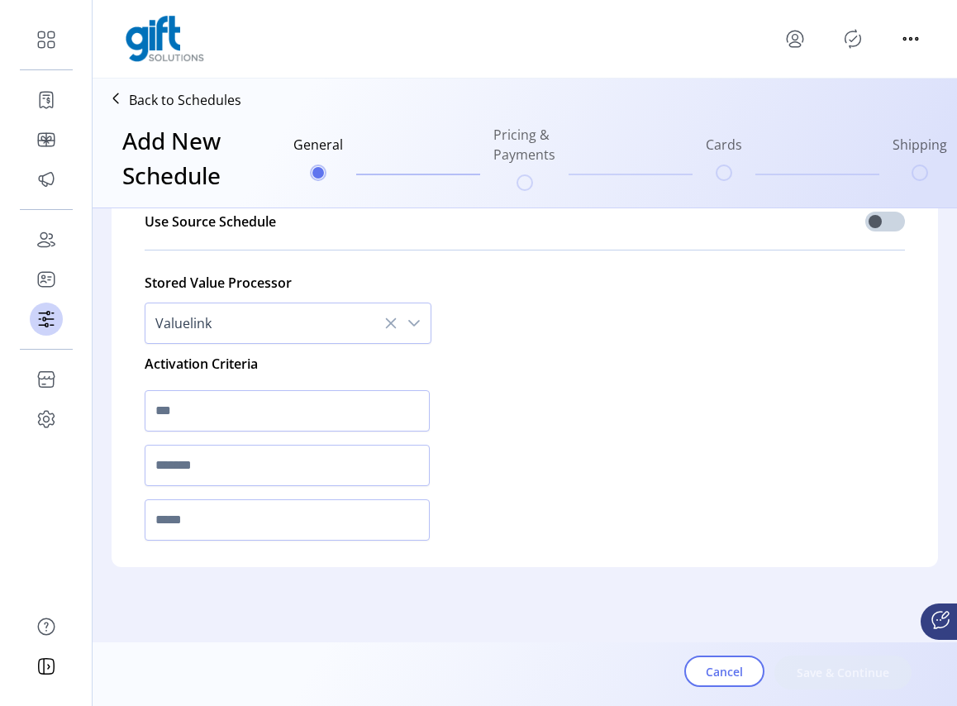
click at [672, 451] on div "Stored Value Processor Valuelink Activation Criteria" at bounding box center [525, 405] width 760 height 284
click at [255, 522] on input "text" at bounding box center [287, 519] width 285 height 41
type input "*"
click at [201, 474] on input "text" at bounding box center [287, 465] width 285 height 41
type input "***"
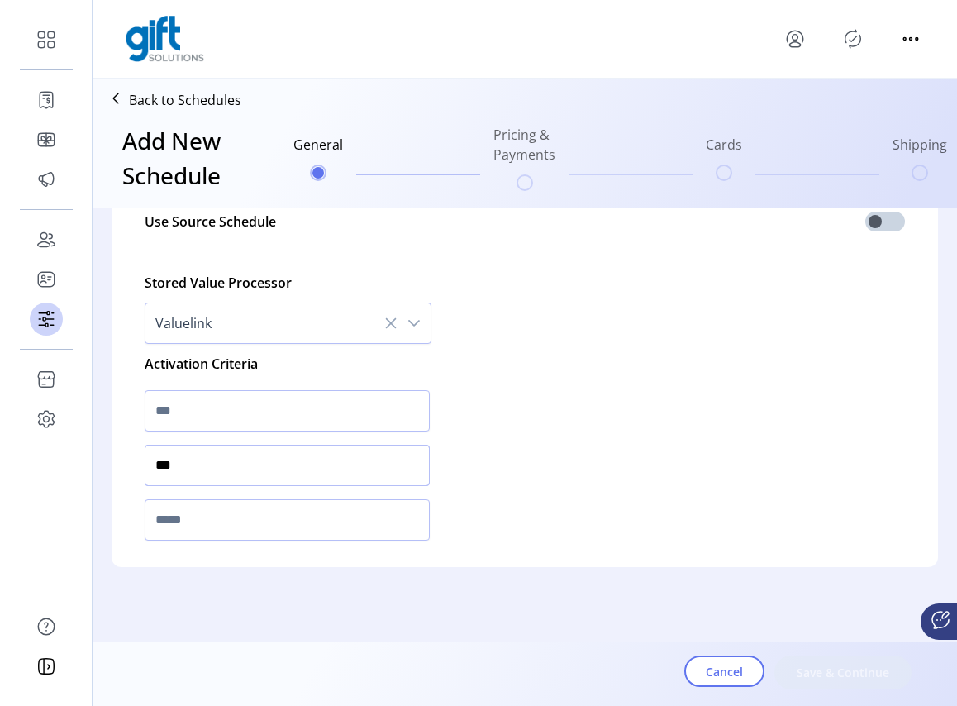
drag, startPoint x: 182, startPoint y: 464, endPoint x: 146, endPoint y: 466, distance: 35.6
click at [146, 466] on input "***" at bounding box center [287, 465] width 285 height 41
click at [188, 414] on input "text" at bounding box center [287, 410] width 285 height 41
type input "*"
click at [417, 324] on div "dropdown trigger" at bounding box center [414, 323] width 33 height 40
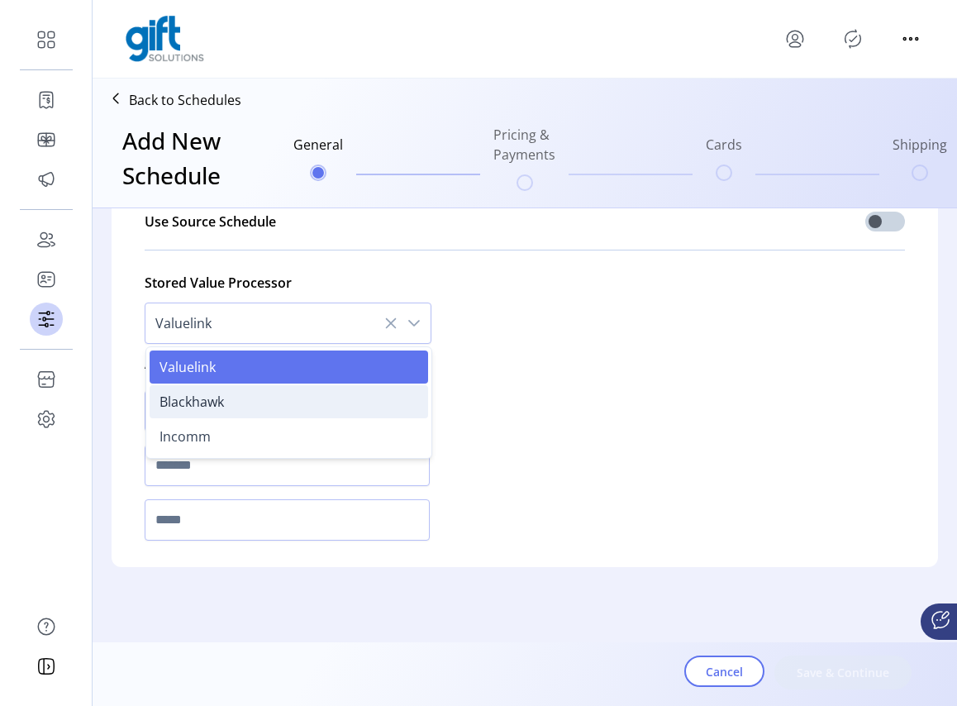
click at [211, 401] on span "Blackhawk" at bounding box center [192, 402] width 64 height 18
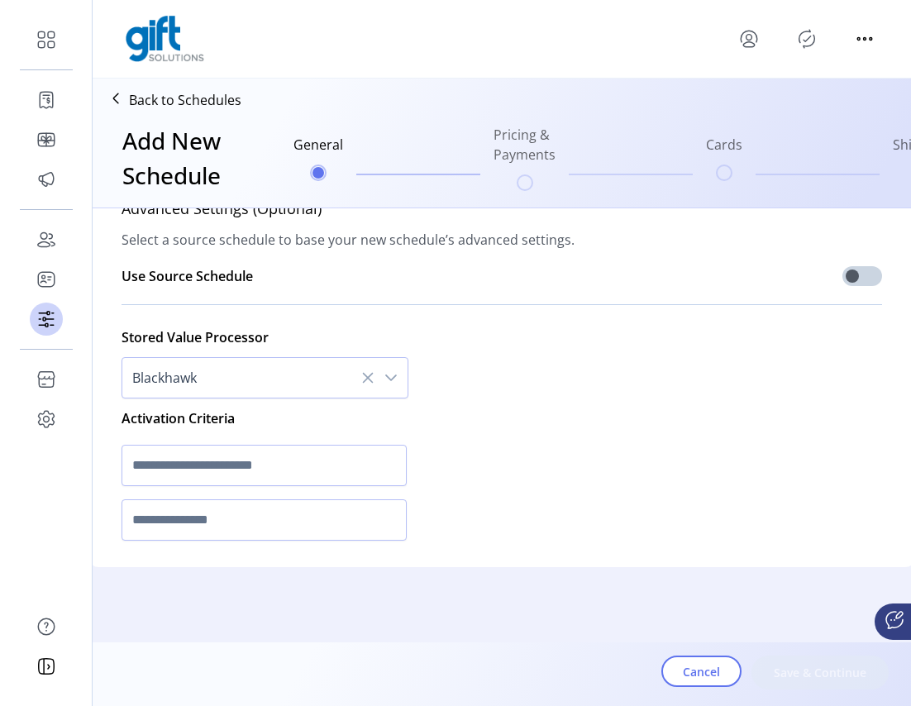
scroll to position [634, 0]
click at [314, 373] on span "Blackhawk" at bounding box center [248, 378] width 252 height 40
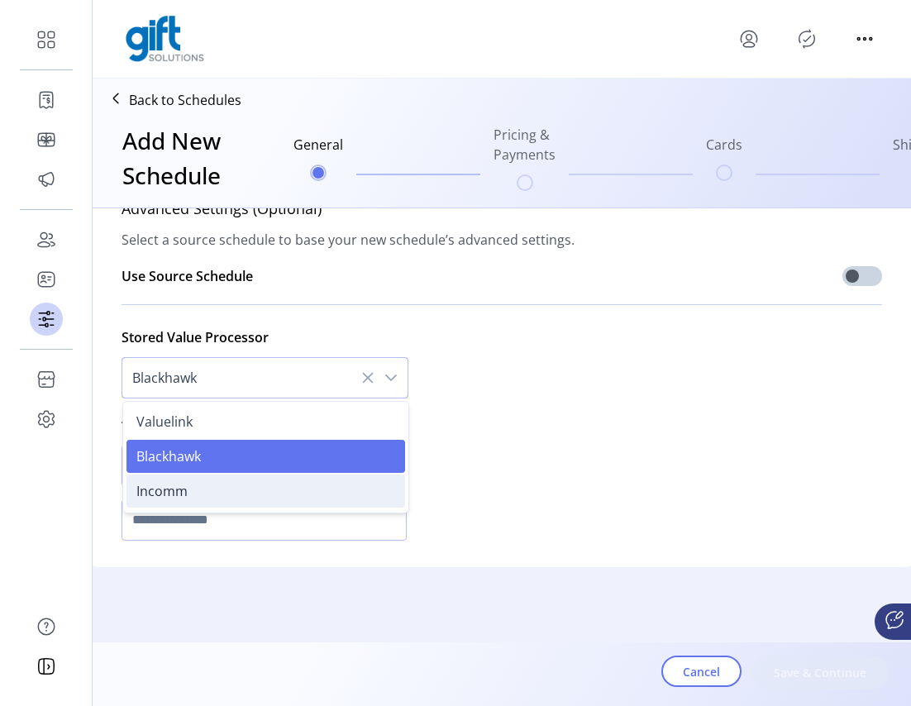
click at [185, 484] on li "Incomm" at bounding box center [265, 490] width 279 height 33
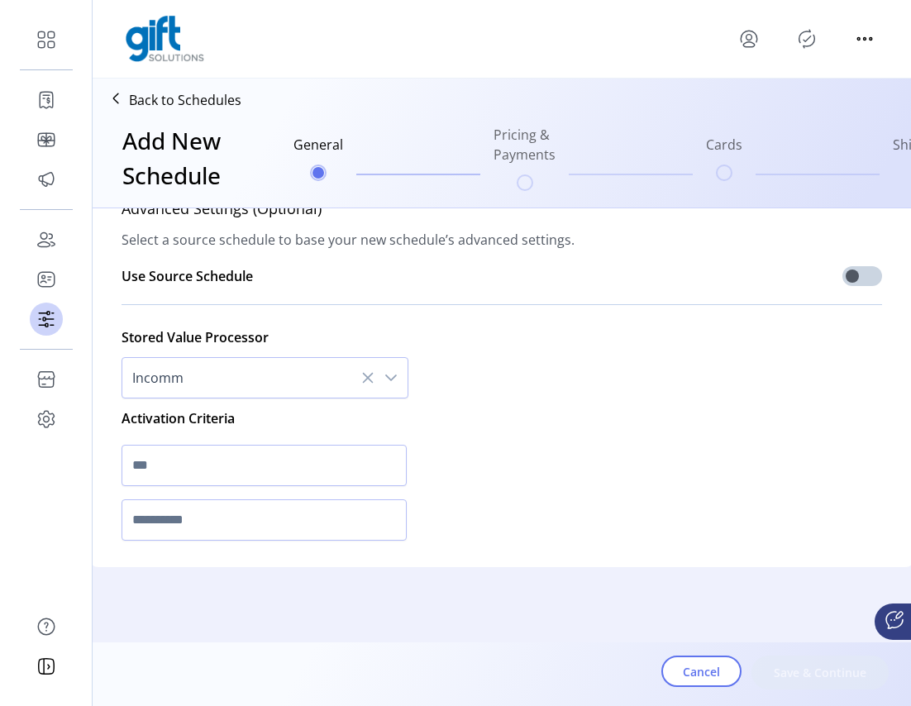
drag, startPoint x: 236, startPoint y: 371, endPoint x: 302, endPoint y: 369, distance: 65.3
click at [236, 370] on span "Incomm" at bounding box center [248, 378] width 252 height 40
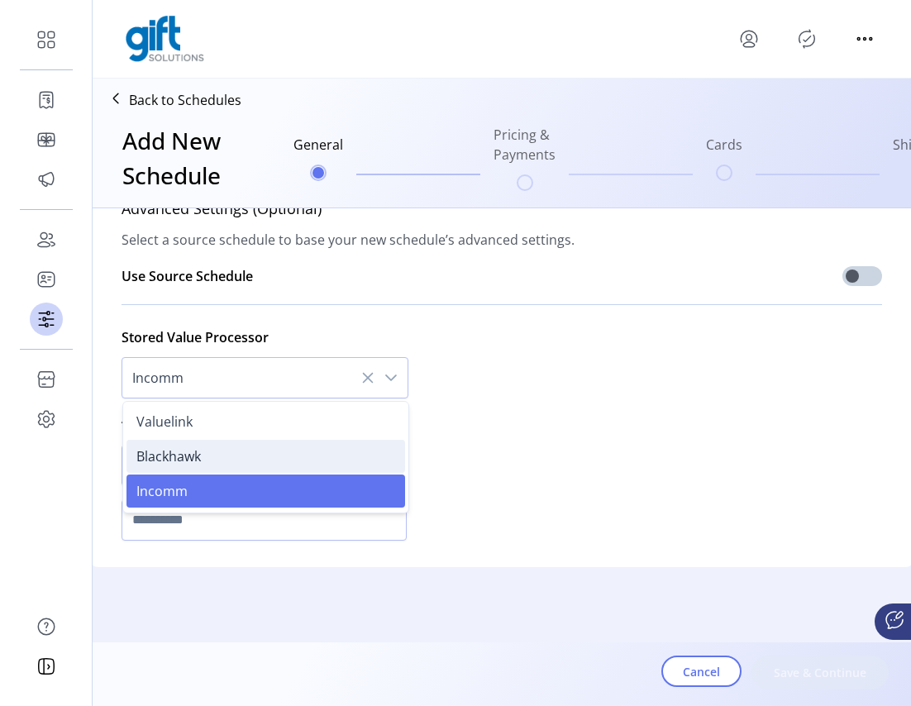
click at [169, 447] on span "Blackhawk" at bounding box center [168, 456] width 64 height 18
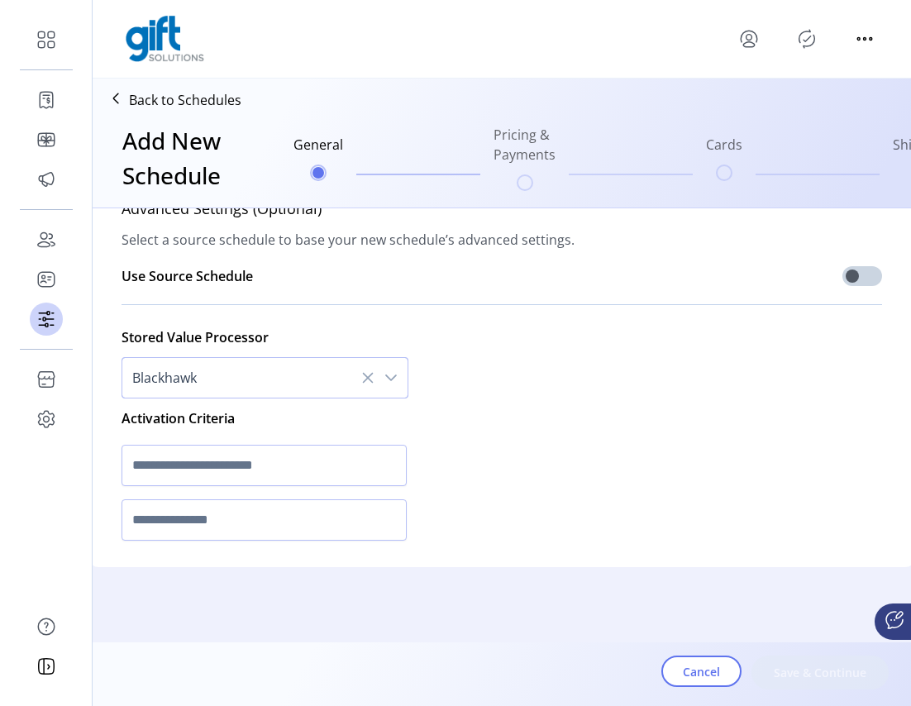
click at [537, 450] on div "Stored Value Processor Blackhawk Activation Criteria" at bounding box center [502, 432] width 760 height 230
click at [393, 371] on icon "dropdown trigger" at bounding box center [390, 377] width 13 height 13
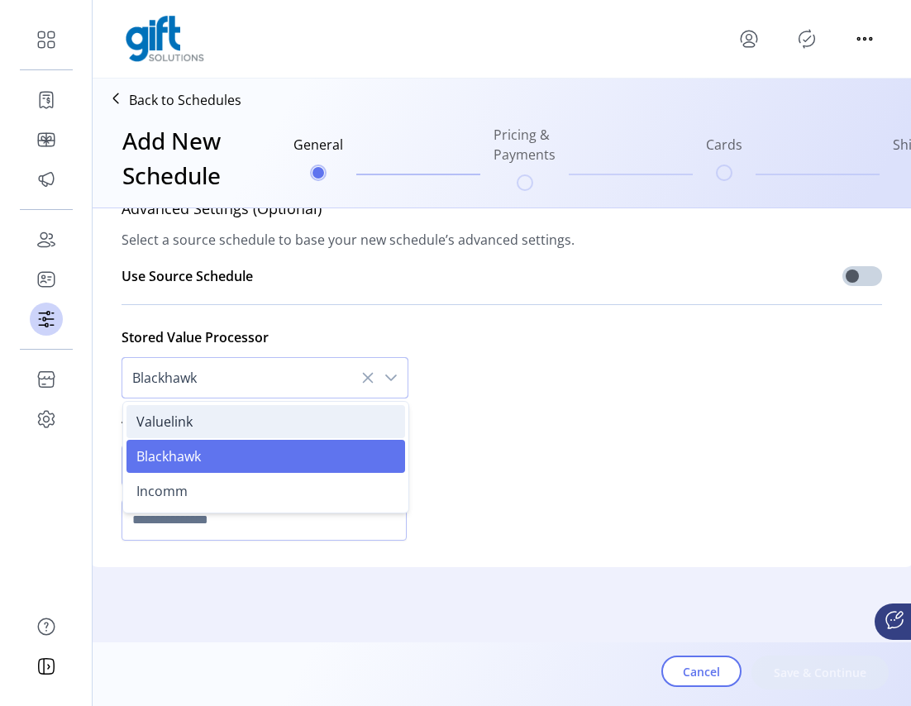
click at [200, 412] on li "Valuelink" at bounding box center [265, 421] width 279 height 33
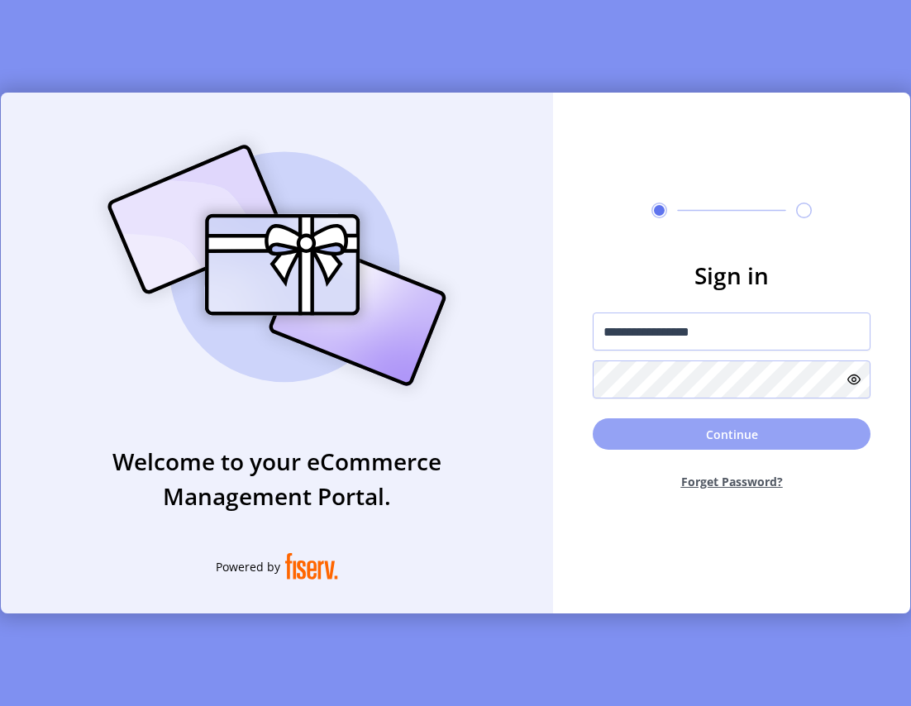
click at [673, 436] on button "Continue" at bounding box center [732, 433] width 278 height 31
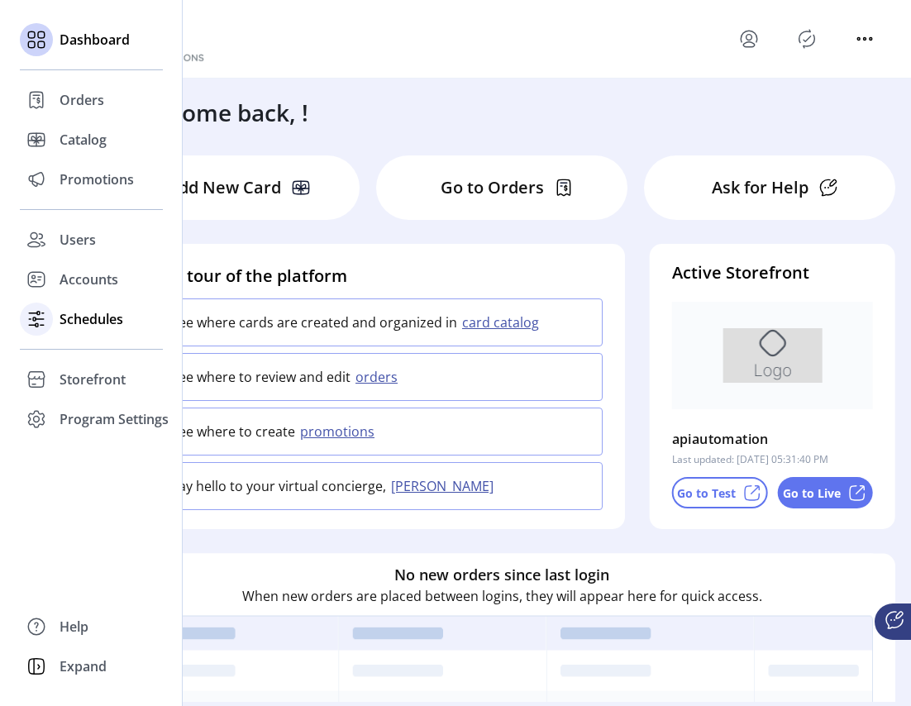
click at [75, 314] on span "Schedules" at bounding box center [92, 319] width 64 height 20
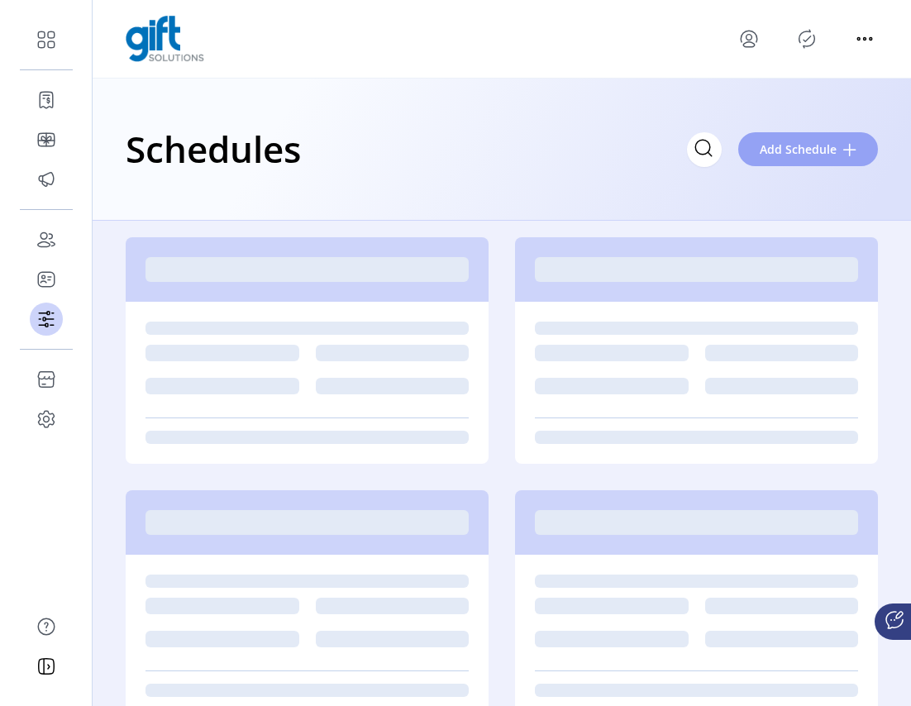
click at [801, 141] on span "Add Schedule" at bounding box center [798, 149] width 77 height 17
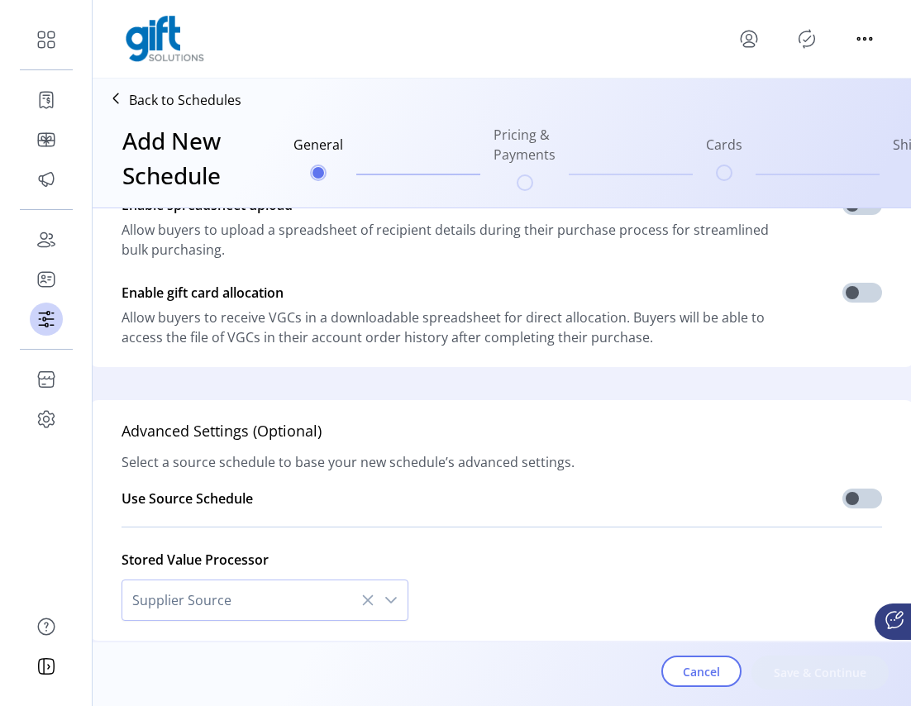
scroll to position [485, 0]
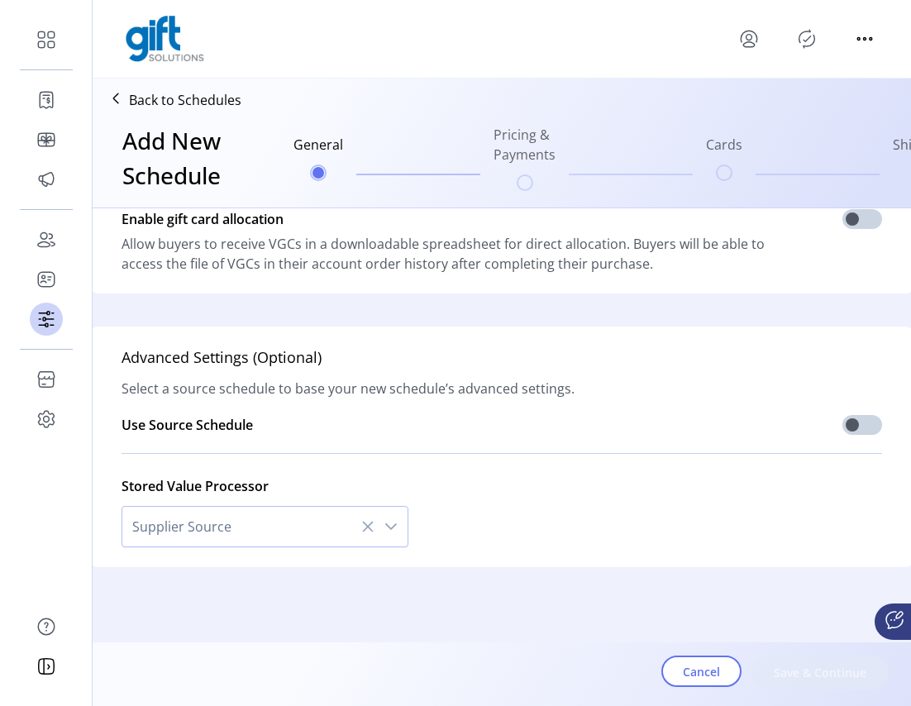
click at [384, 520] on icon "dropdown trigger" at bounding box center [390, 526] width 13 height 13
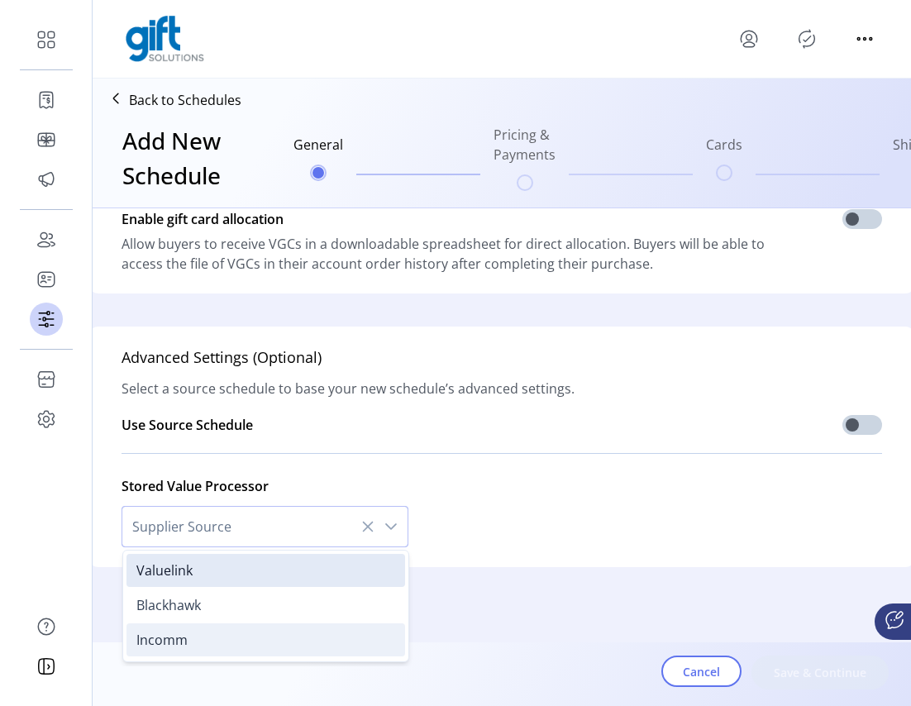
click at [213, 625] on li "Incomm" at bounding box center [265, 639] width 279 height 33
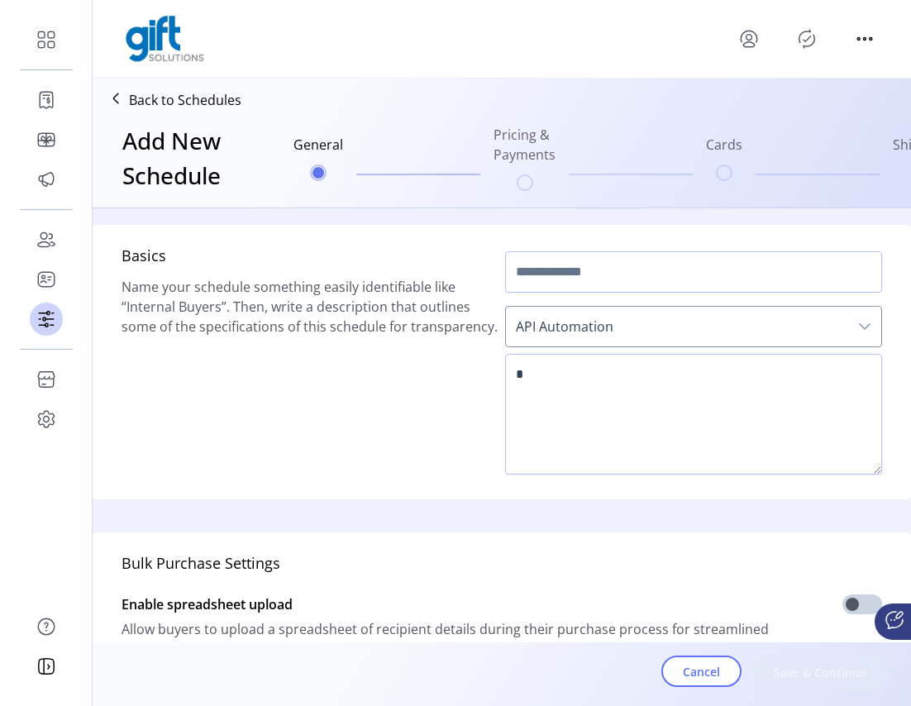
scroll to position [322, 0]
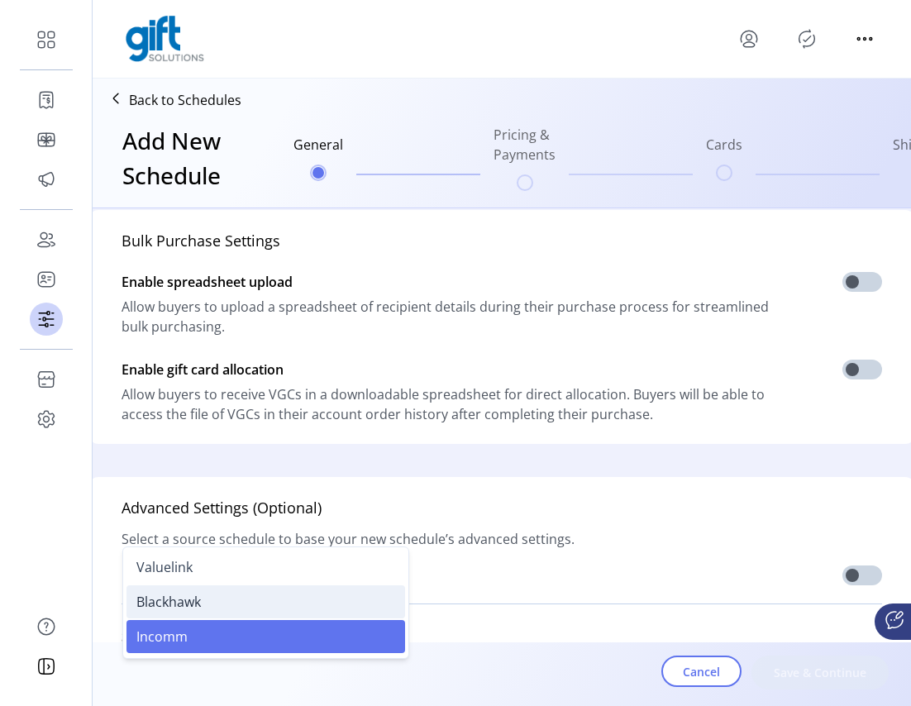
click at [184, 606] on span "Blackhawk" at bounding box center [168, 602] width 64 height 18
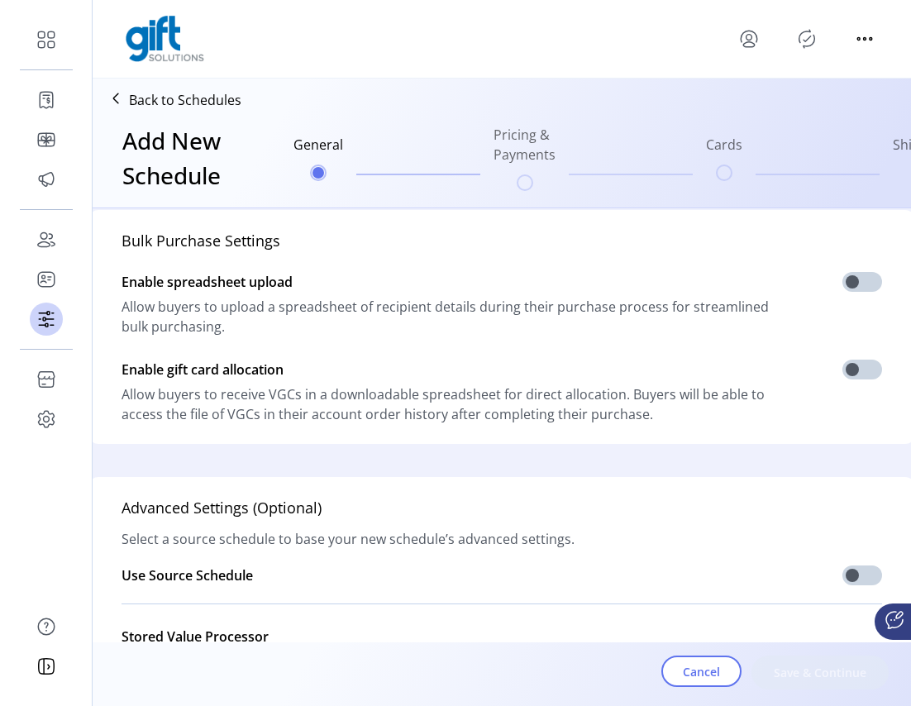
click at [656, 527] on div "Advanced Settings (Optional) Select a source schedule to base your new schedule…" at bounding box center [501, 671] width 827 height 389
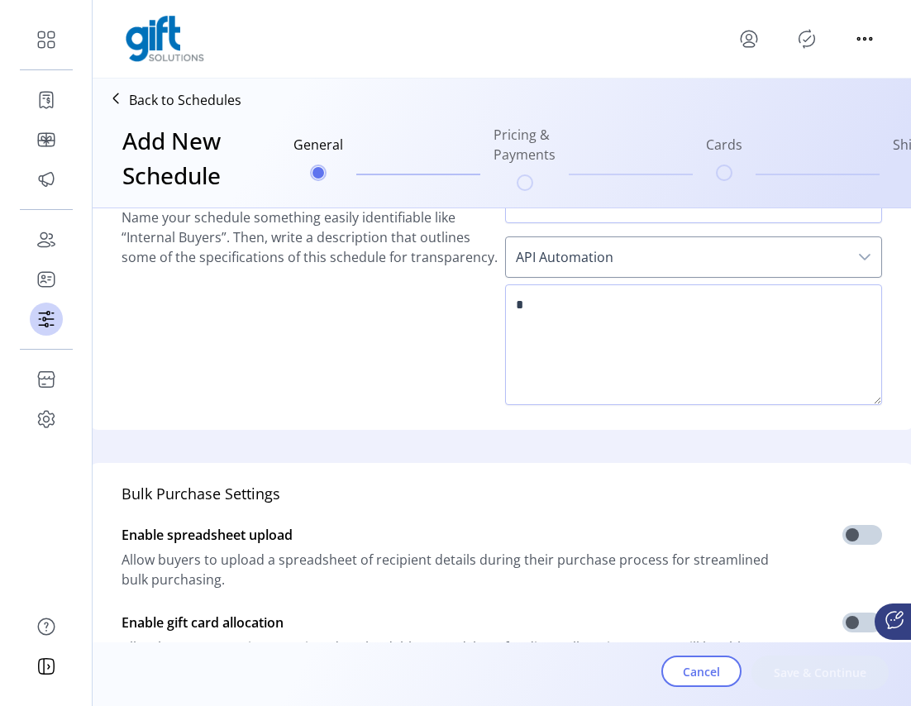
scroll to position [0, 0]
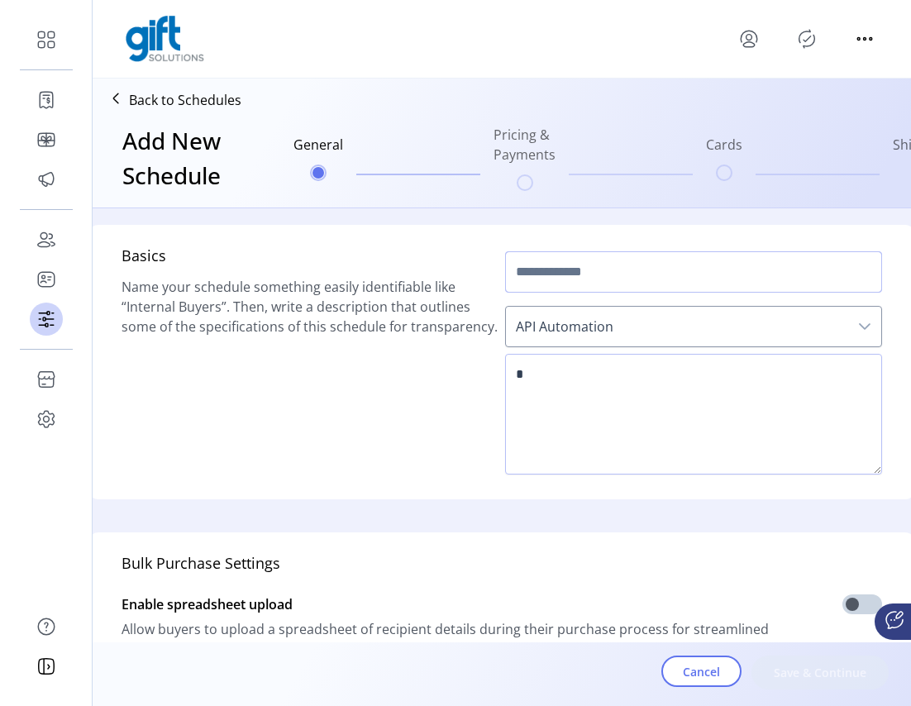
click at [574, 283] on input "text" at bounding box center [693, 271] width 377 height 41
type input "******"
click at [573, 378] on textarea at bounding box center [693, 414] width 377 height 121
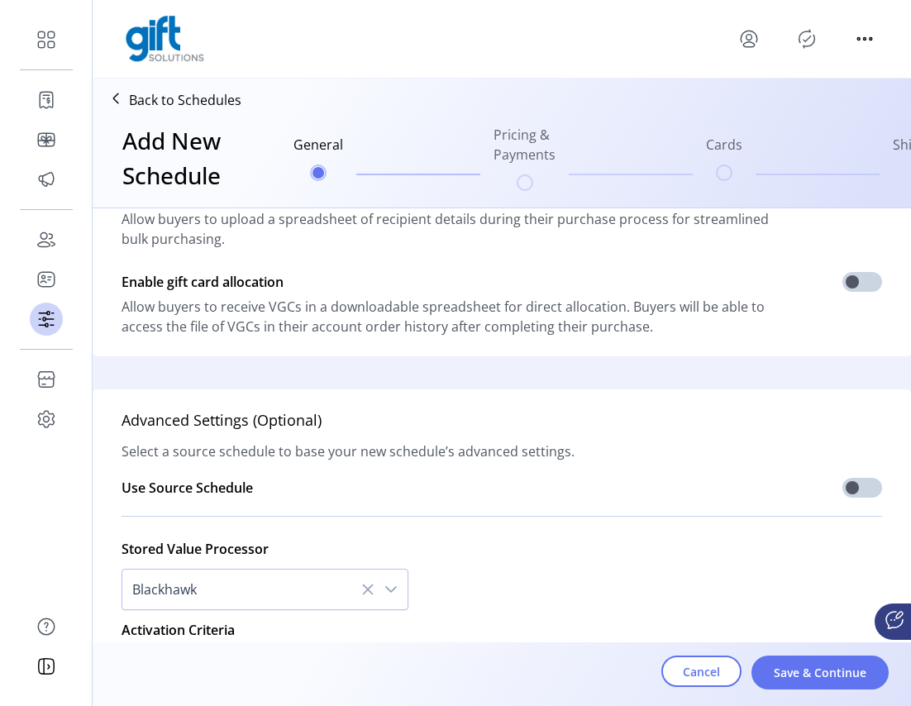
scroll to position [634, 0]
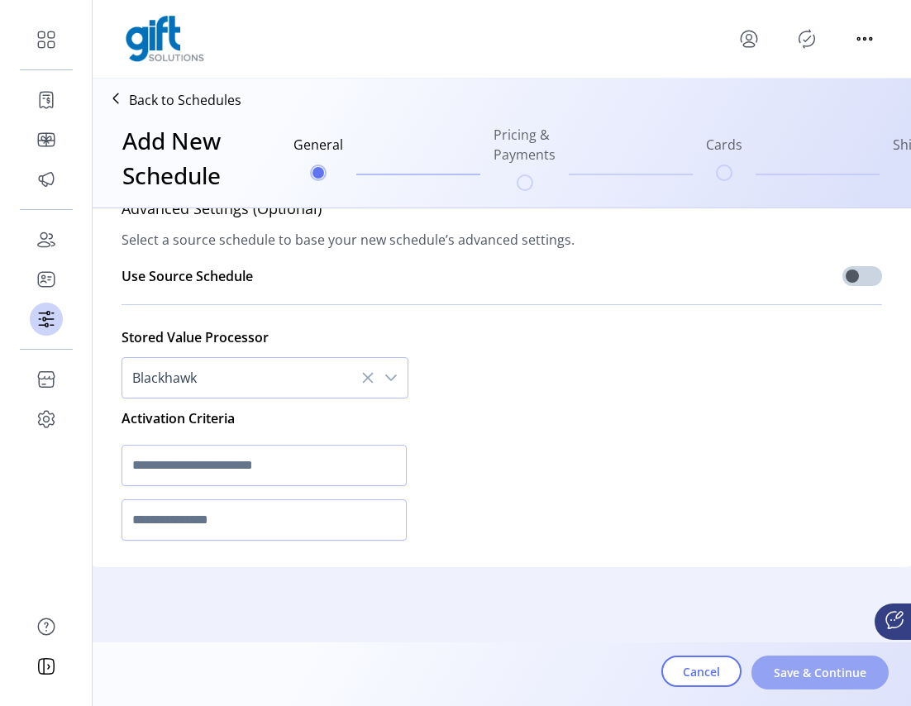
type textarea "*******"
click at [826, 674] on span "Save & Continue" at bounding box center [820, 672] width 94 height 17
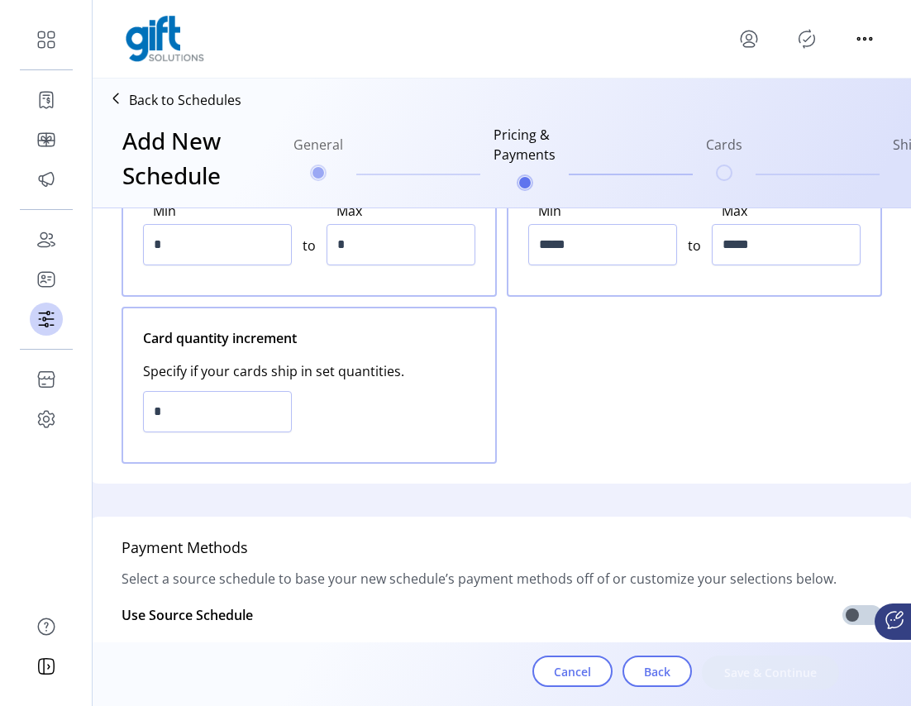
scroll to position [0, 0]
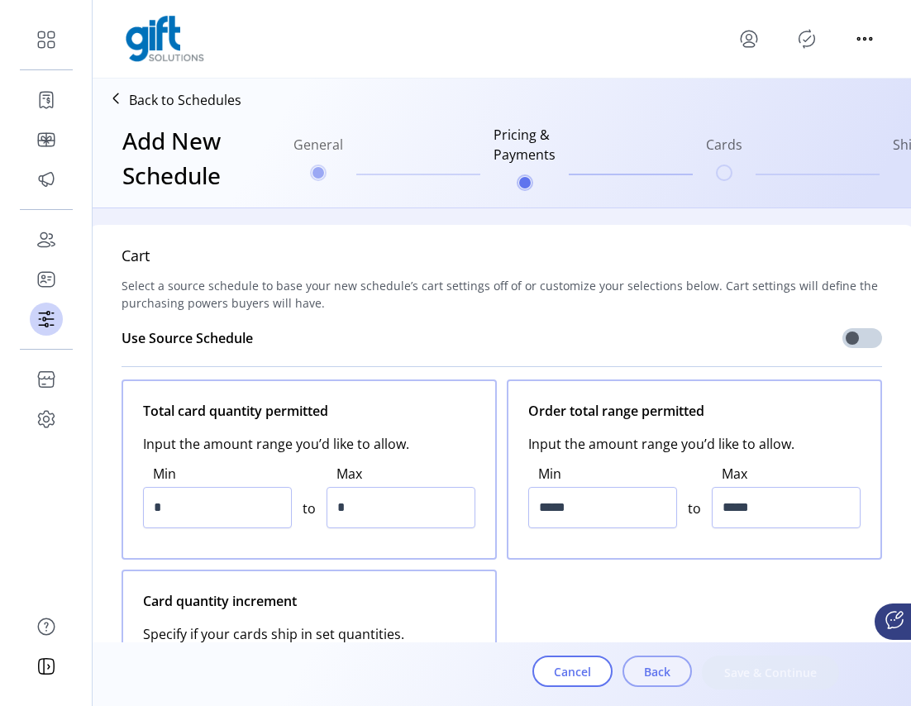
click at [657, 670] on span "Back" at bounding box center [657, 671] width 26 height 17
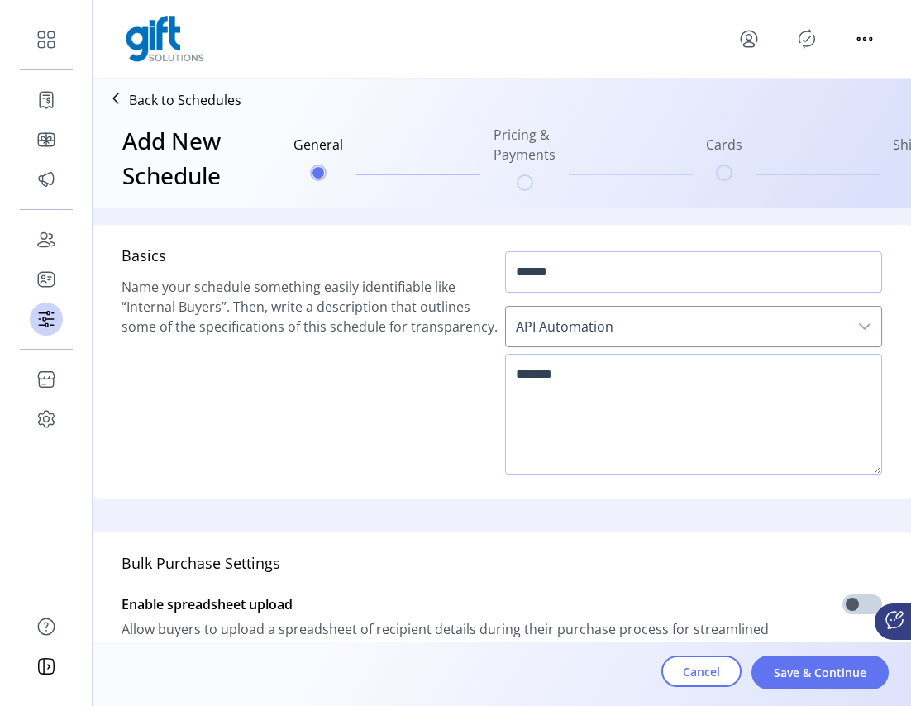
scroll to position [207, 0]
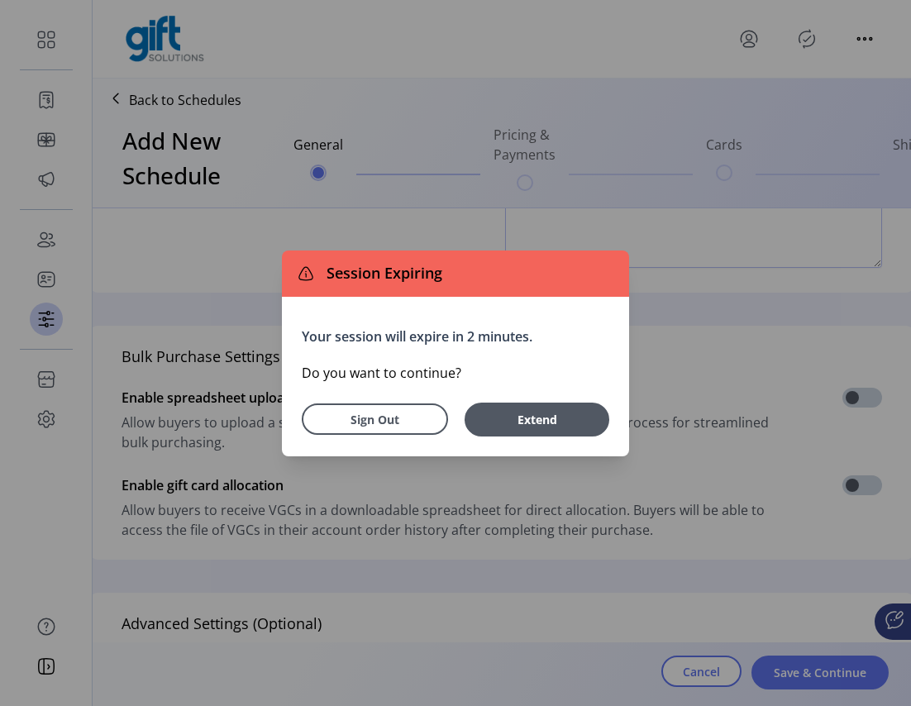
drag, startPoint x: 559, startPoint y: 403, endPoint x: 542, endPoint y: 413, distance: 19.3
click at [557, 405] on button "Extend" at bounding box center [537, 420] width 145 height 34
click at [542, 413] on span "Allow buyers to upload a spreadsheet of recipient details during their purchase…" at bounding box center [452, 432] width 661 height 40
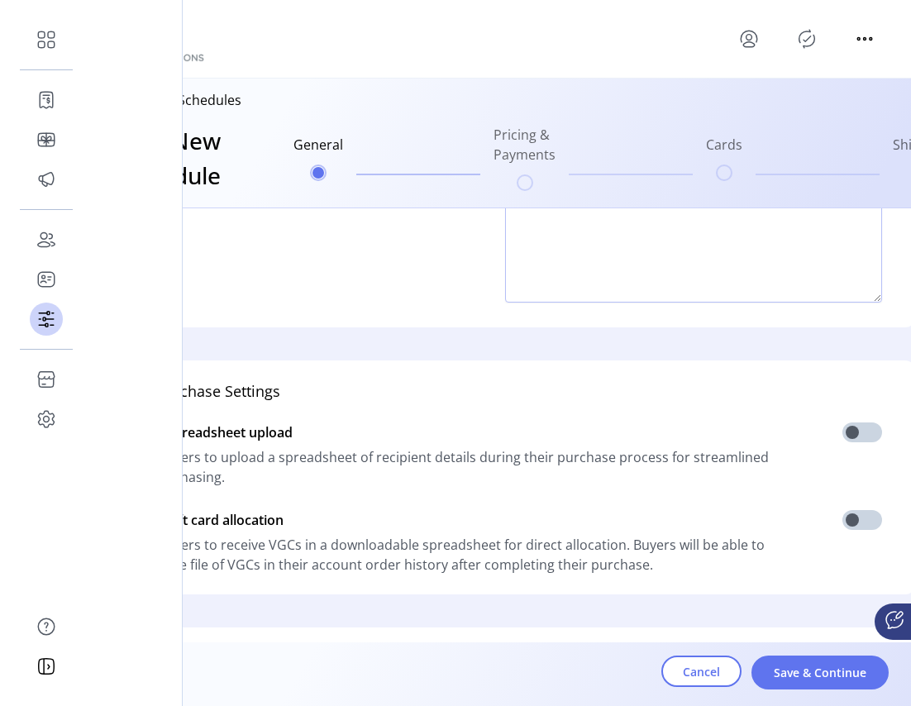
scroll to position [175, 0]
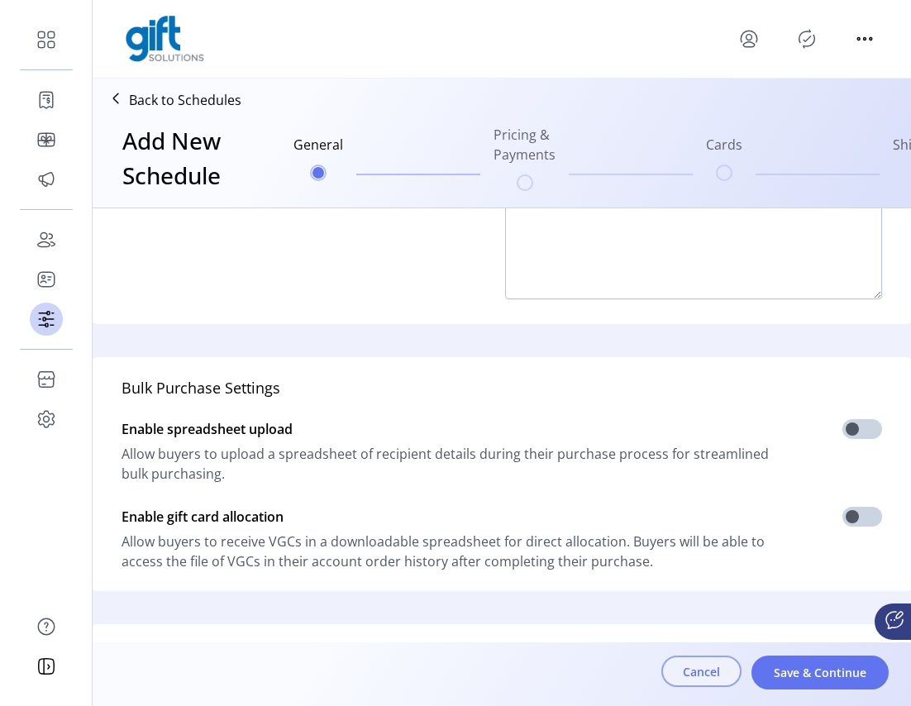
click at [705, 670] on span "Cancel" at bounding box center [701, 671] width 37 height 17
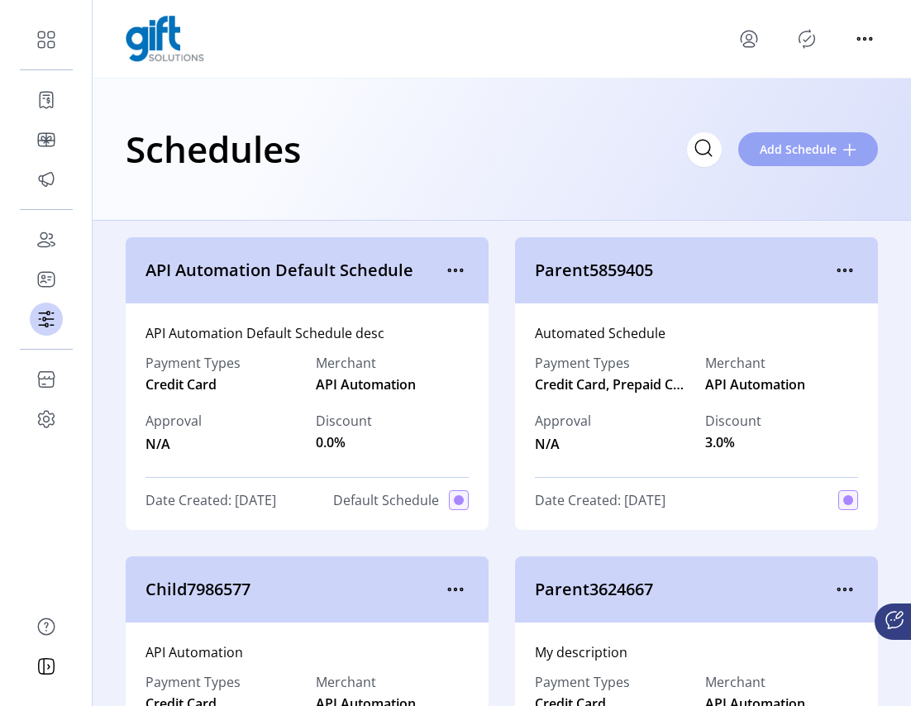
click at [813, 154] on span "Add Schedule" at bounding box center [798, 149] width 77 height 17
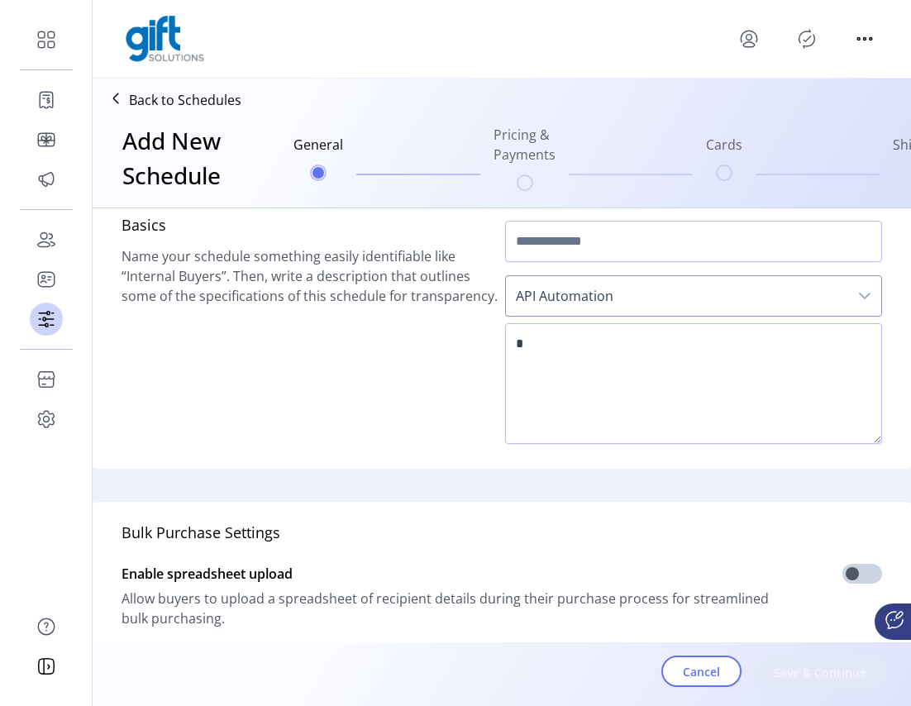
scroll to position [485, 0]
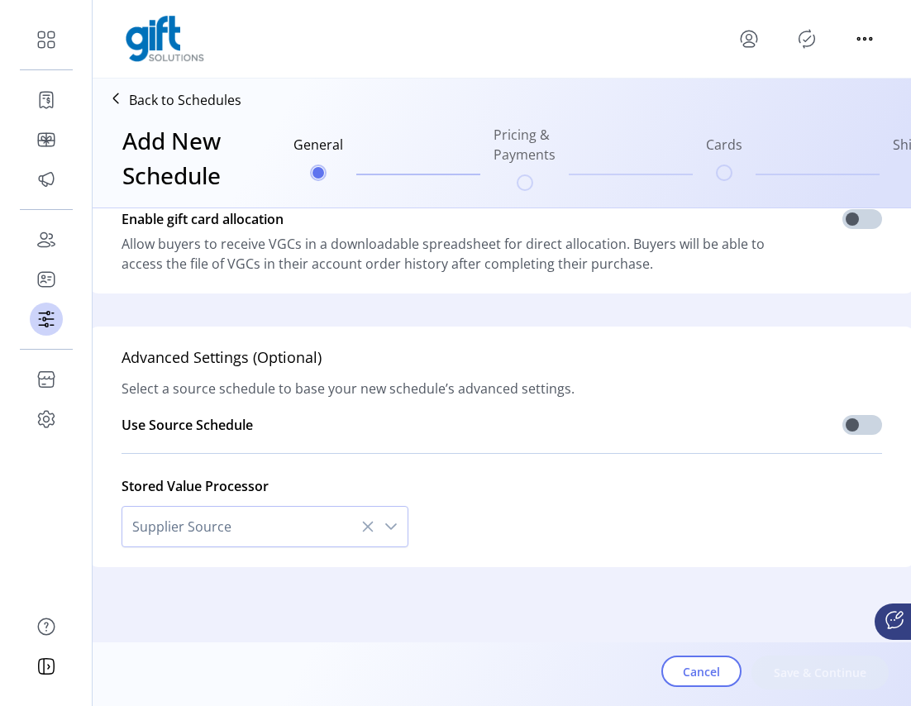
click at [384, 520] on icon "dropdown trigger" at bounding box center [390, 526] width 13 height 13
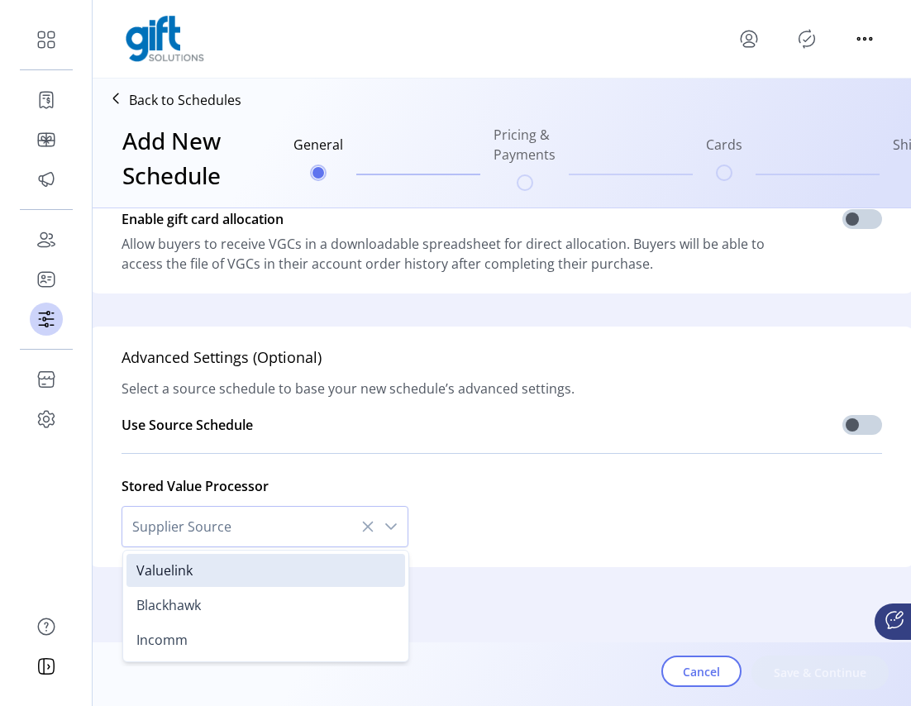
click at [519, 489] on div "Stored Value Processor Supplier Source Valuelink Blackhawk Incomm" at bounding box center [502, 506] width 760 height 81
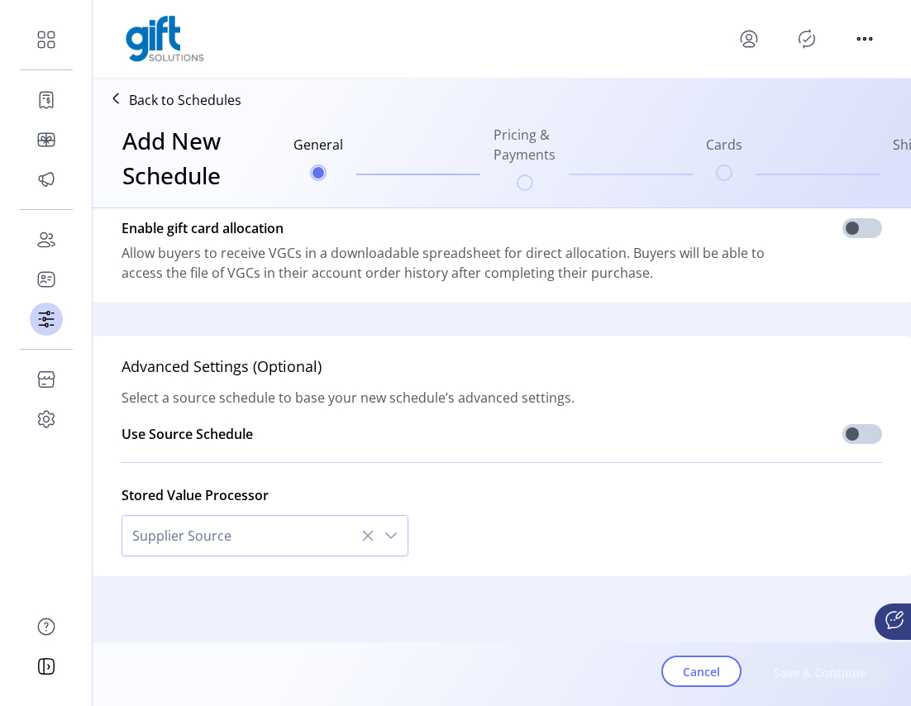
scroll to position [450, 0]
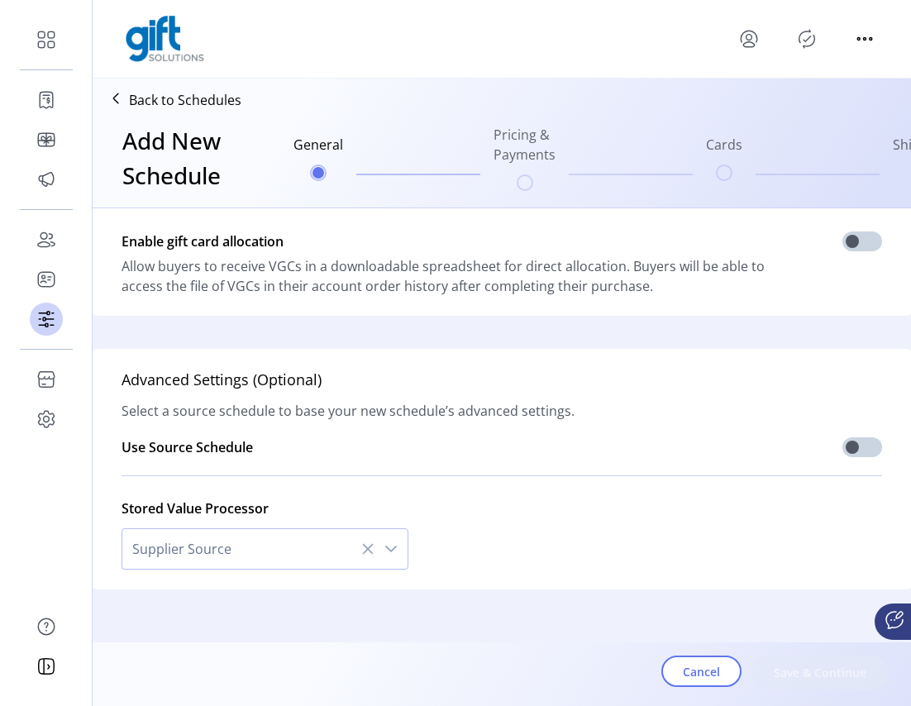
click at [384, 544] on icon "dropdown trigger" at bounding box center [390, 548] width 13 height 13
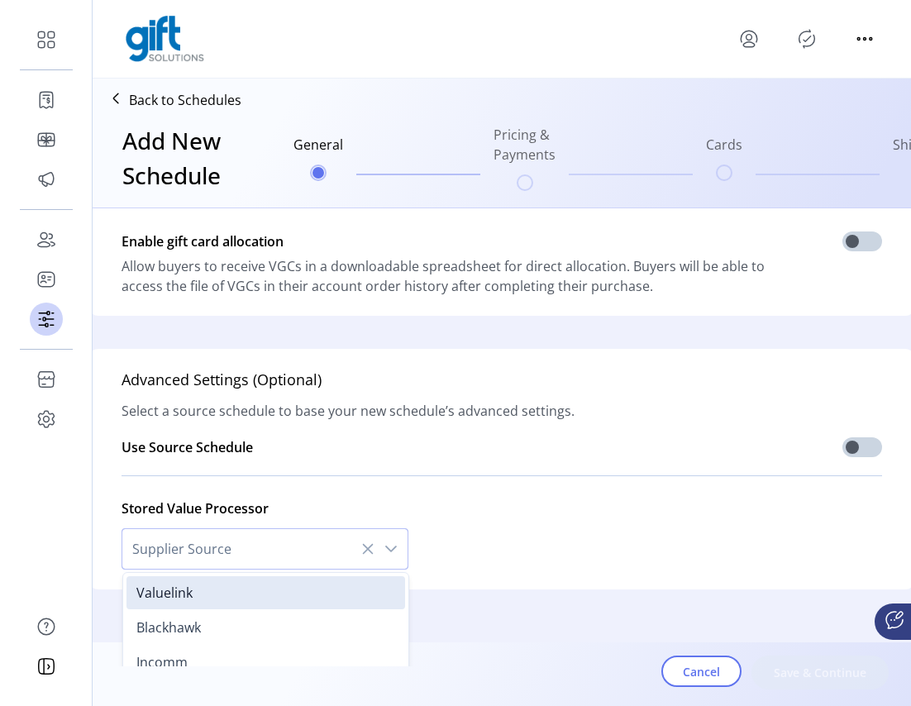
click at [384, 544] on icon "dropdown trigger" at bounding box center [390, 548] width 13 height 13
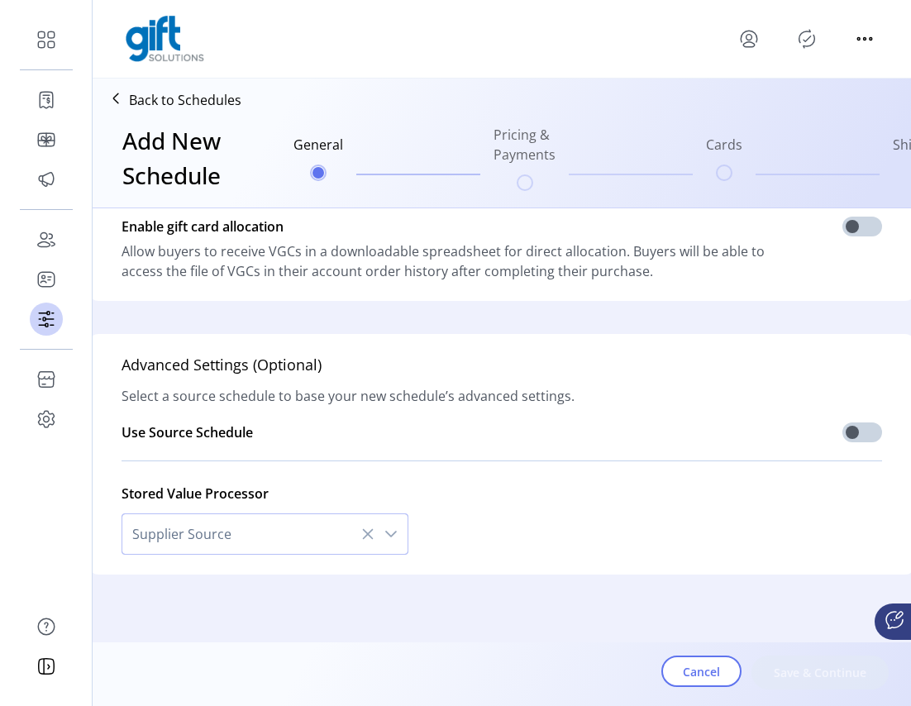
scroll to position [485, 0]
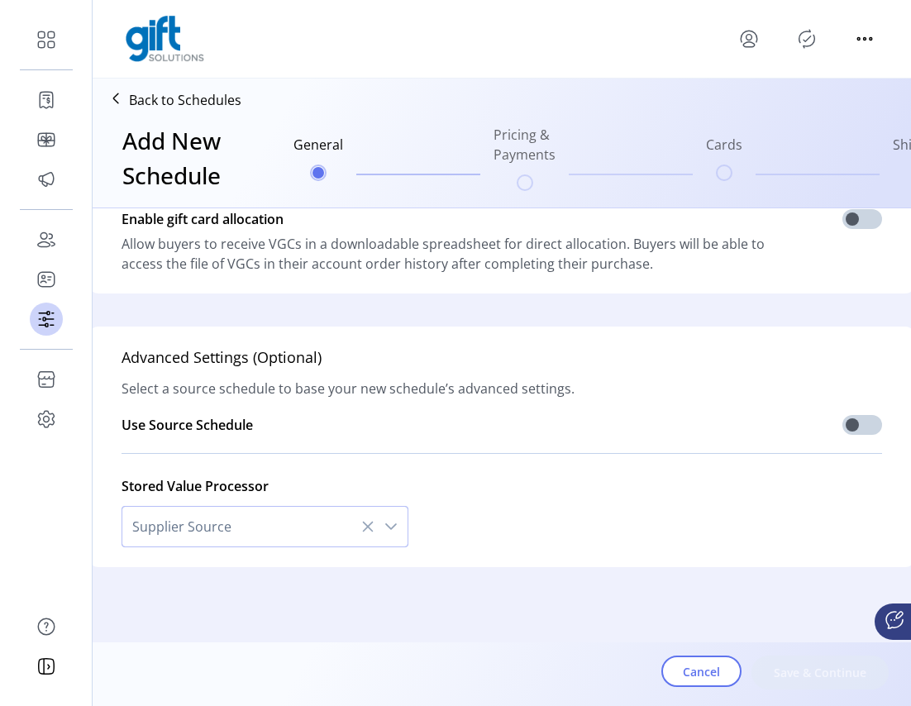
click at [250, 514] on span "Supplier Source" at bounding box center [248, 527] width 252 height 40
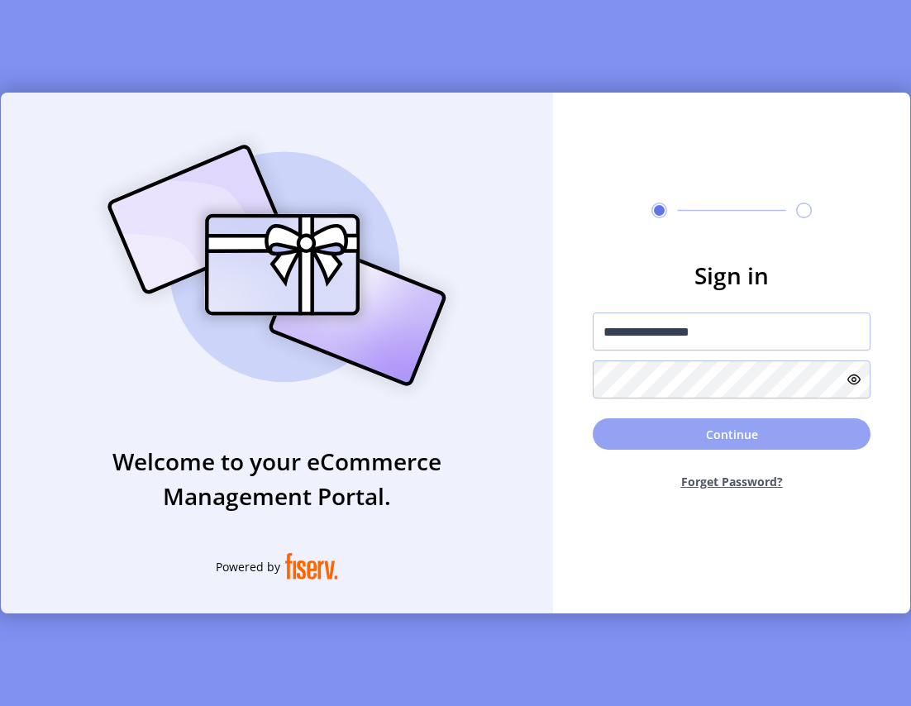
click at [734, 430] on button "Continue" at bounding box center [732, 433] width 278 height 31
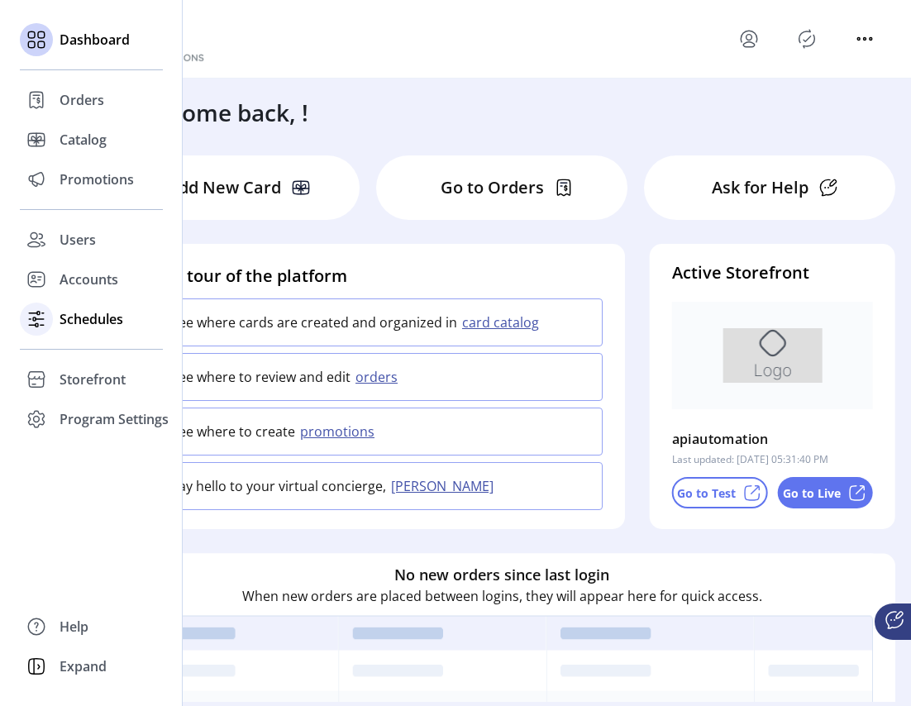
click at [57, 316] on div "Schedules" at bounding box center [91, 319] width 143 height 40
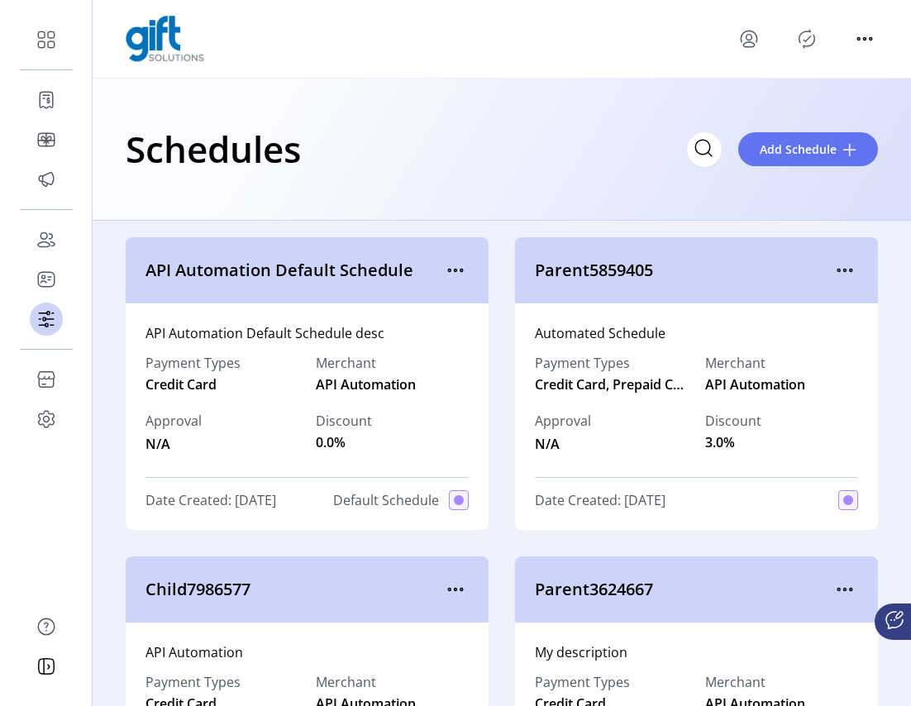
drag, startPoint x: 407, startPoint y: 271, endPoint x: 132, endPoint y: 265, distance: 274.5
click at [132, 265] on div "API Automation Default Schedule" at bounding box center [307, 270] width 363 height 66
copy span "API Automation Default Schedule"
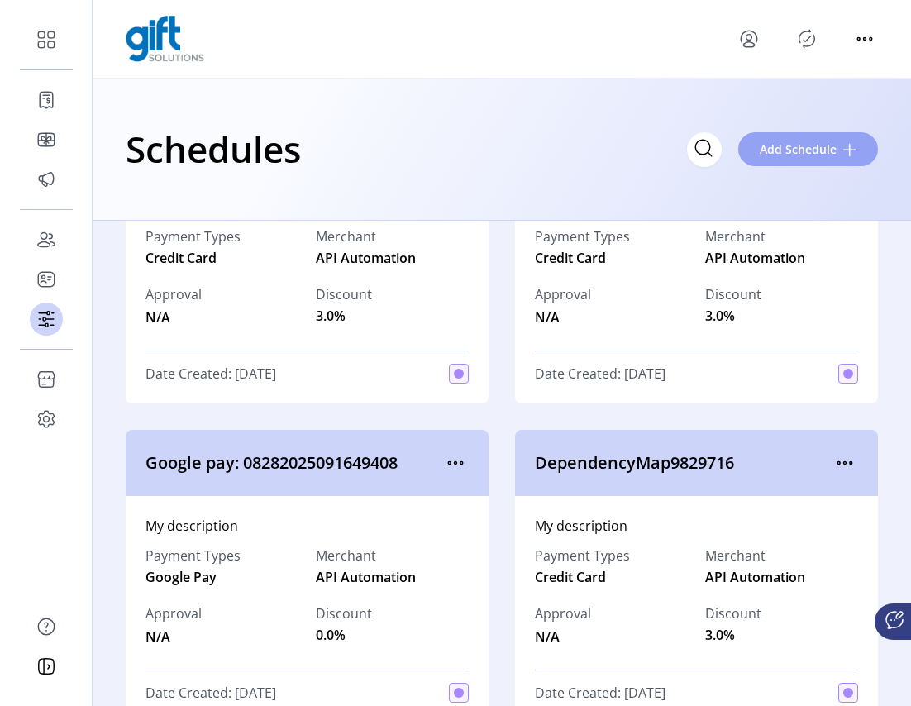
click at [787, 159] on button "Add Schedule" at bounding box center [808, 149] width 140 height 34
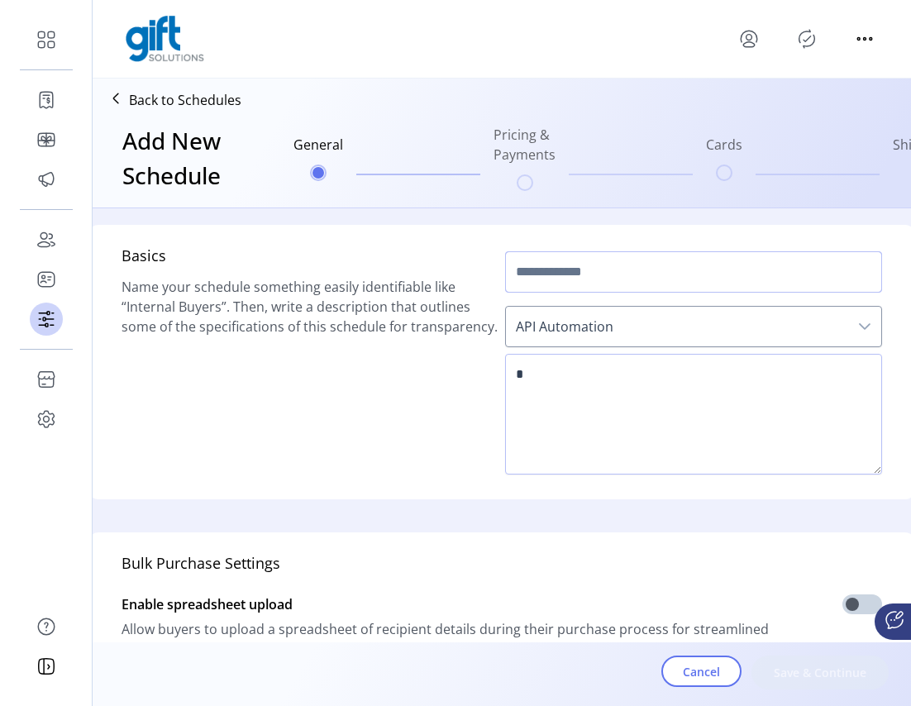
click at [591, 282] on input "text" at bounding box center [693, 271] width 377 height 41
type input "*****"
click at [579, 372] on textarea at bounding box center [693, 414] width 377 height 121
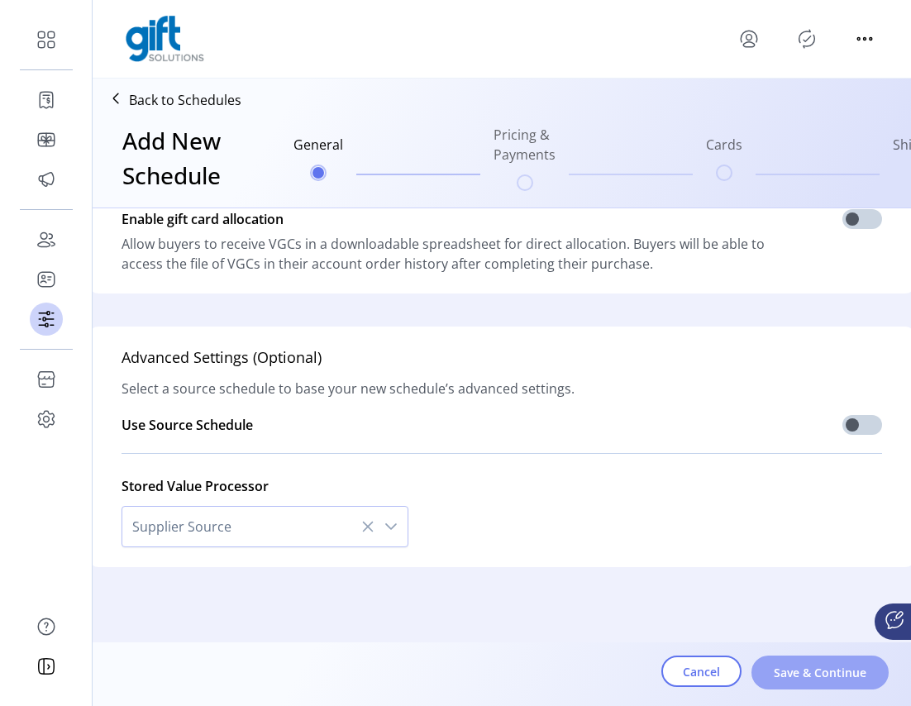
type textarea "******"
click at [812, 673] on span "Save & Continue" at bounding box center [820, 672] width 94 height 17
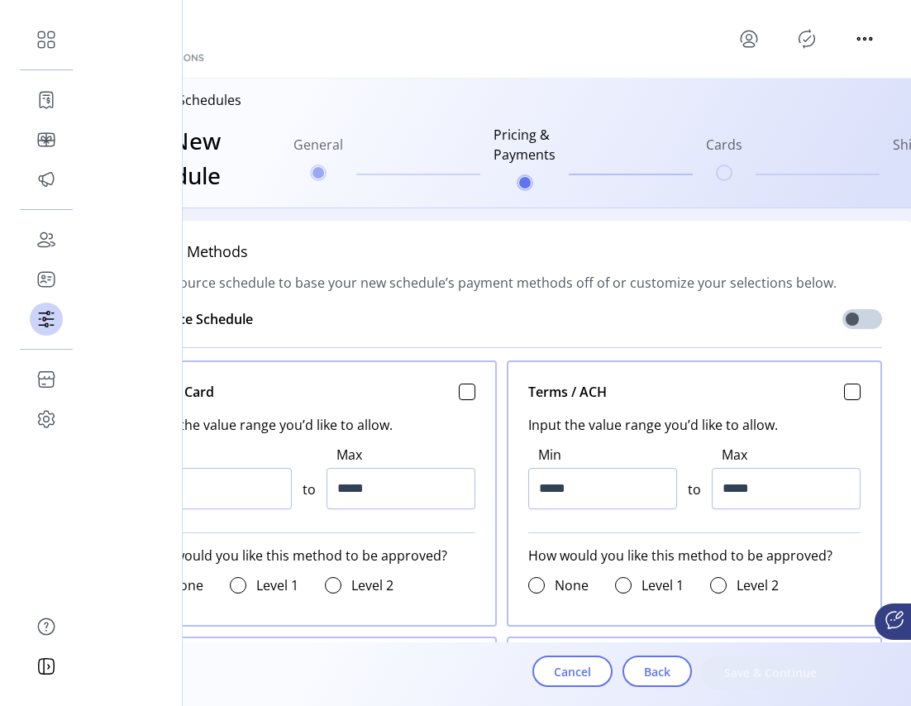
scroll to position [579, 0]
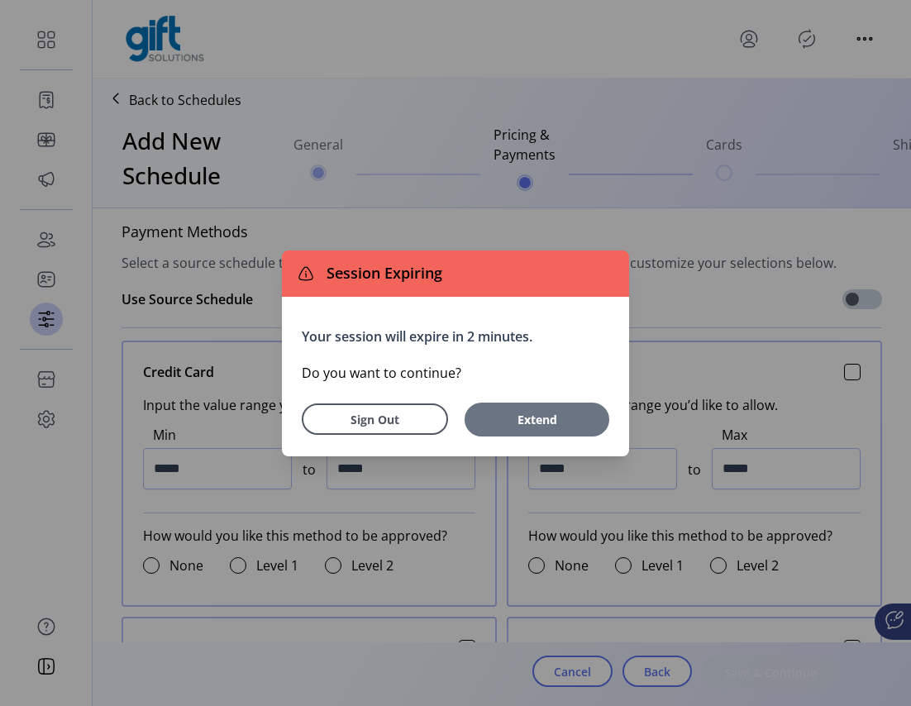
click at [518, 414] on span "Extend" at bounding box center [537, 419] width 128 height 17
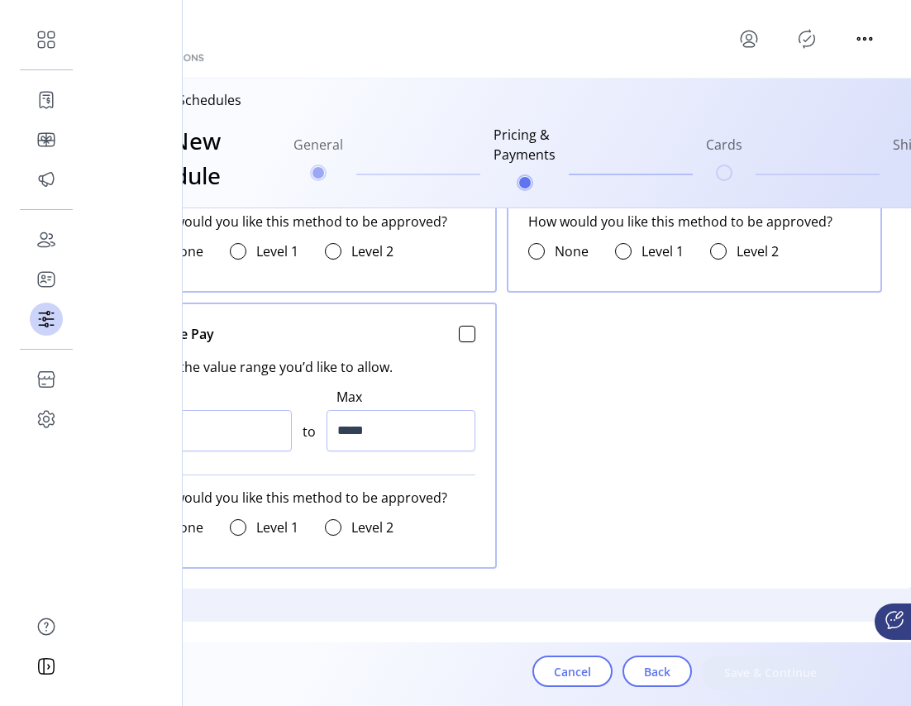
scroll to position [617, 0]
